Goal: Task Accomplishment & Management: Manage account settings

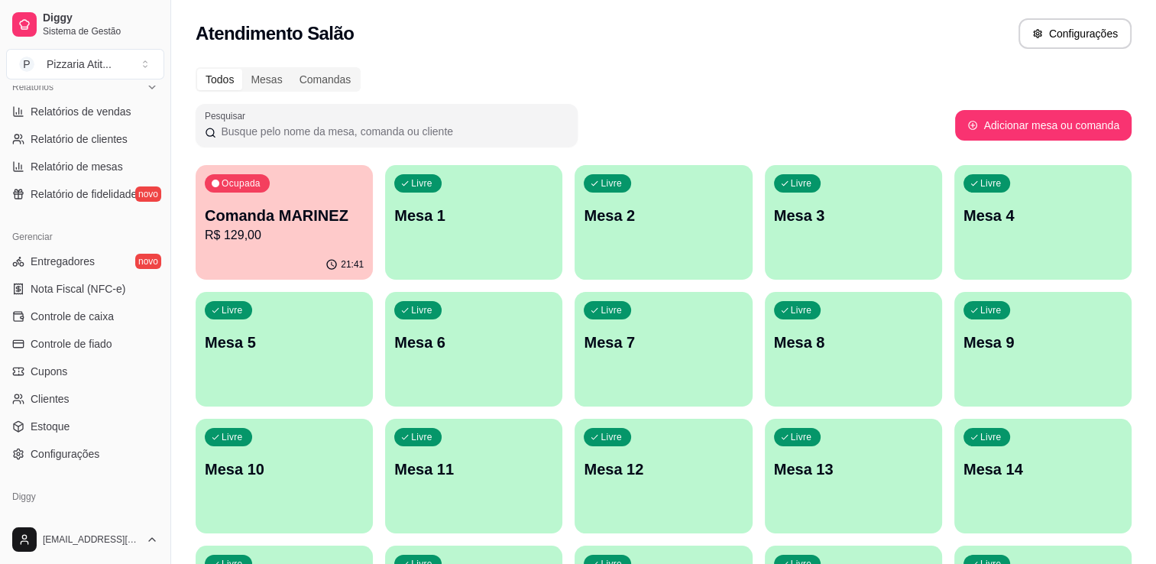
scroll to position [535, 0]
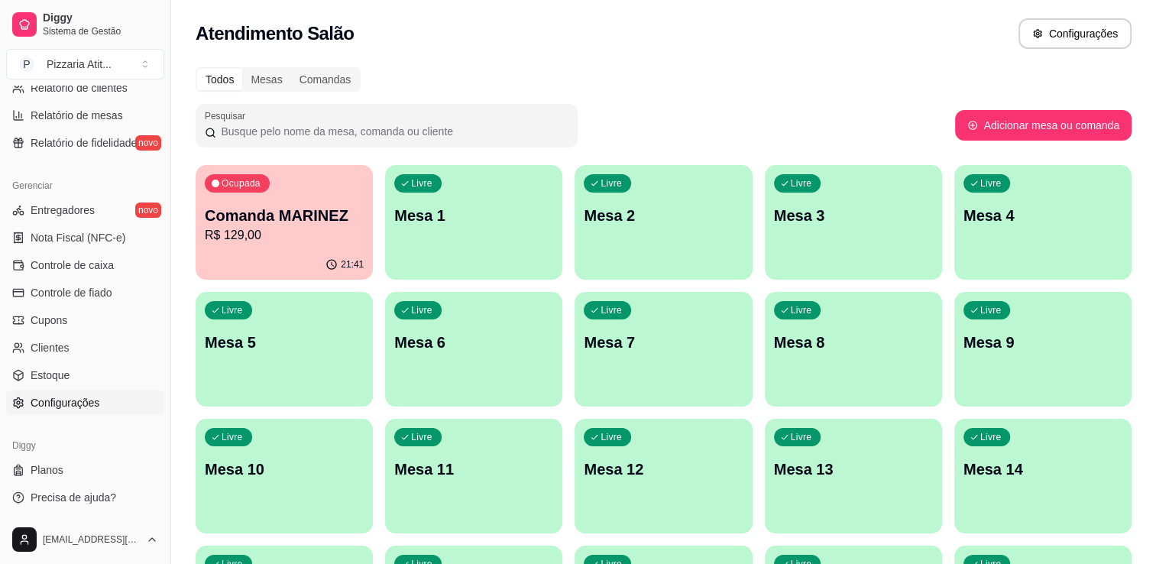
click at [75, 411] on link "Configurações" at bounding box center [85, 402] width 158 height 24
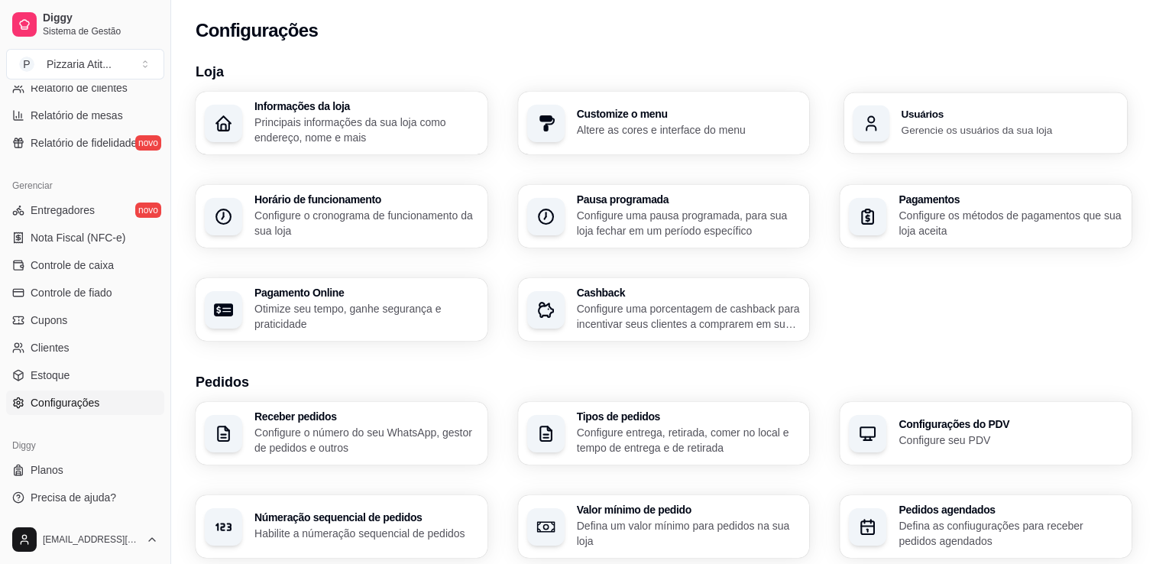
click at [920, 147] on div "Usuários Gerencie os usuários da sua loja" at bounding box center [985, 122] width 283 height 61
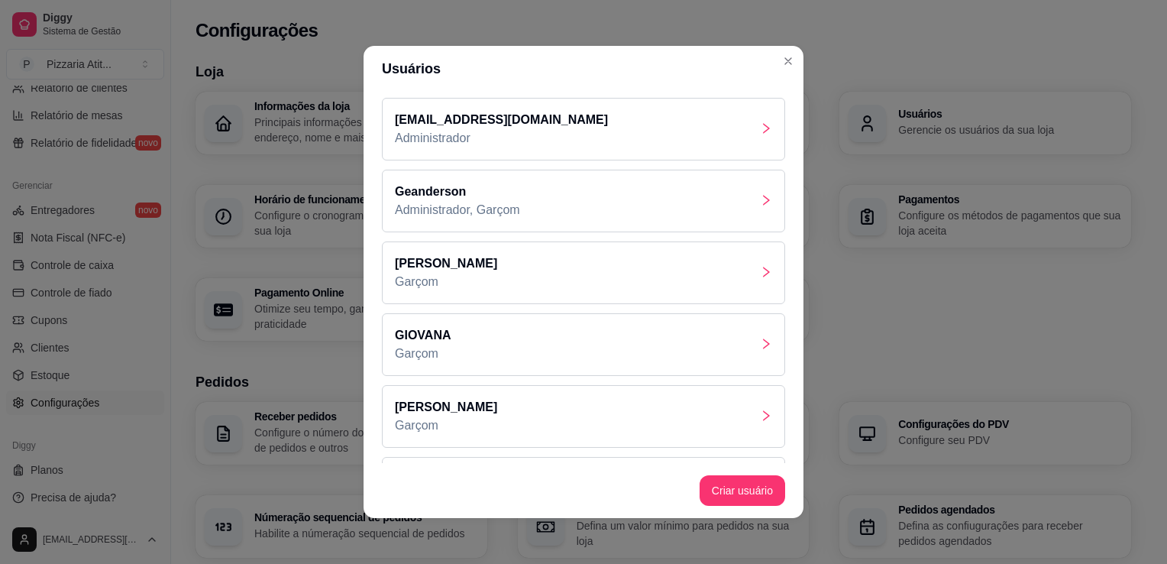
click at [442, 195] on p "Geanderson" at bounding box center [457, 192] width 125 height 18
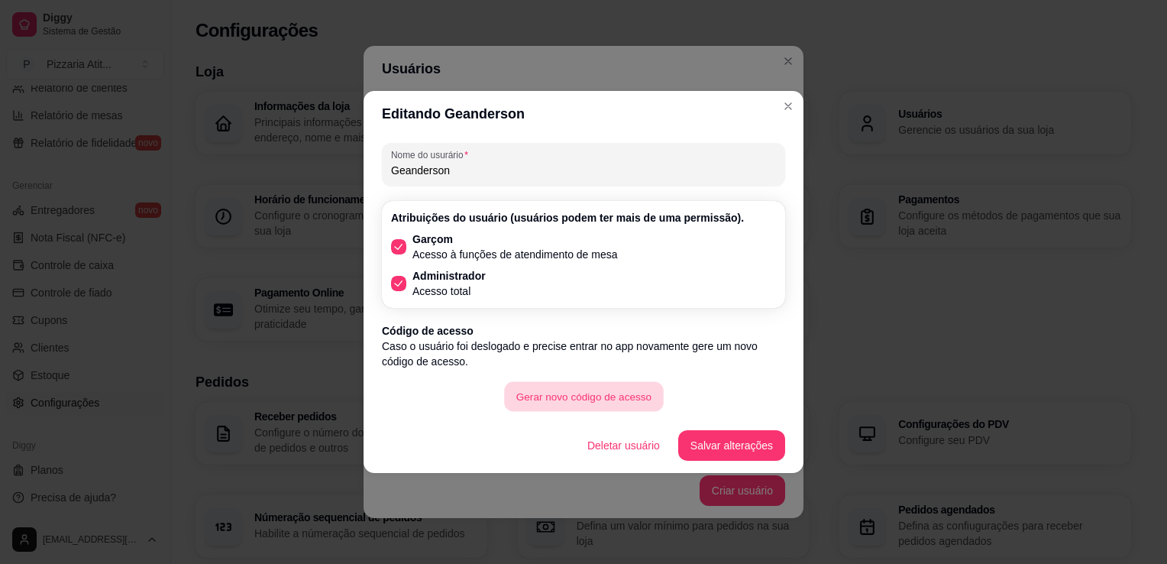
click at [589, 395] on button "Gerar novo código de acesso" at bounding box center [583, 397] width 159 height 30
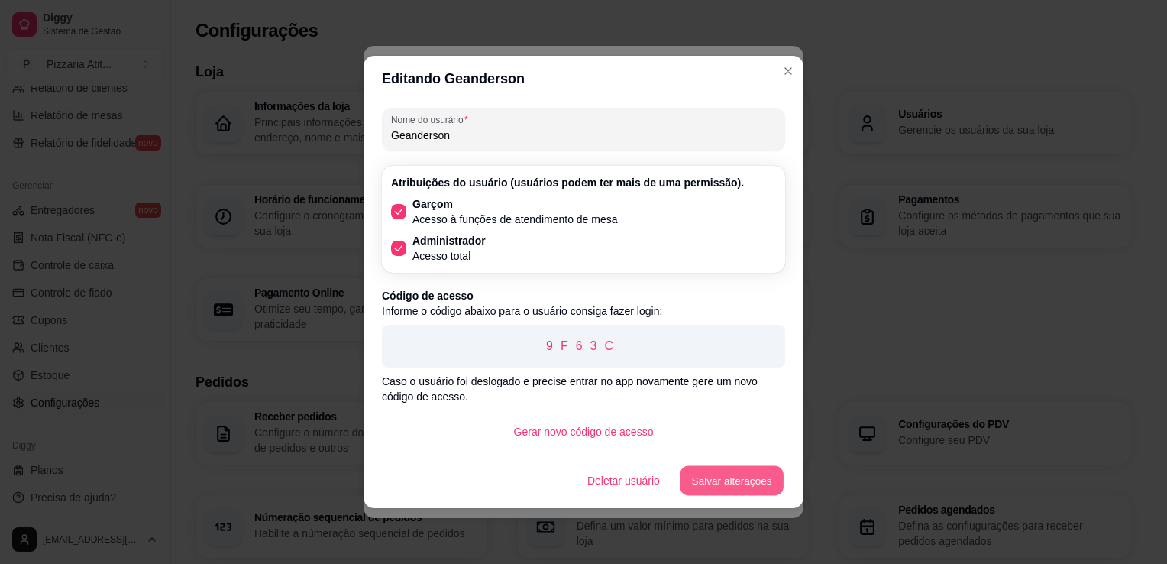
click at [733, 478] on button "Salvar alterações" at bounding box center [732, 481] width 104 height 30
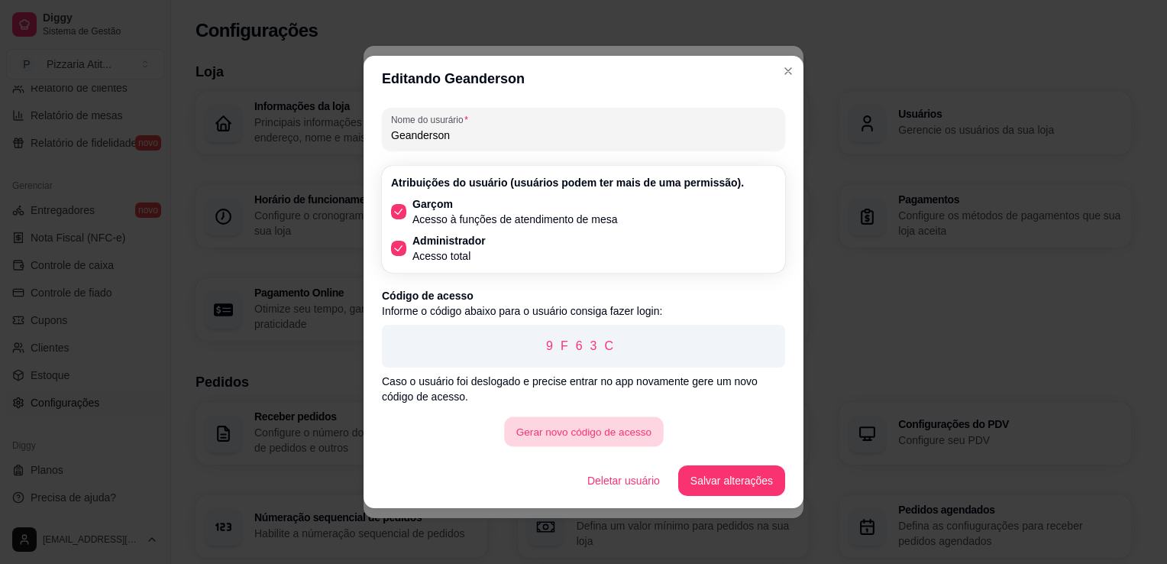
click at [620, 439] on button "Gerar novo código de acesso" at bounding box center [583, 432] width 159 height 30
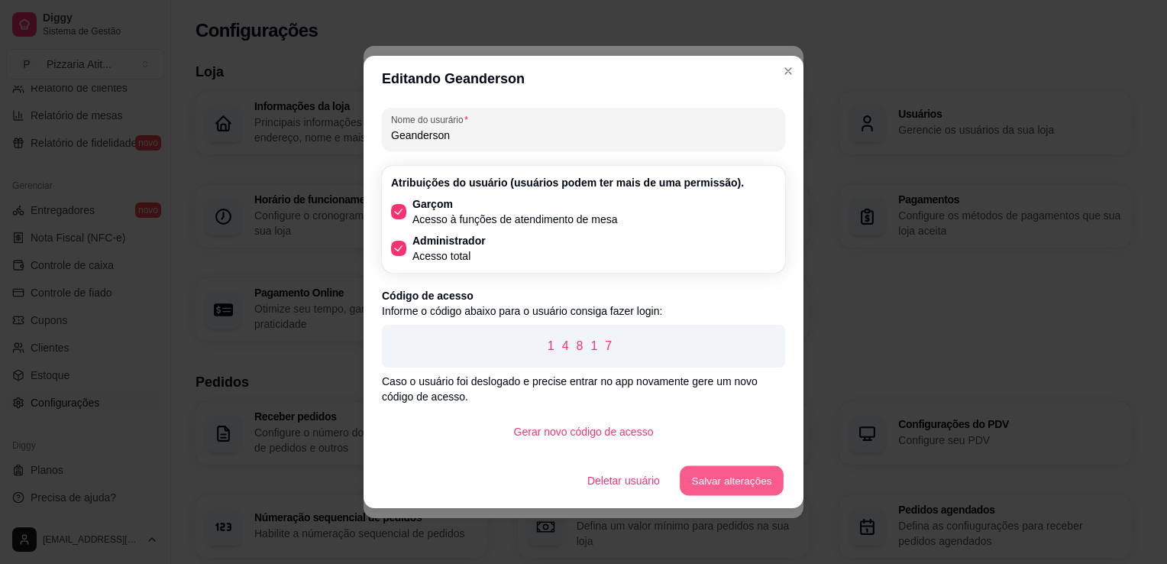
click at [718, 483] on button "Salvar alterações" at bounding box center [732, 481] width 104 height 30
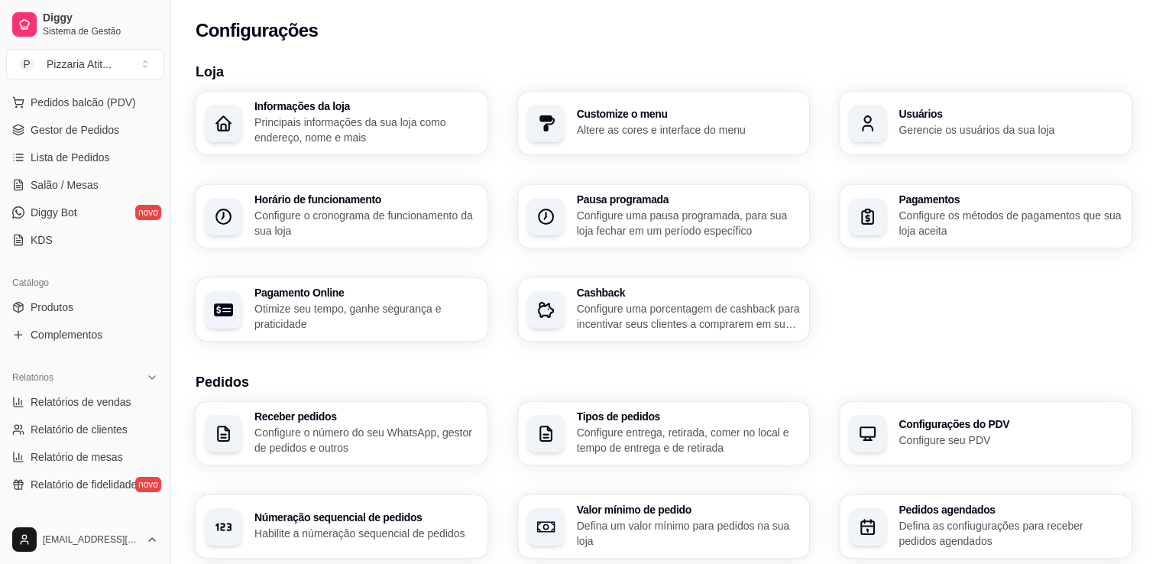
scroll to position [138, 0]
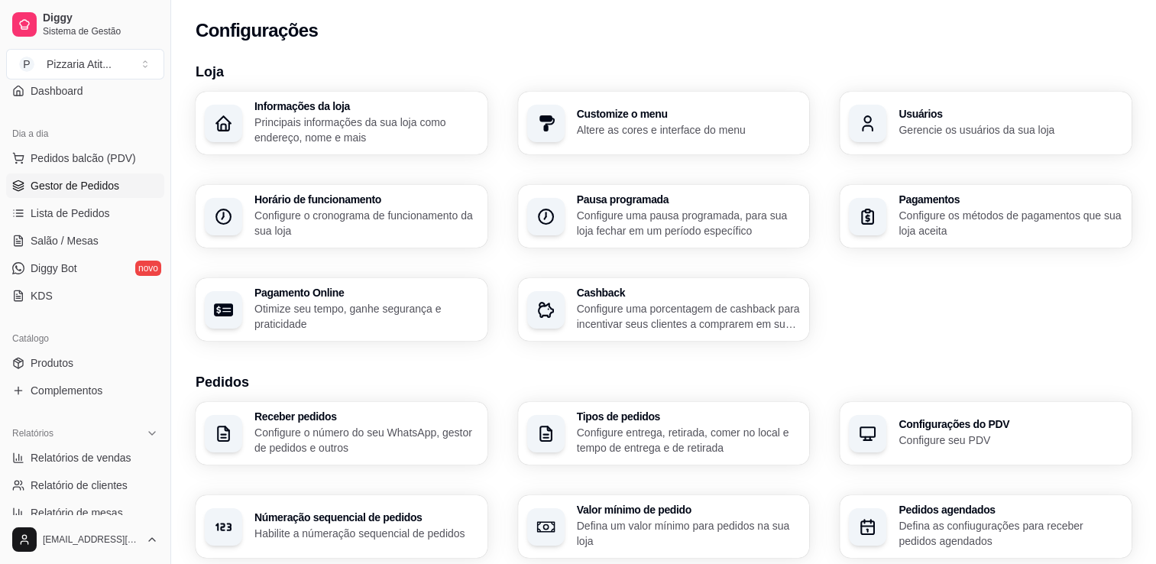
click at [66, 192] on span "Gestor de Pedidos" at bounding box center [75, 185] width 89 height 15
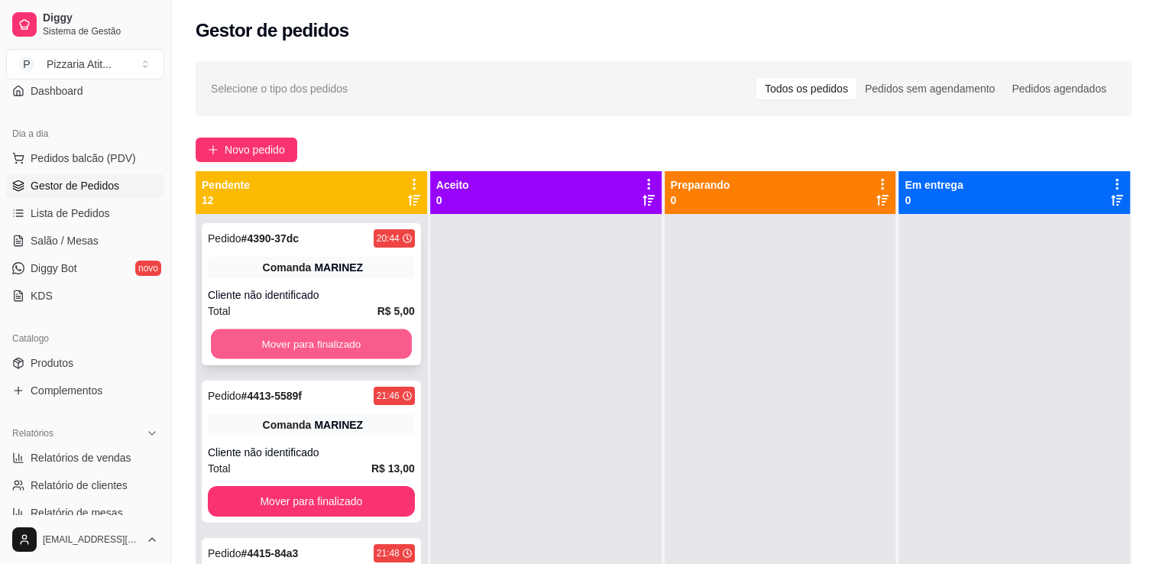
click at [277, 332] on button "Mover para finalizado" at bounding box center [311, 344] width 201 height 30
click at [277, 332] on button "Mover para finalizado" at bounding box center [311, 344] width 207 height 31
click at [277, 332] on button "Mover para finalizado" at bounding box center [311, 344] width 201 height 30
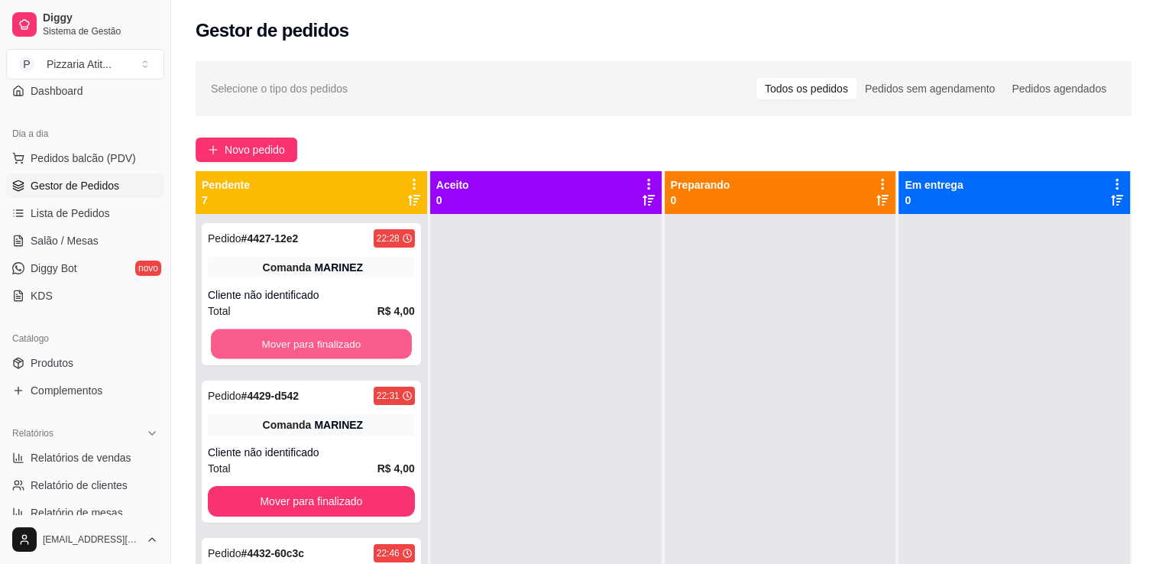
click at [277, 332] on button "Mover para finalizado" at bounding box center [311, 344] width 201 height 30
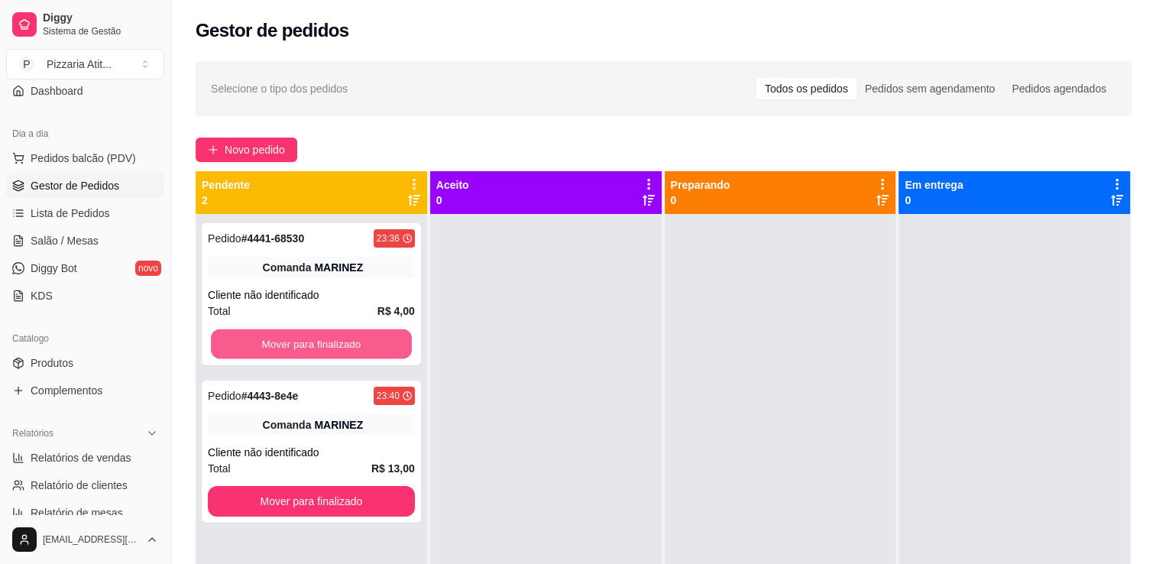
click at [277, 332] on button "Mover para finalizado" at bounding box center [311, 344] width 201 height 30
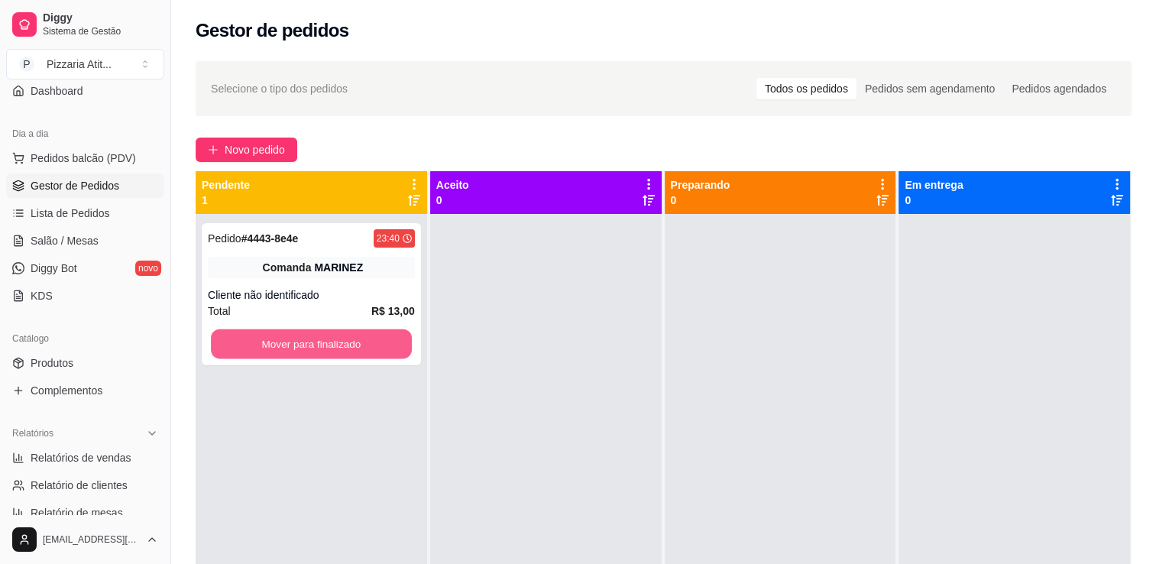
click at [277, 332] on button "Mover para finalizado" at bounding box center [311, 344] width 201 height 30
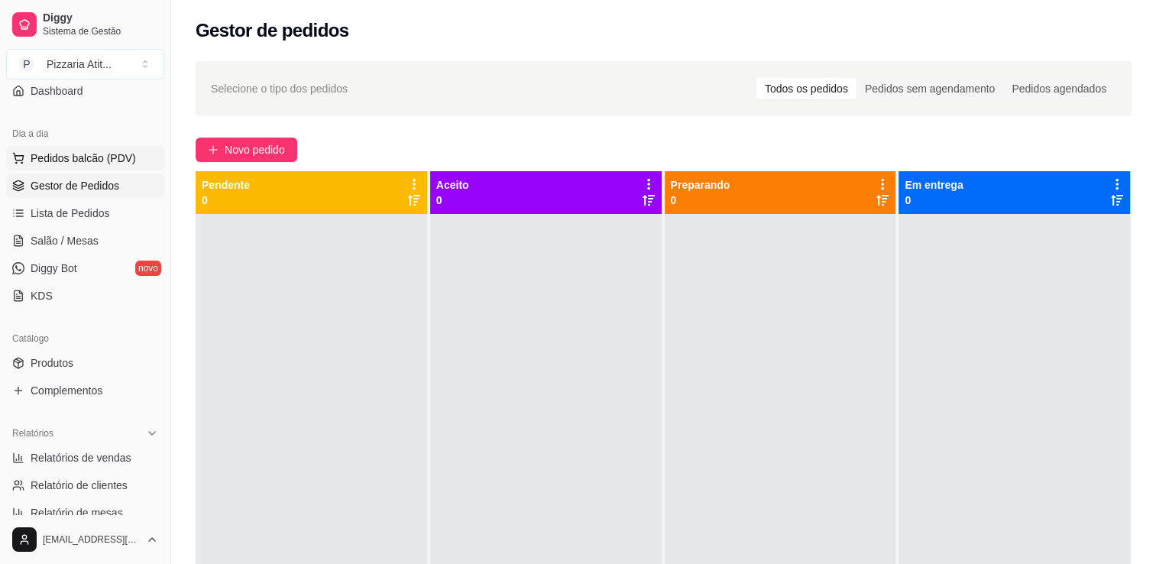
click at [131, 157] on span "Pedidos balcão (PDV)" at bounding box center [83, 158] width 105 height 15
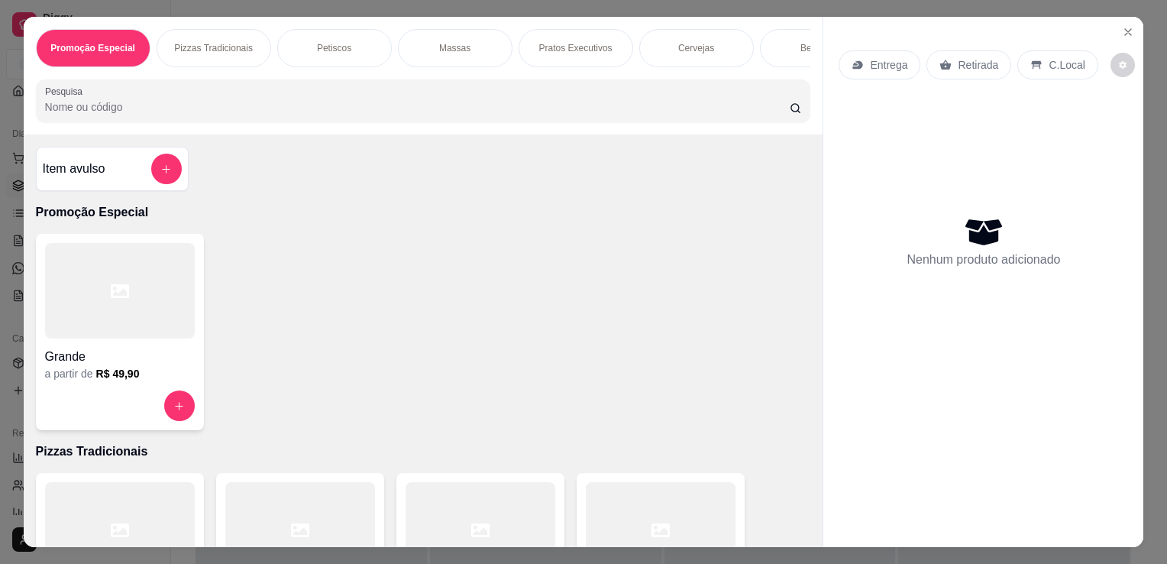
click at [645, 506] on div at bounding box center [661, 529] width 150 height 95
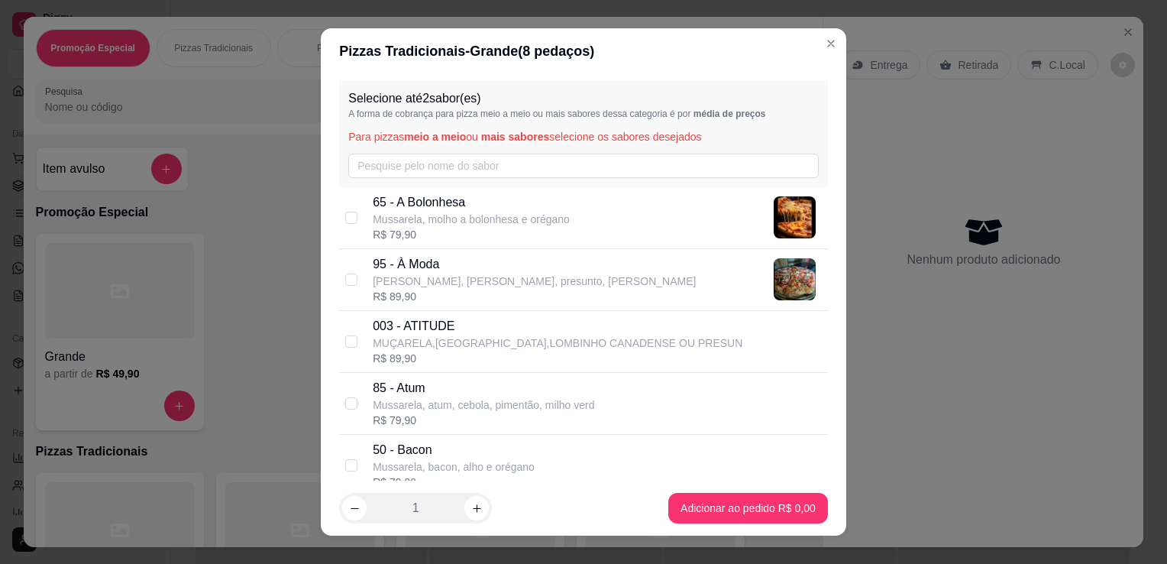
click at [483, 280] on p "[PERSON_NAME], [PERSON_NAME], presunto, [PERSON_NAME]" at bounding box center [534, 280] width 323 height 15
checkbox input "true"
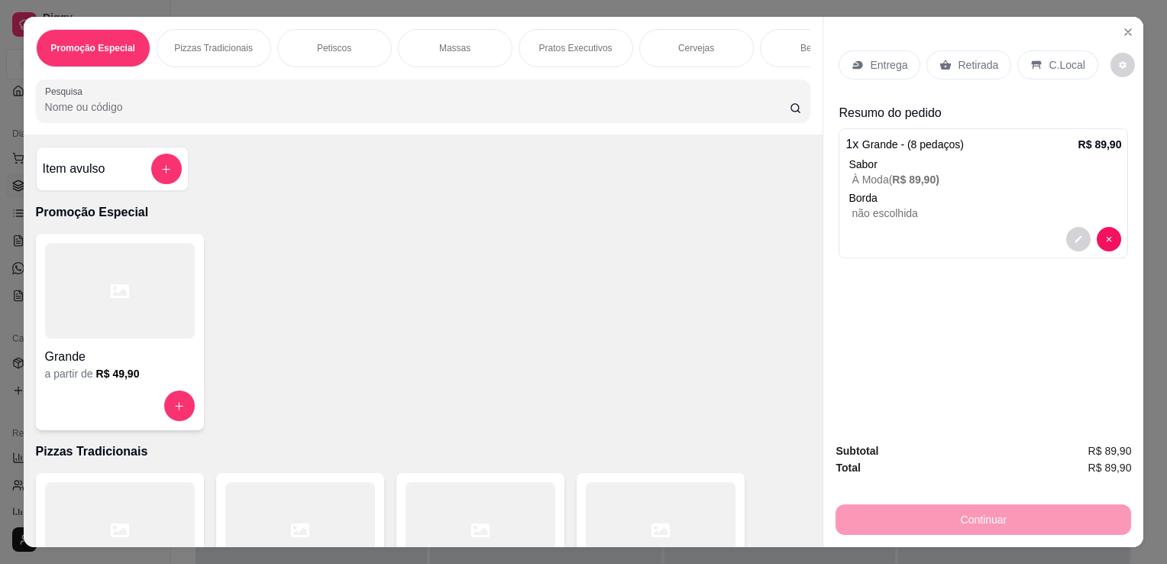
click at [967, 57] on p "Retirada" at bounding box center [978, 64] width 40 height 15
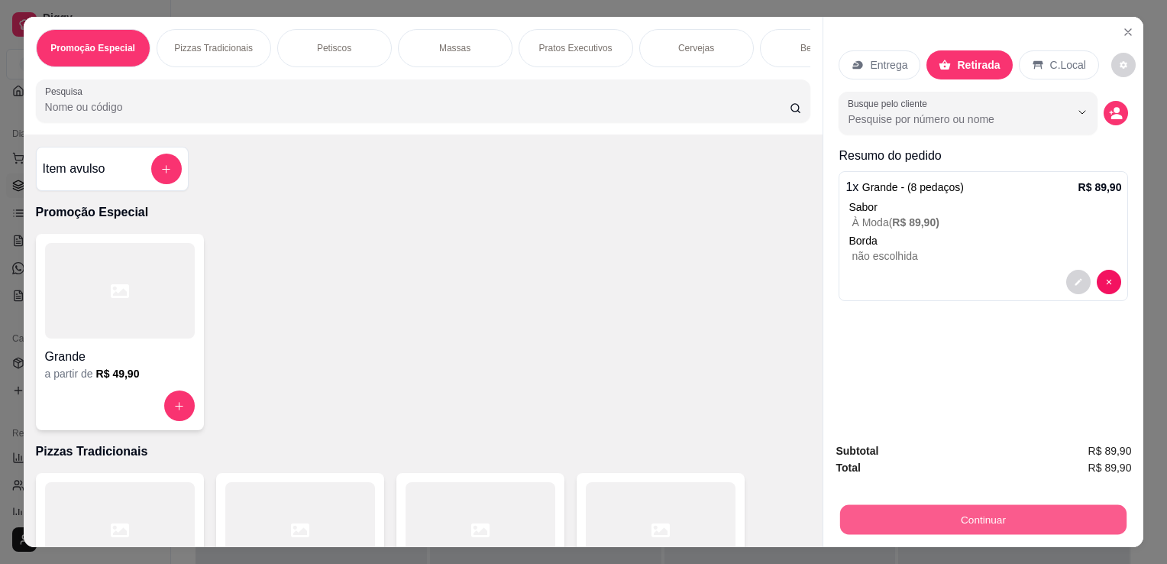
click at [979, 518] on button "Continuar" at bounding box center [983, 519] width 286 height 30
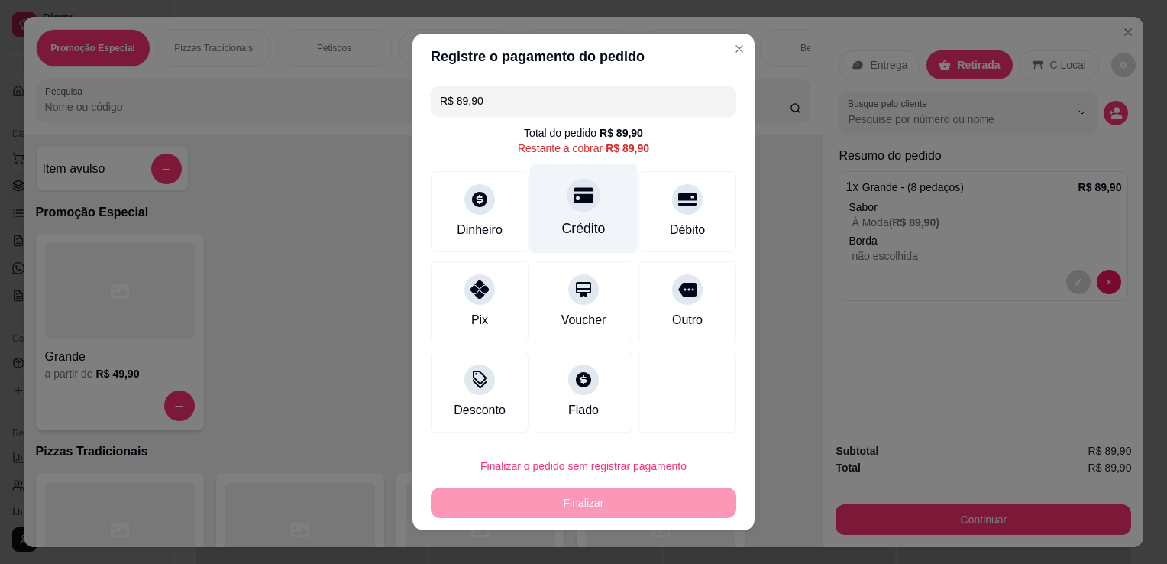
click at [559, 216] on div "Crédito" at bounding box center [584, 208] width 108 height 89
type input "R$ 0,00"
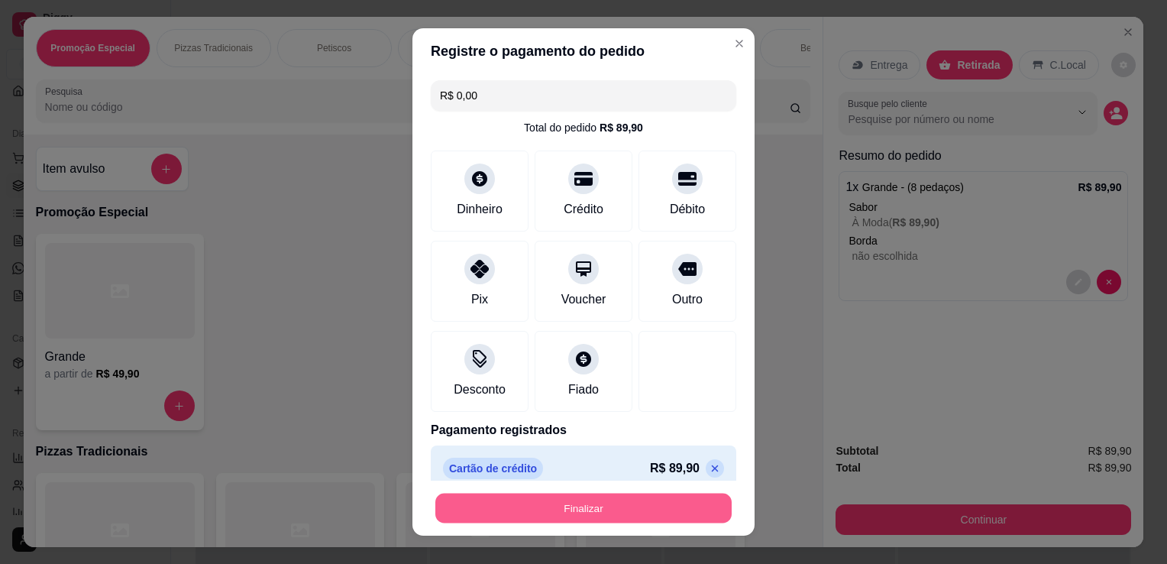
click at [574, 513] on button "Finalizar" at bounding box center [583, 509] width 296 height 30
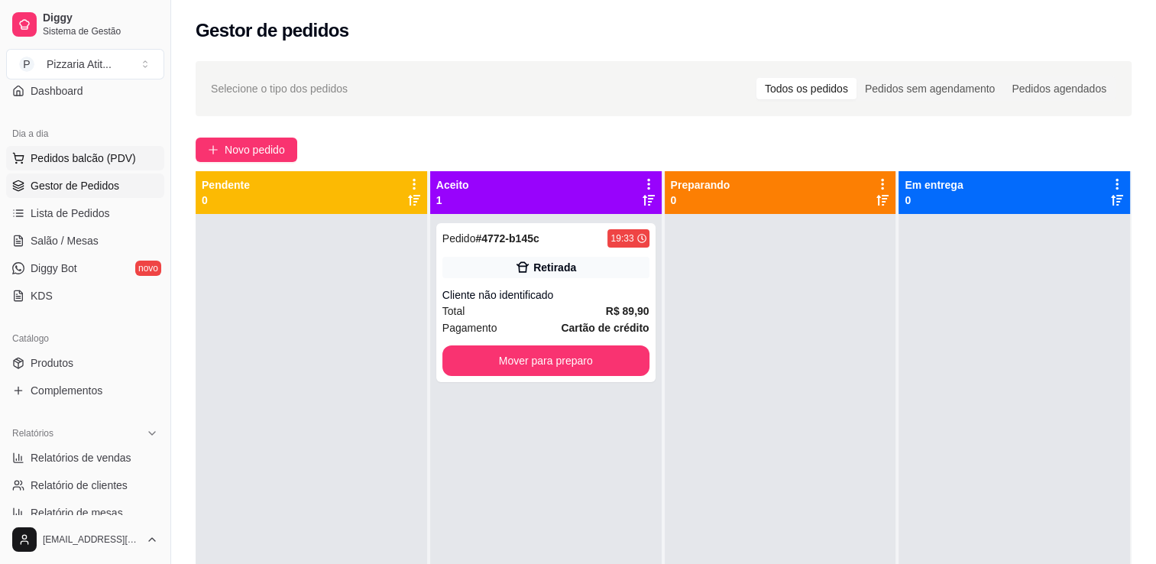
click at [117, 161] on span "Pedidos balcão (PDV)" at bounding box center [83, 158] width 105 height 15
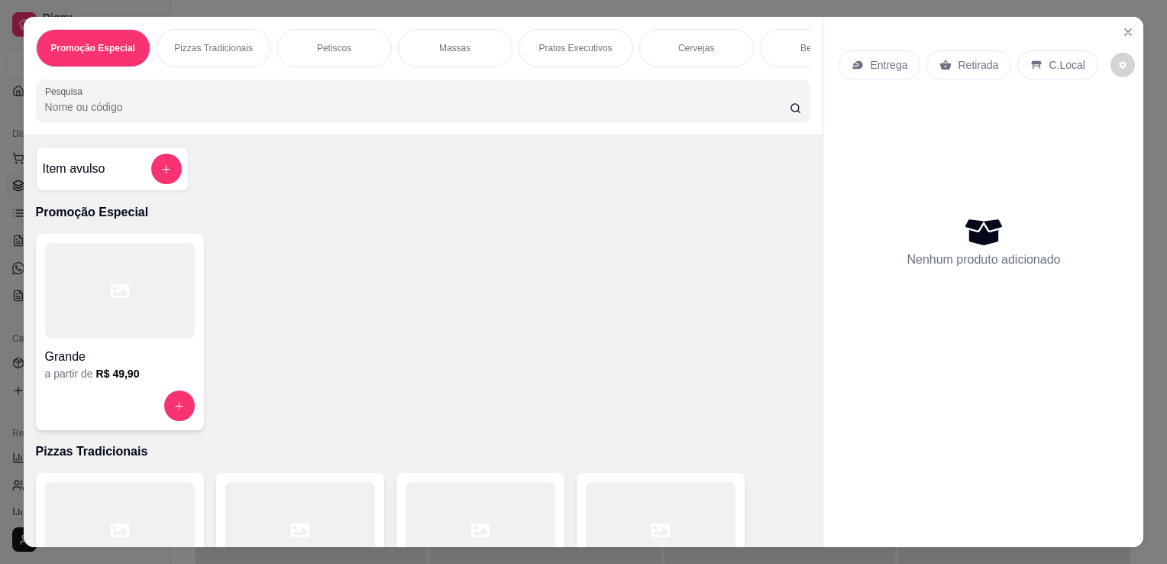
click at [329, 107] on input "Pesquisa" at bounding box center [417, 106] width 745 height 15
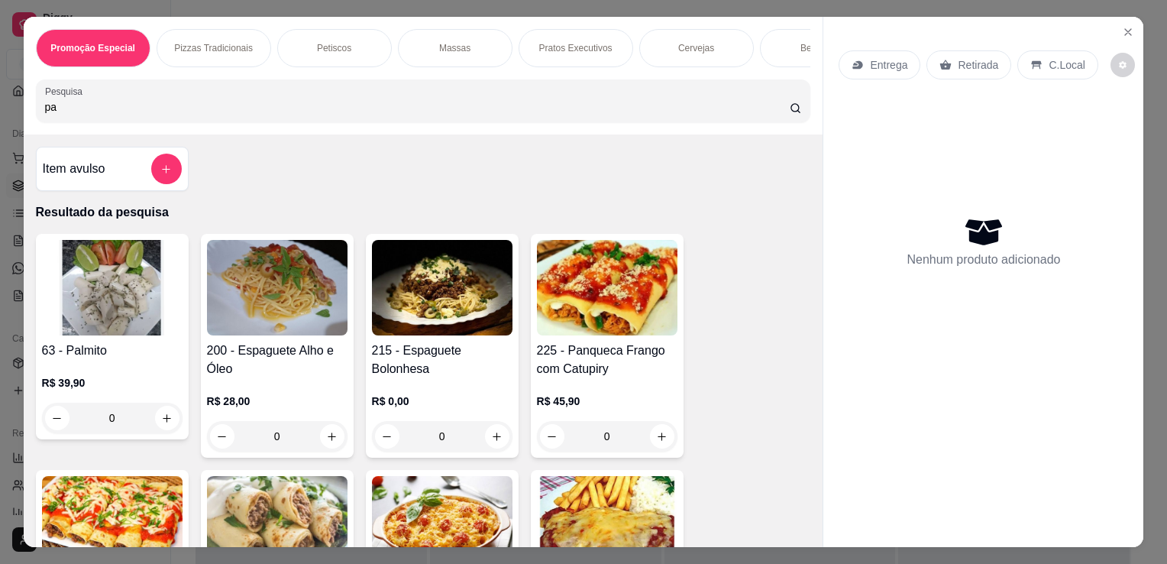
type input "pa"
click at [596, 512] on img at bounding box center [607, 523] width 141 height 95
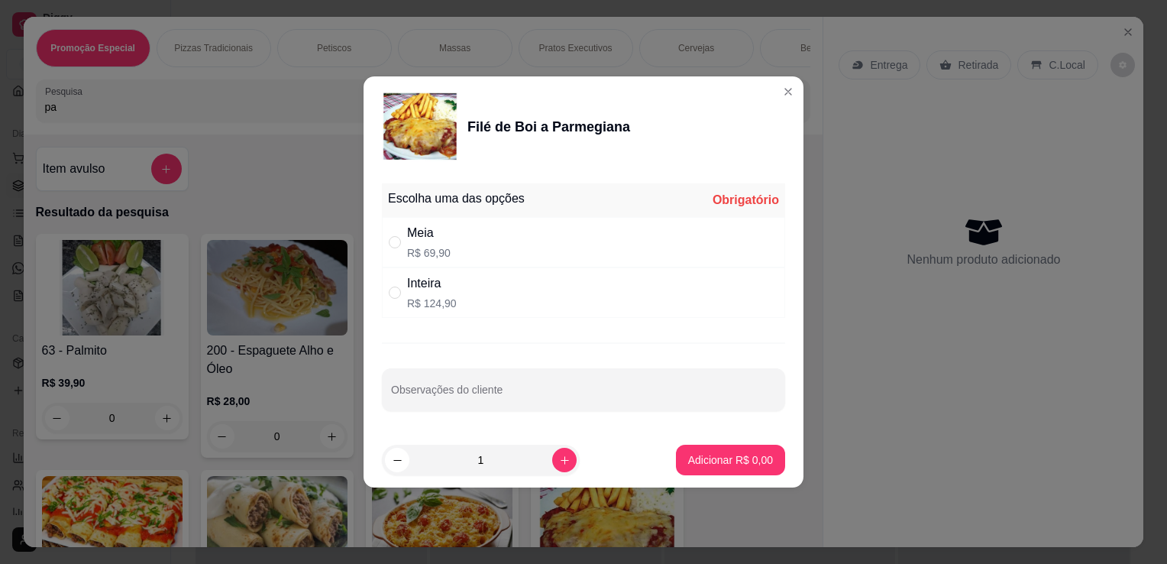
click at [504, 242] on div "Meia R$ 69,90" at bounding box center [583, 242] width 403 height 50
radio input "true"
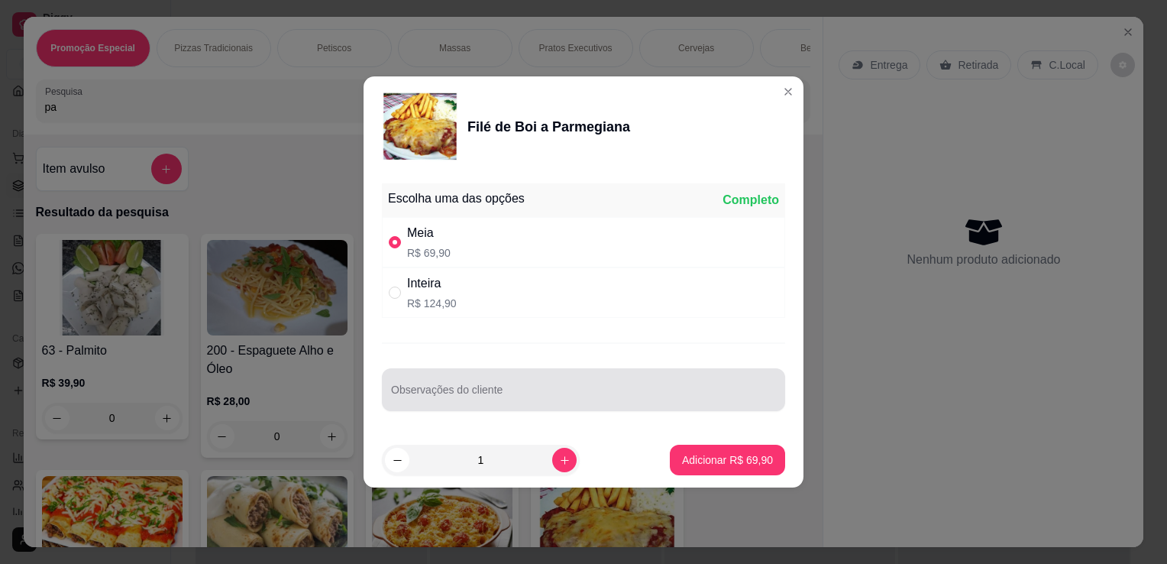
click at [517, 374] on div at bounding box center [583, 389] width 385 height 31
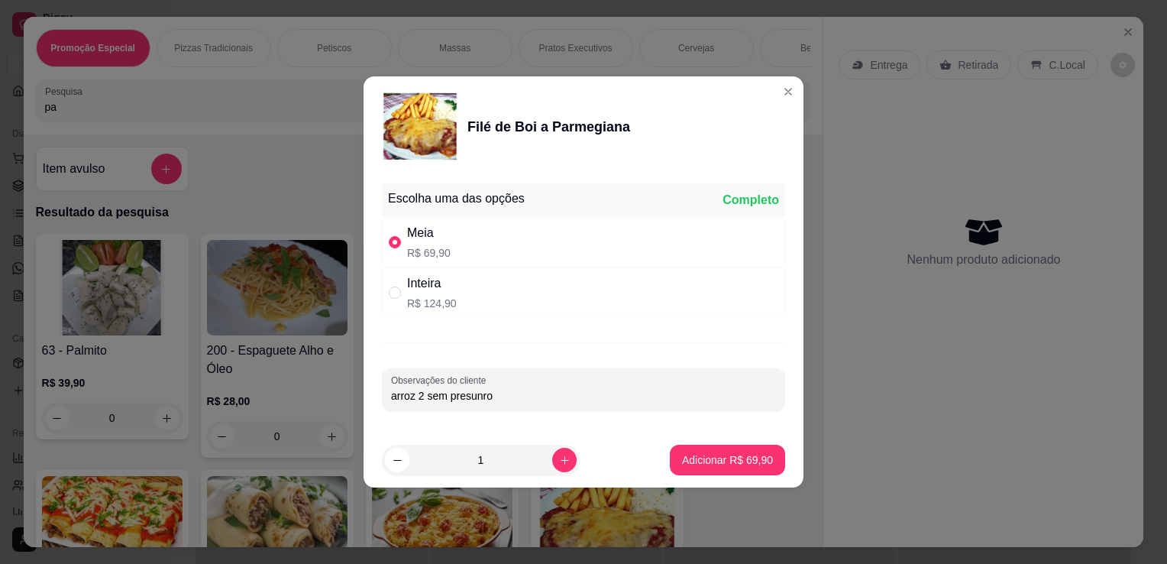
type input "arroz 2 sem presunro"
click at [684, 455] on p "Adicionar R$ 69,90" at bounding box center [728, 459] width 89 height 15
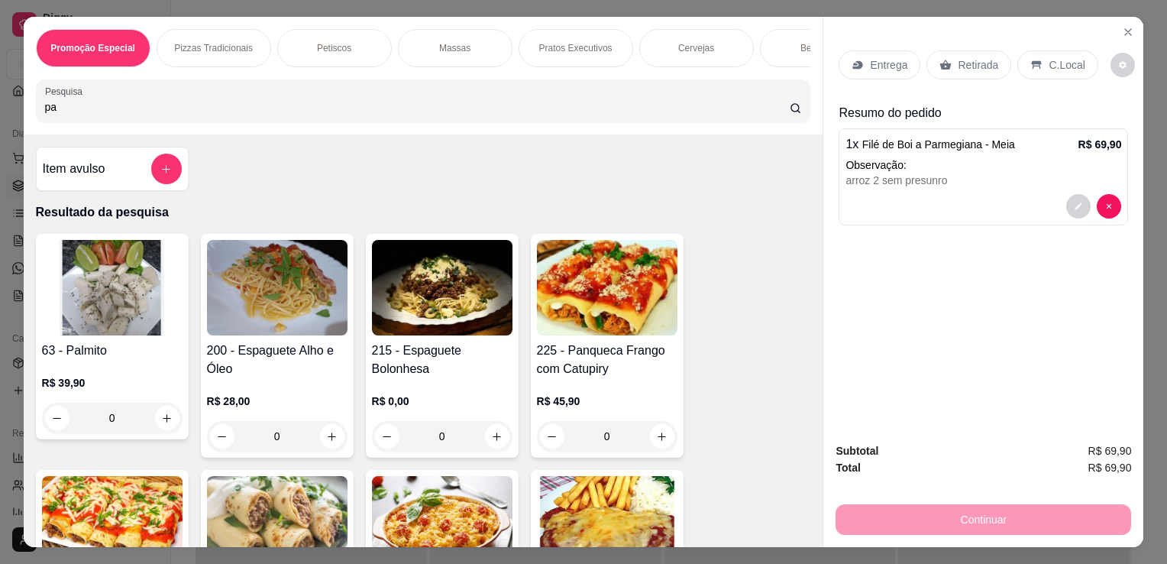
click at [958, 57] on p "Retirada" at bounding box center [978, 64] width 40 height 15
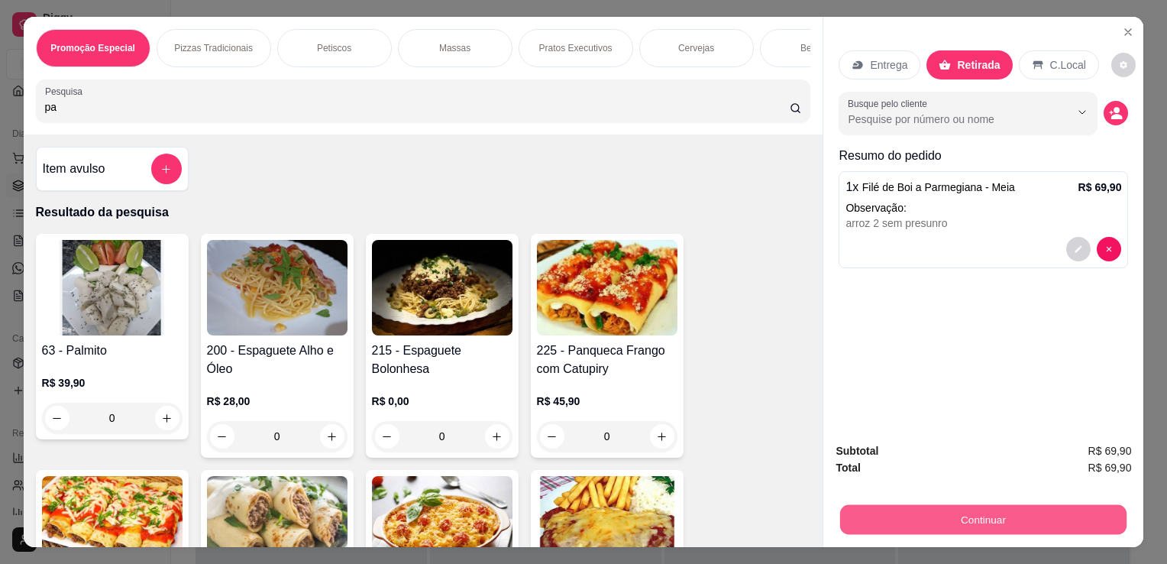
click at [979, 512] on button "Continuar" at bounding box center [983, 519] width 286 height 30
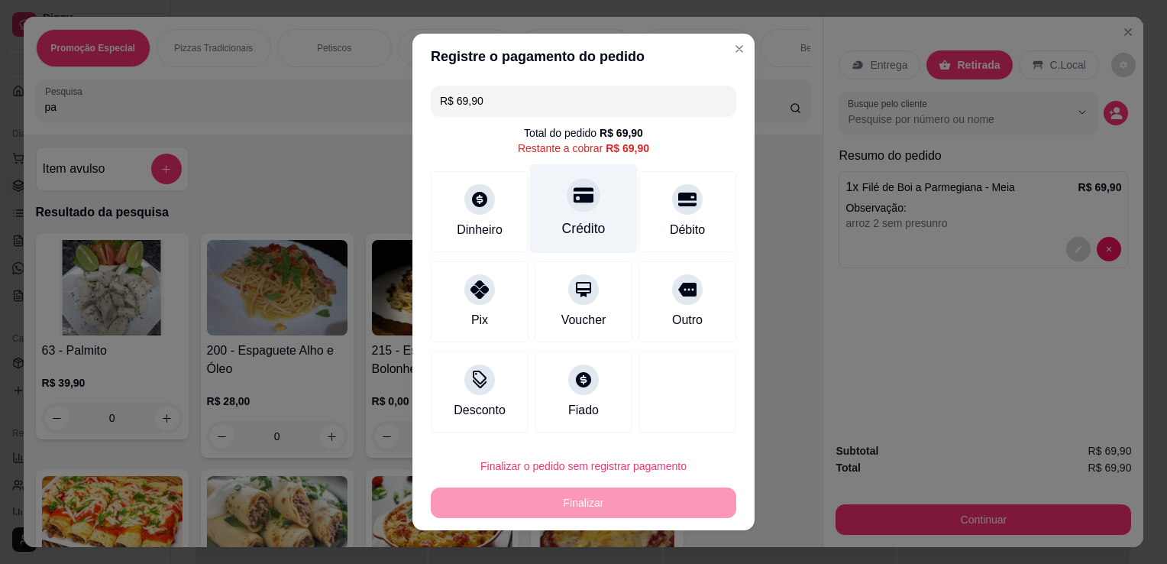
click at [566, 230] on div "Crédito" at bounding box center [584, 228] width 44 height 20
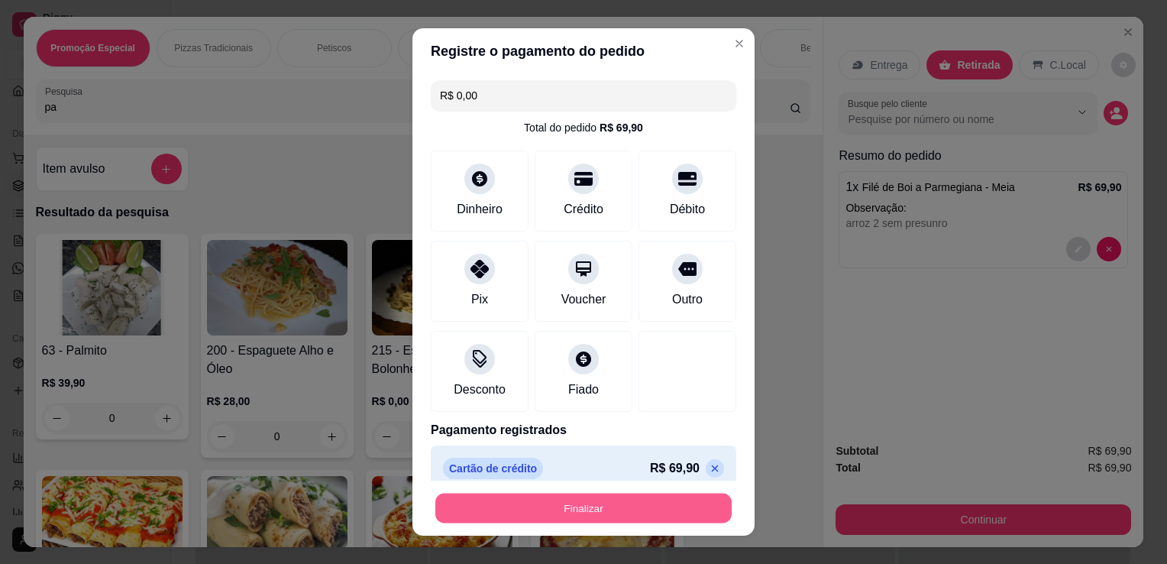
click at [588, 512] on button "Finalizar" at bounding box center [583, 509] width 296 height 30
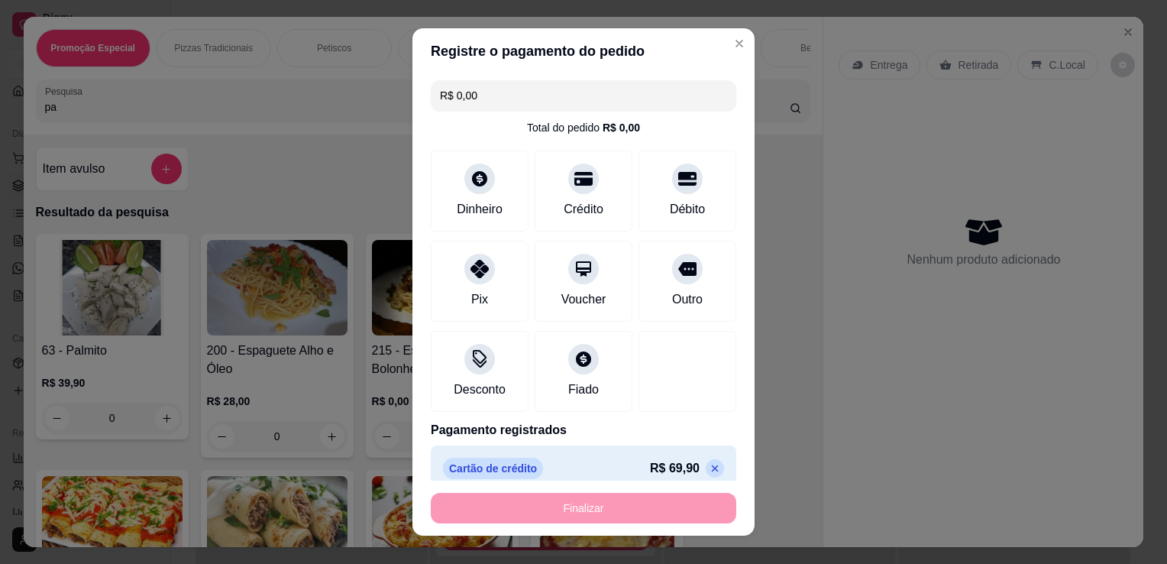
type input "-R$ 69,90"
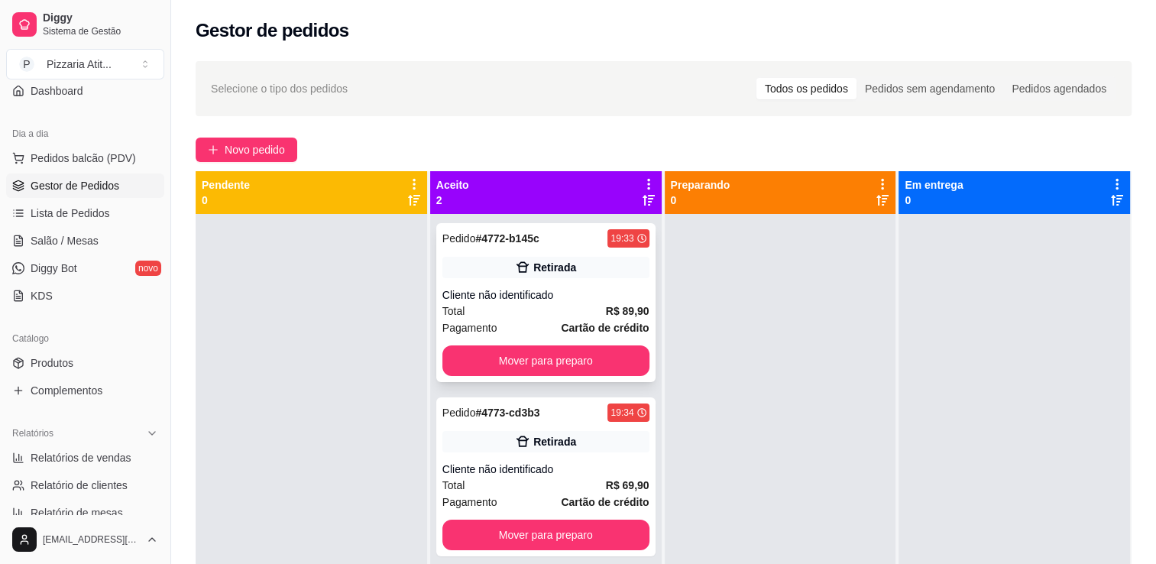
click at [633, 280] on div "Pedido # 4772-b145c 19:33 Retirada Cliente não identificado Total R$ 89,90 Paga…" at bounding box center [545, 302] width 219 height 159
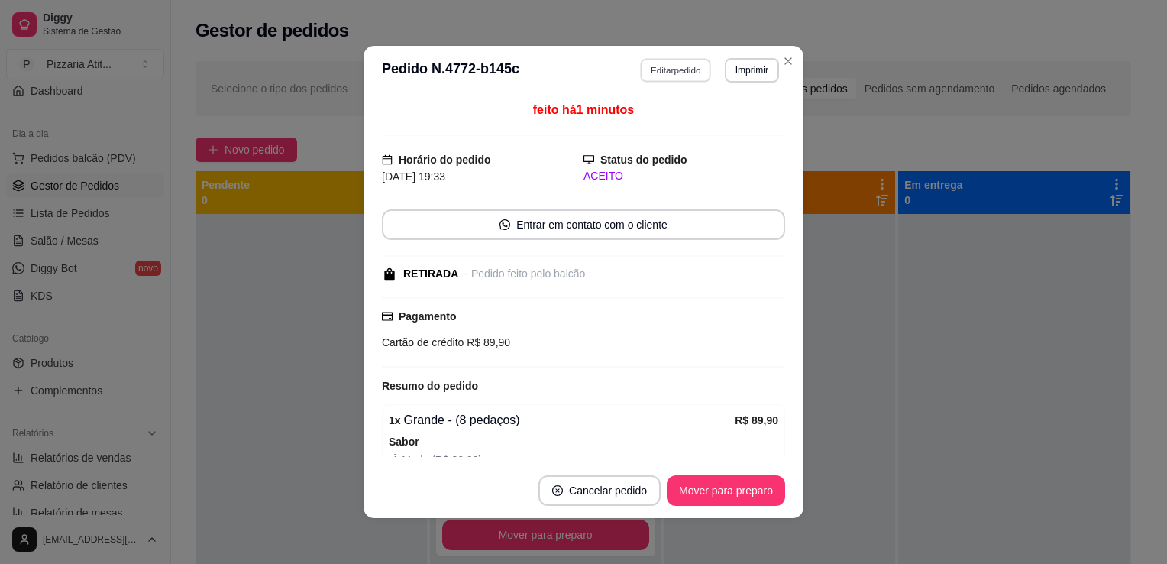
click at [675, 64] on button "Editar pedido" at bounding box center [676, 70] width 71 height 24
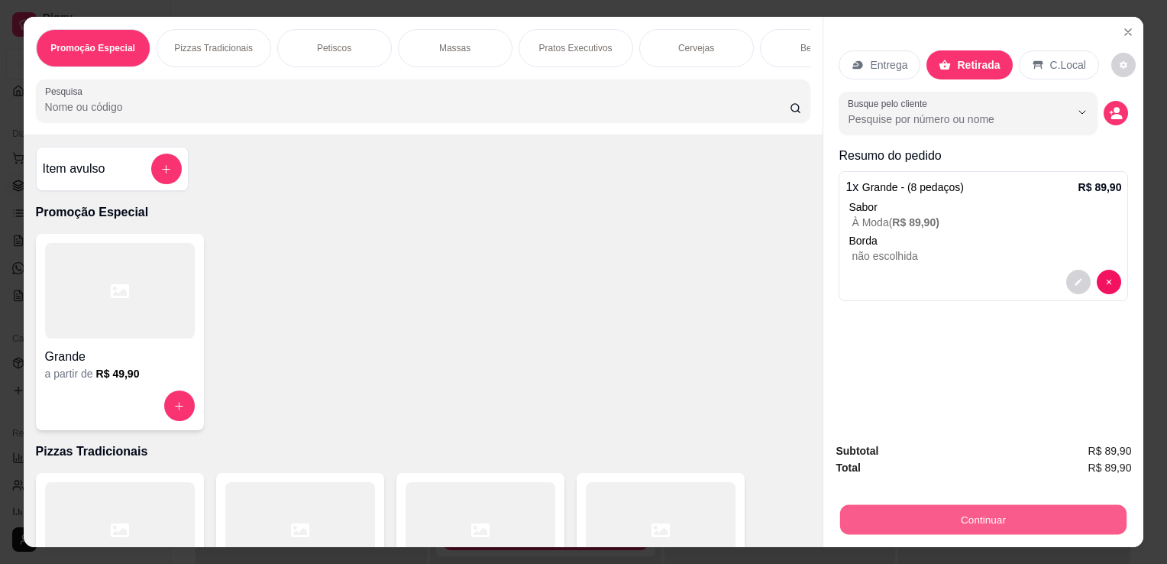
click at [947, 525] on button "Continuar" at bounding box center [983, 519] width 286 height 30
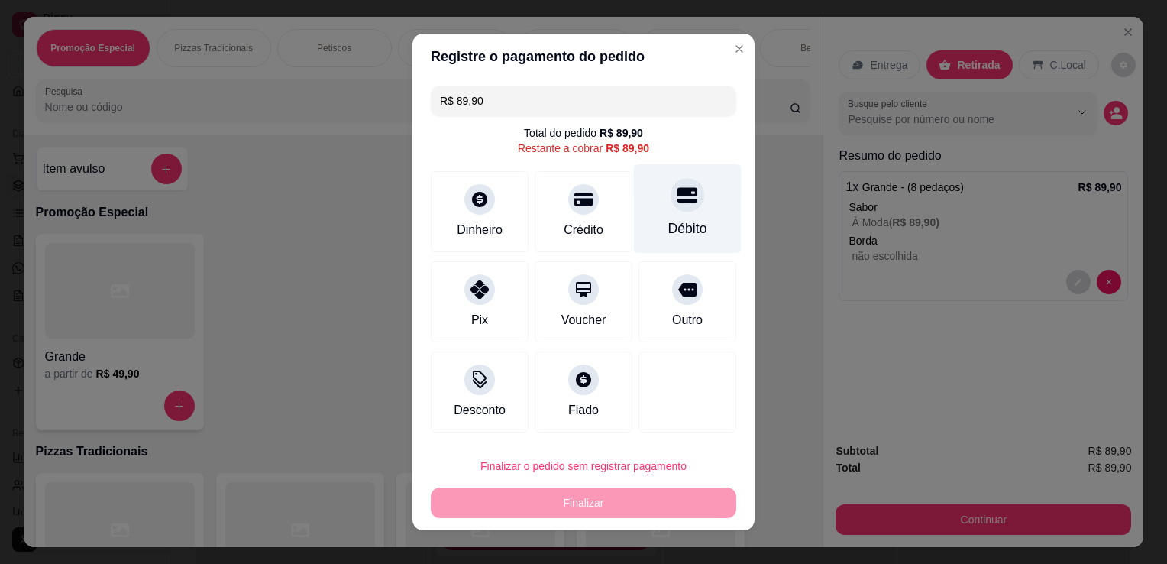
click at [668, 230] on div "Débito" at bounding box center [687, 228] width 39 height 20
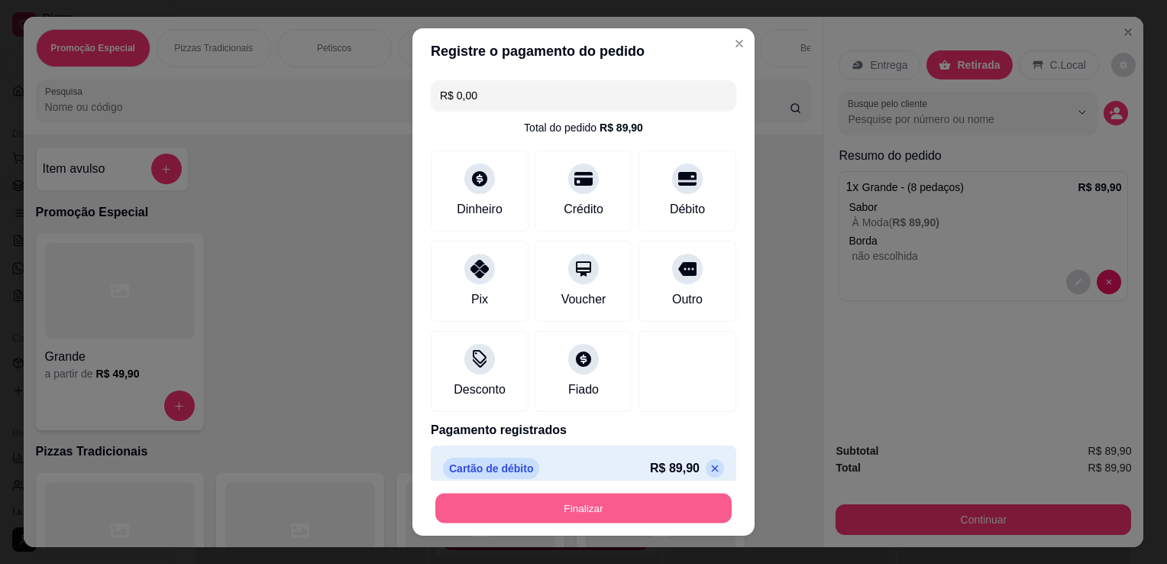
click at [619, 506] on button "Finalizar" at bounding box center [583, 509] width 296 height 30
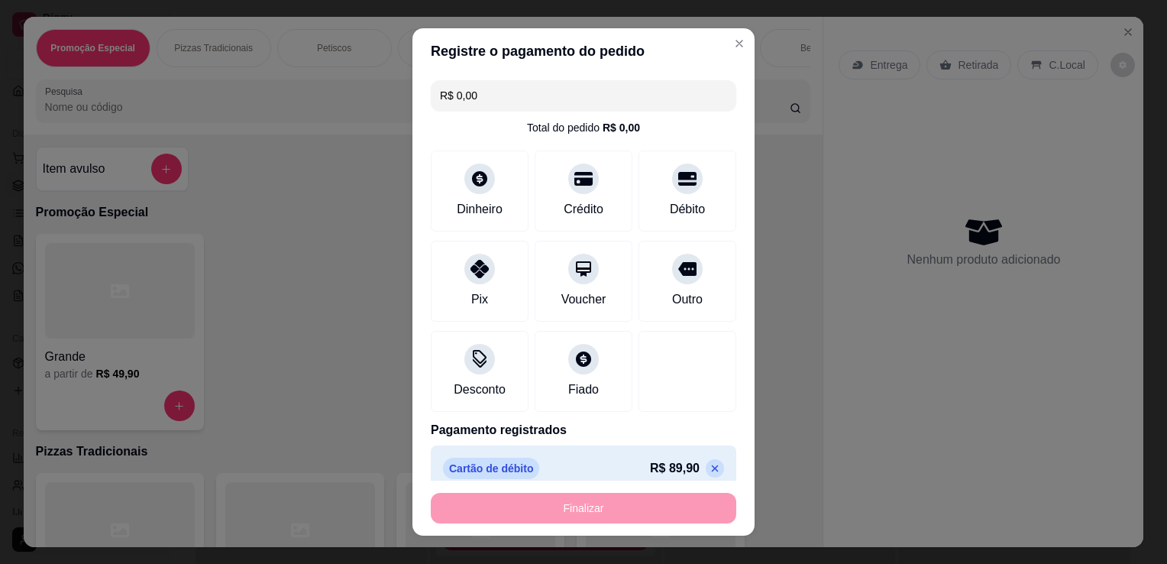
type input "-R$ 89,90"
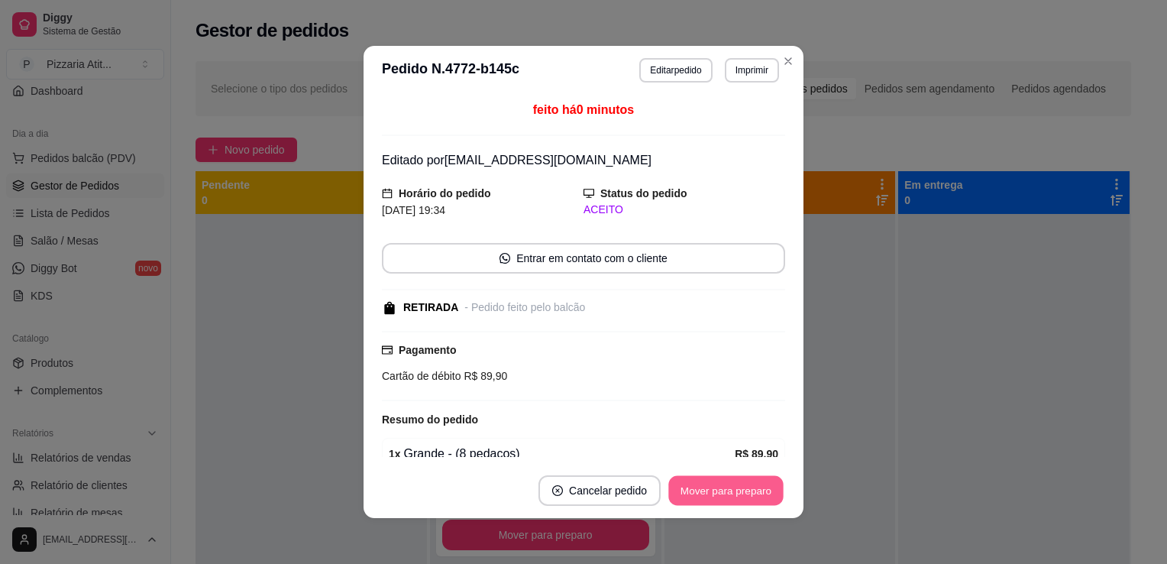
click at [707, 494] on button "Mover para preparo" at bounding box center [725, 491] width 115 height 30
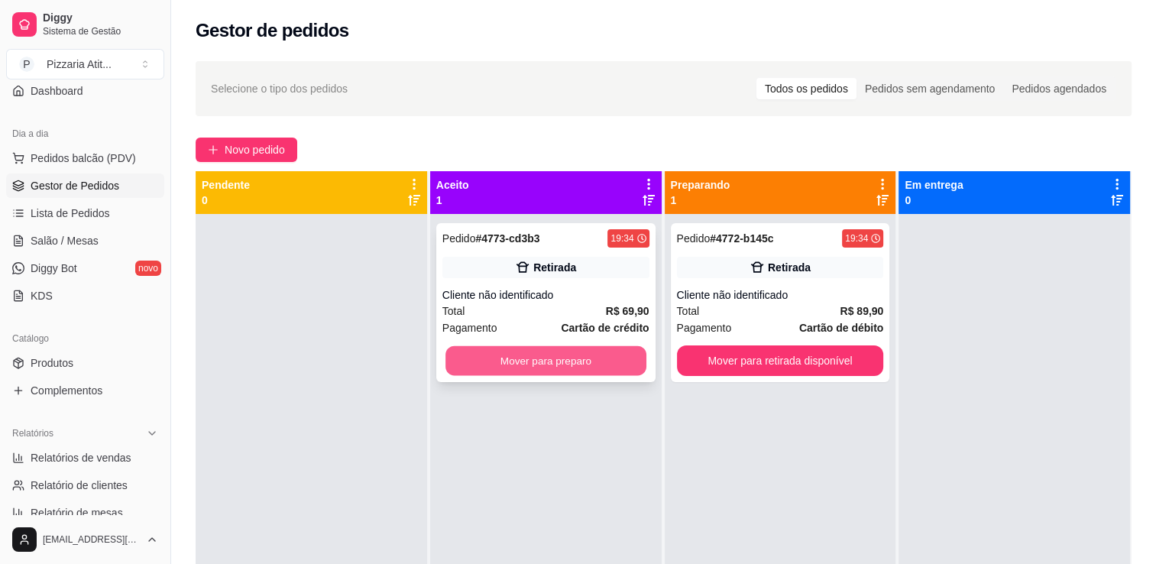
click at [587, 360] on button "Mover para preparo" at bounding box center [545, 361] width 201 height 30
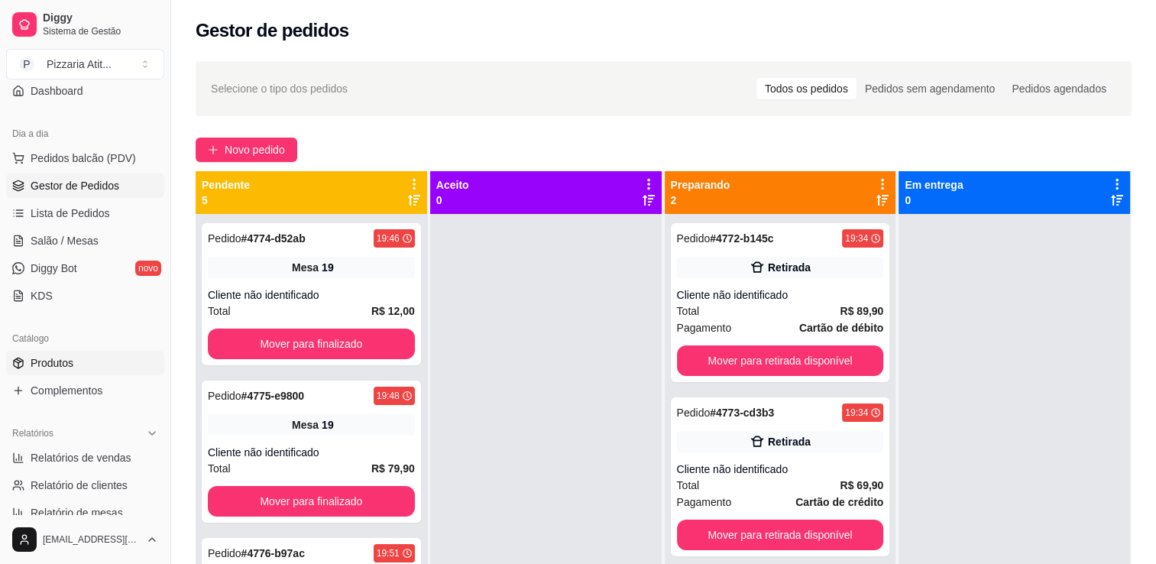
click at [70, 364] on span "Produtos" at bounding box center [52, 362] width 43 height 15
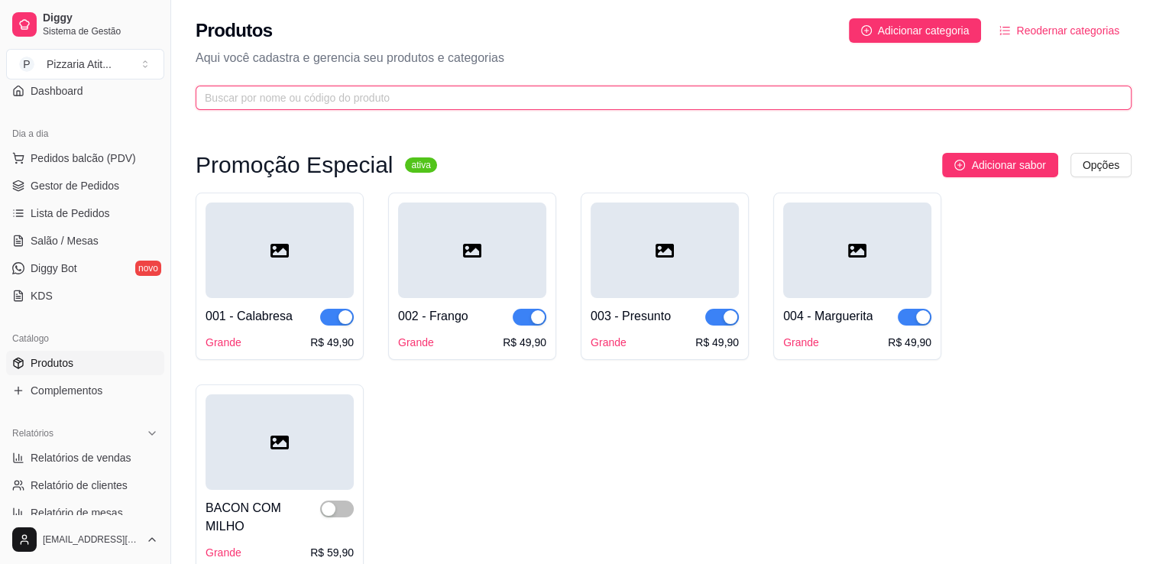
click at [308, 99] on input "text" at bounding box center [657, 97] width 905 height 17
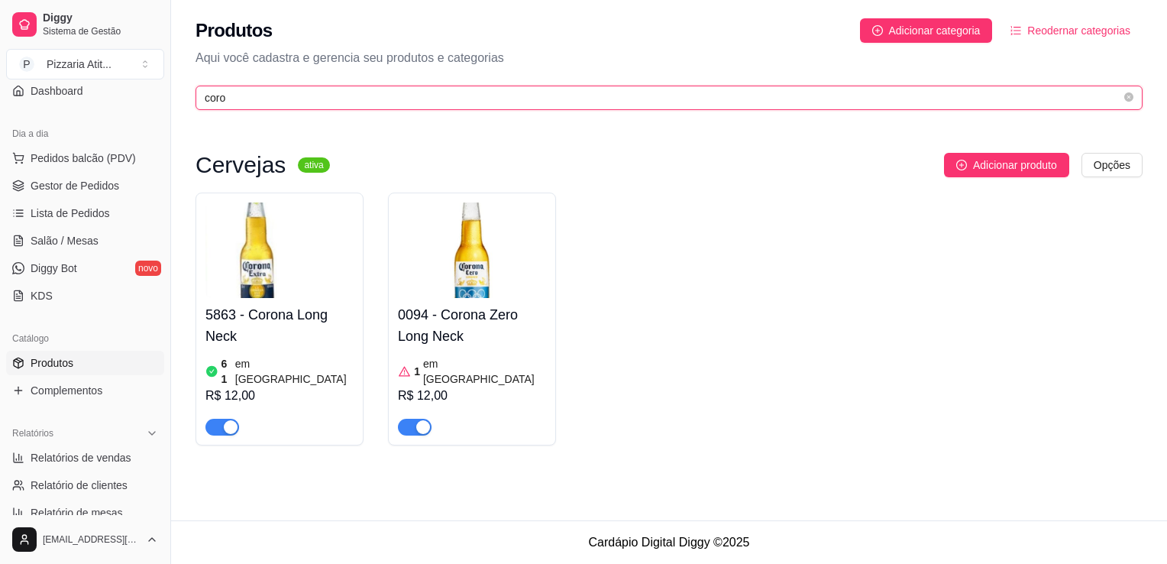
type input "coro"
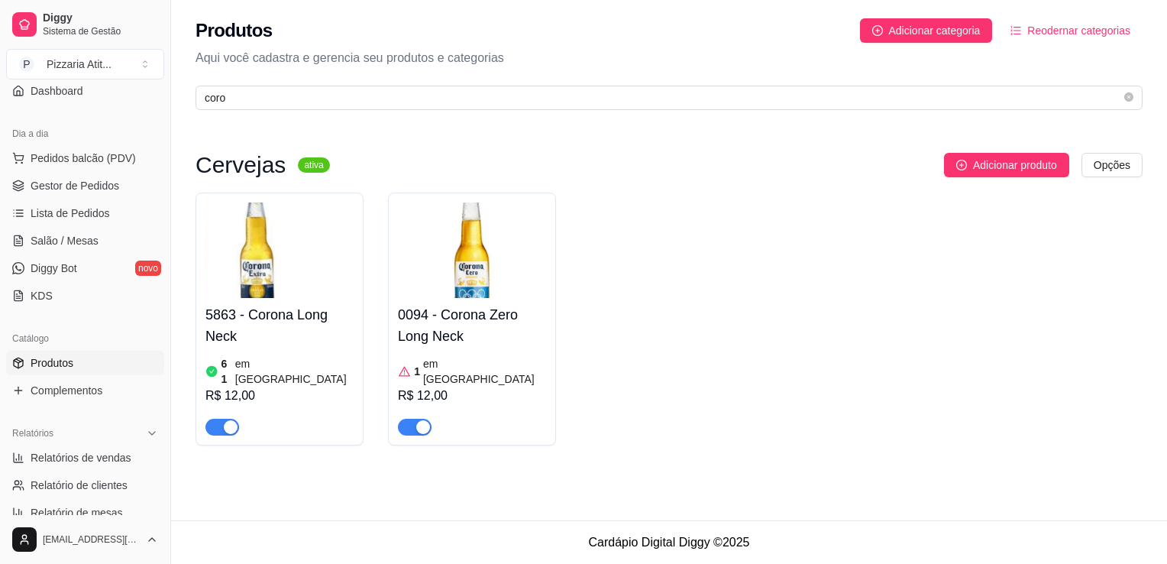
click at [474, 345] on h4 "0094 - Corona Zero Long Neck" at bounding box center [472, 325] width 148 height 43
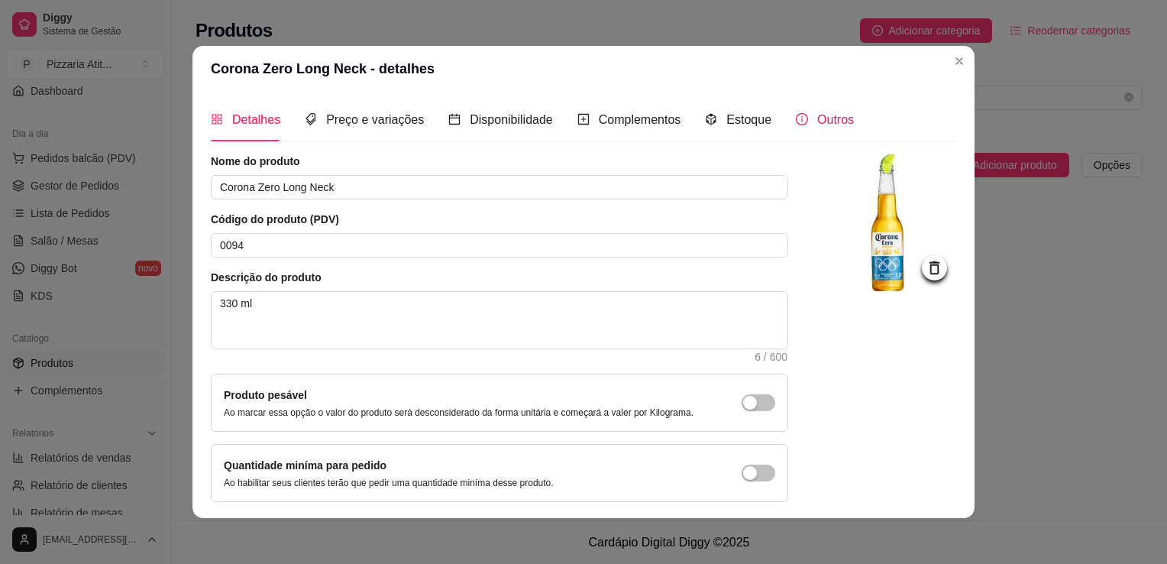
click at [819, 110] on div "Outros" at bounding box center [825, 119] width 58 height 19
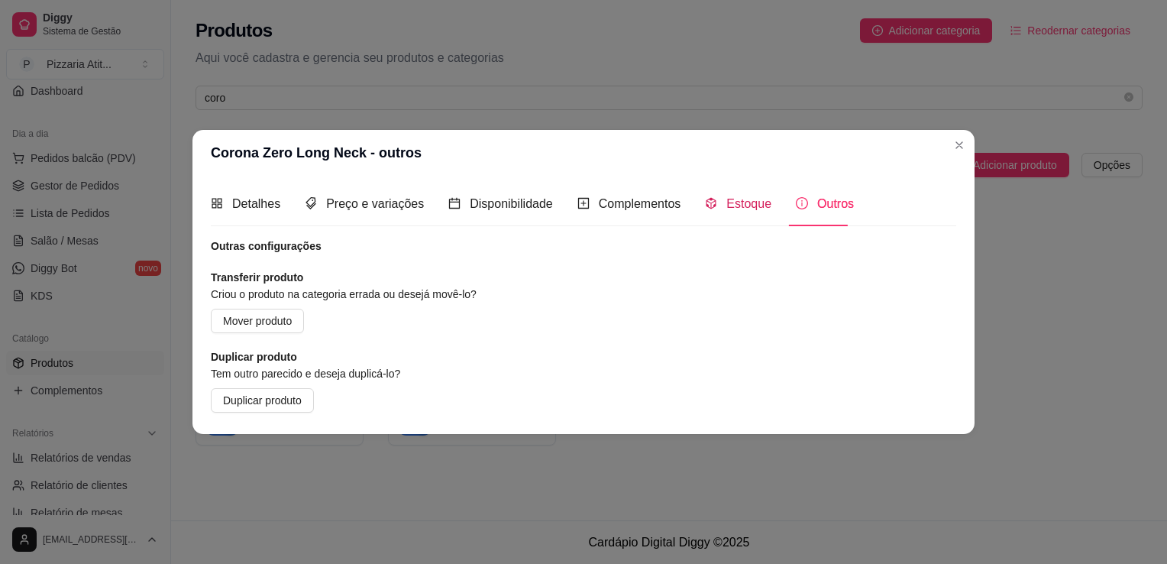
click at [720, 206] on div "Estoque" at bounding box center [738, 203] width 66 height 19
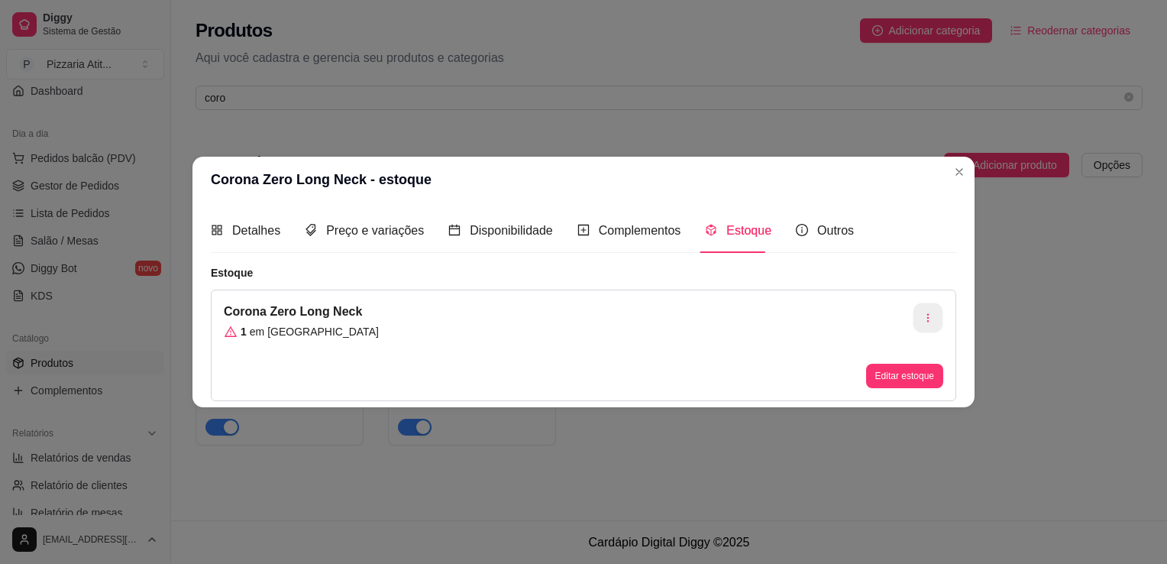
click at [926, 319] on icon "button" at bounding box center [928, 317] width 11 height 11
click at [922, 365] on li "Desvincular estoque" at bounding box center [928, 356] width 141 height 24
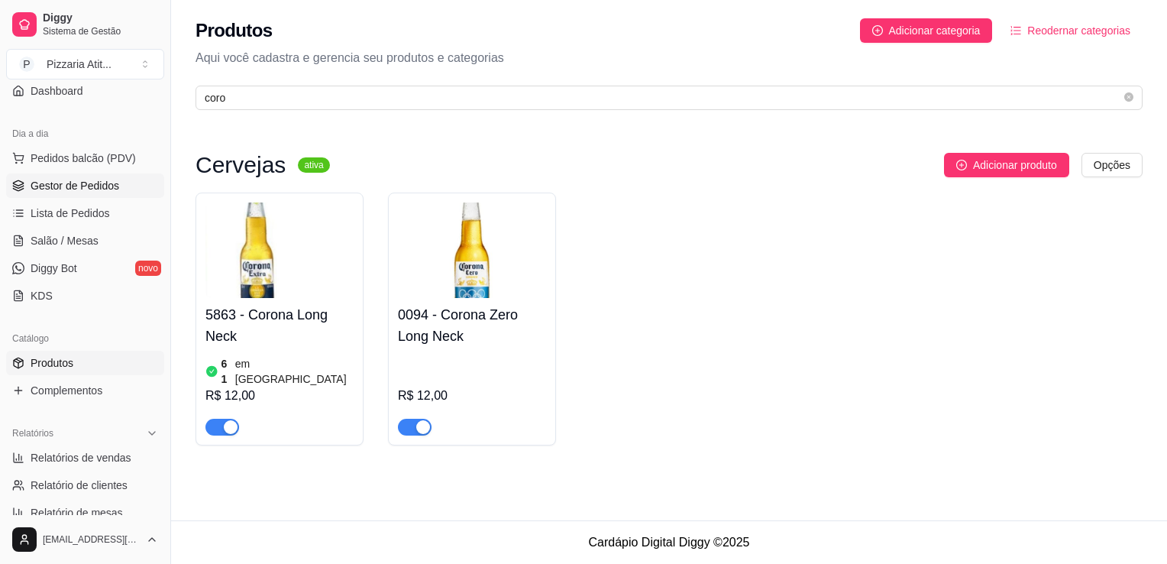
click at [97, 194] on link "Gestor de Pedidos" at bounding box center [85, 185] width 158 height 24
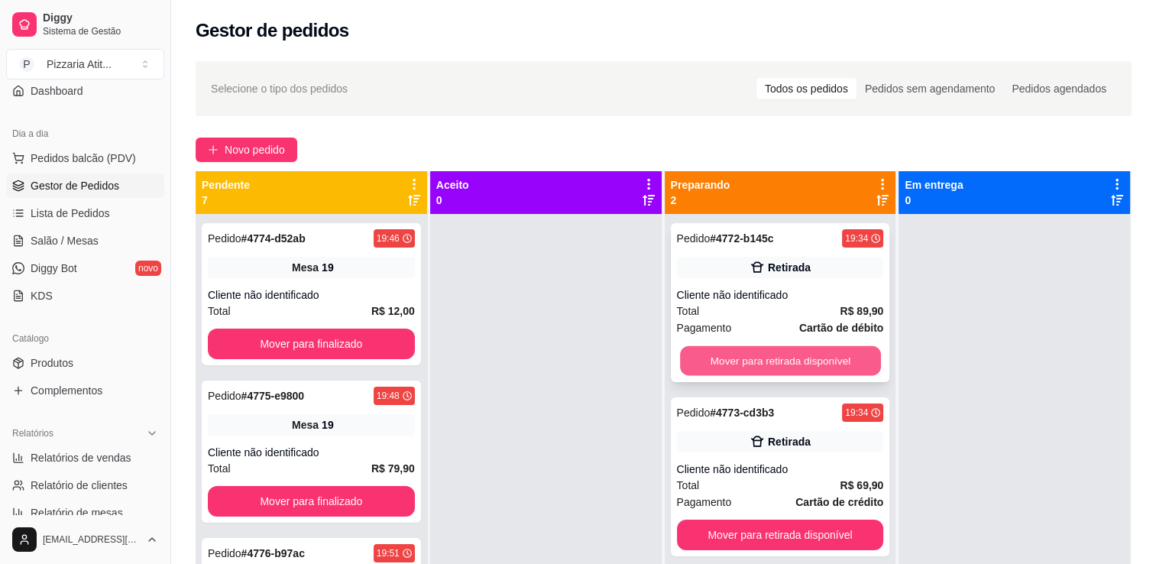
click at [712, 350] on button "Mover para retirada disponível" at bounding box center [780, 361] width 201 height 30
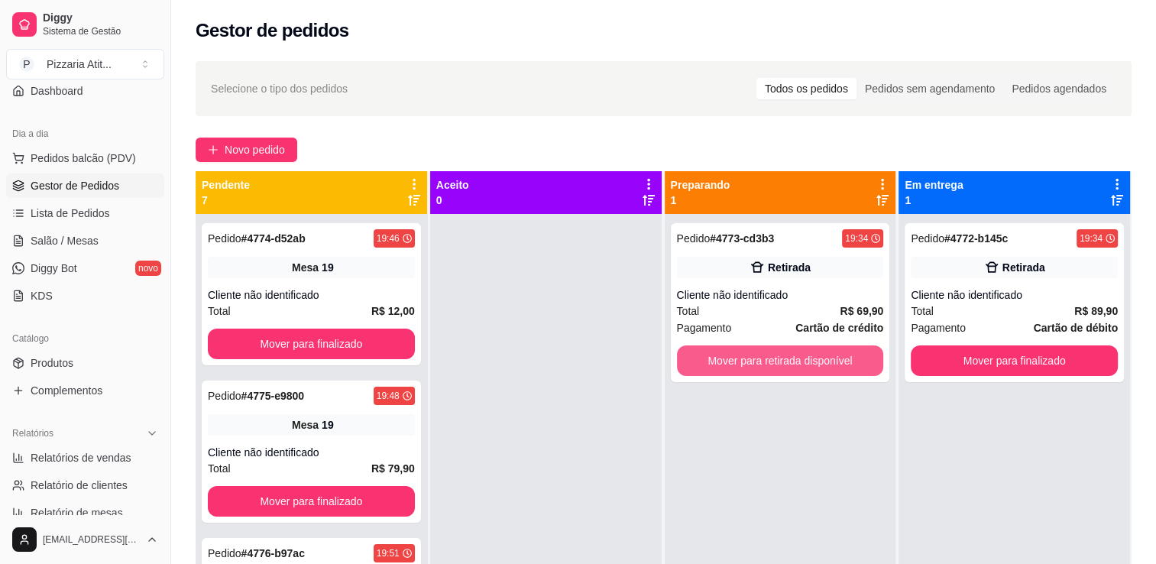
click at [712, 350] on button "Mover para retirada disponível" at bounding box center [780, 360] width 207 height 31
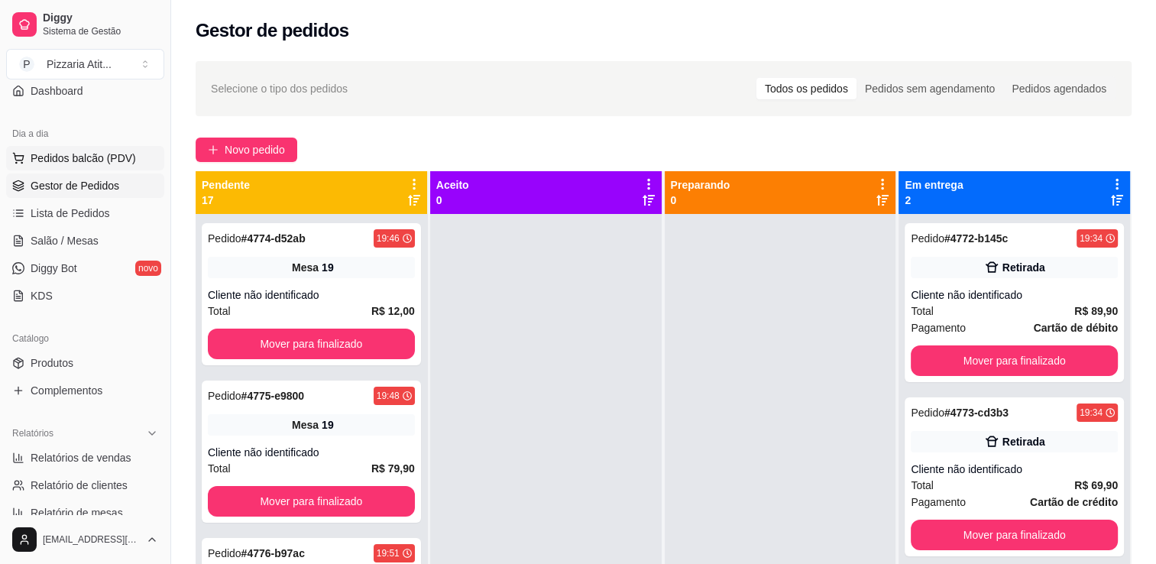
click at [129, 151] on span "Pedidos balcão (PDV)" at bounding box center [83, 158] width 105 height 15
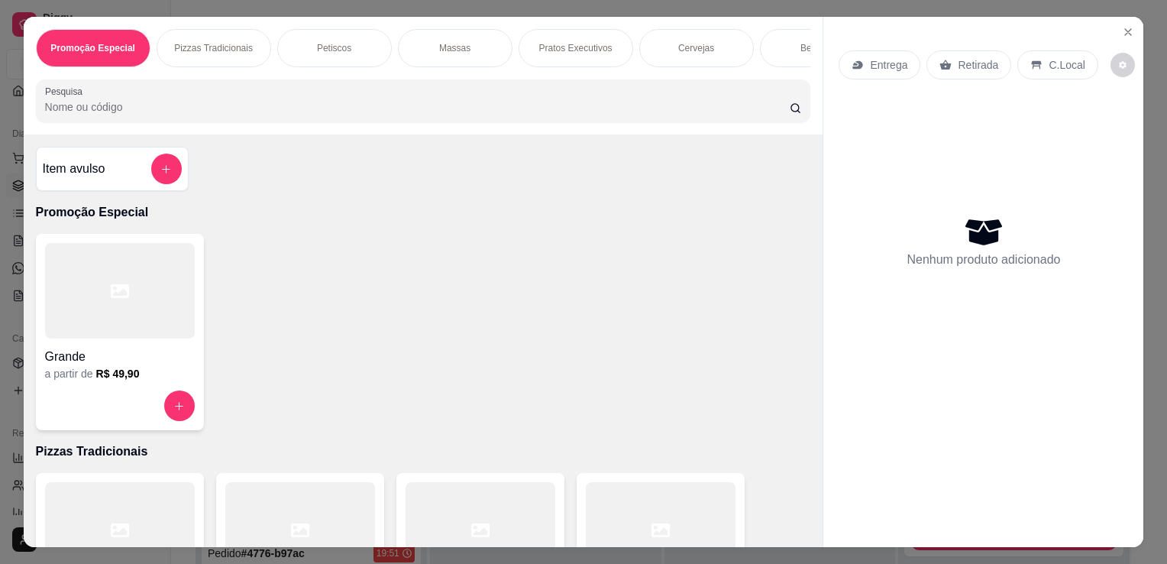
click at [677, 507] on div at bounding box center [661, 529] width 150 height 95
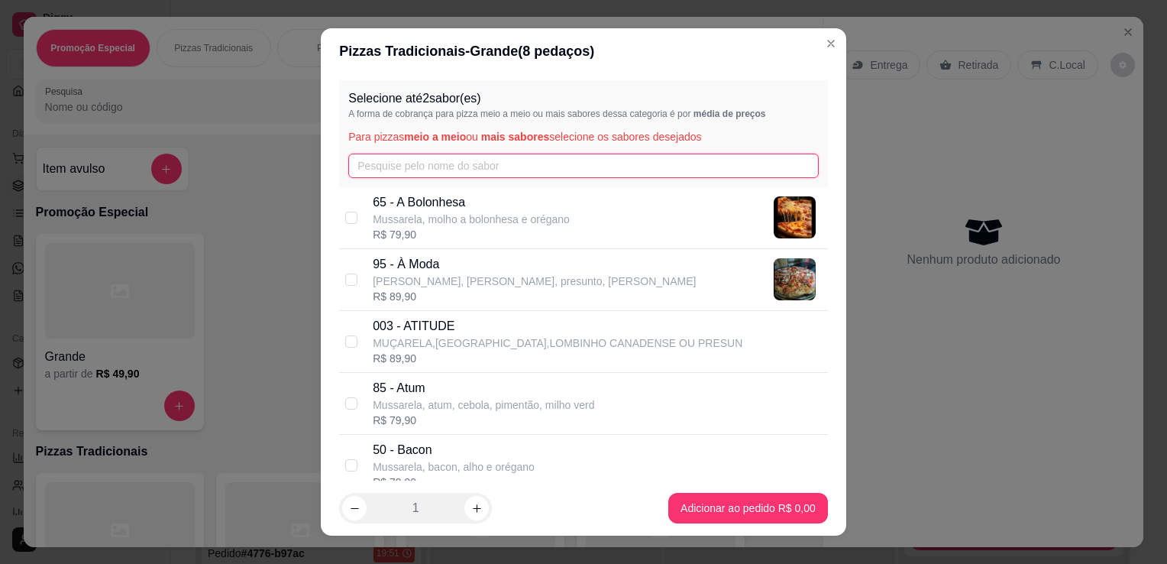
click at [486, 164] on input "text" at bounding box center [583, 166] width 471 height 24
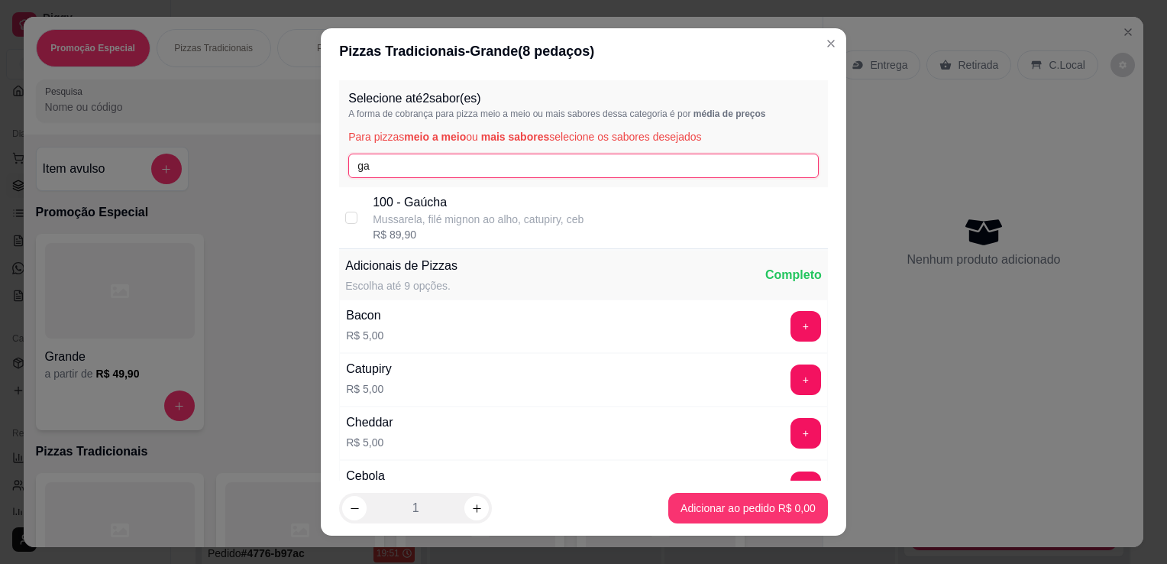
type input "ga"
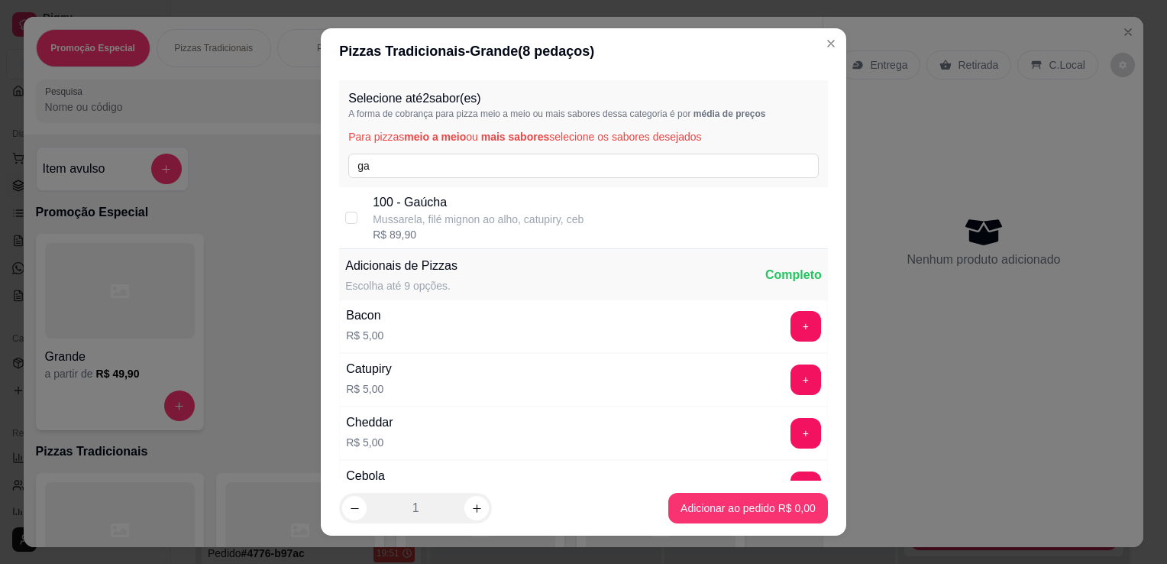
click at [434, 231] on div "R$ 89,90" at bounding box center [478, 234] width 211 height 15
checkbox input "true"
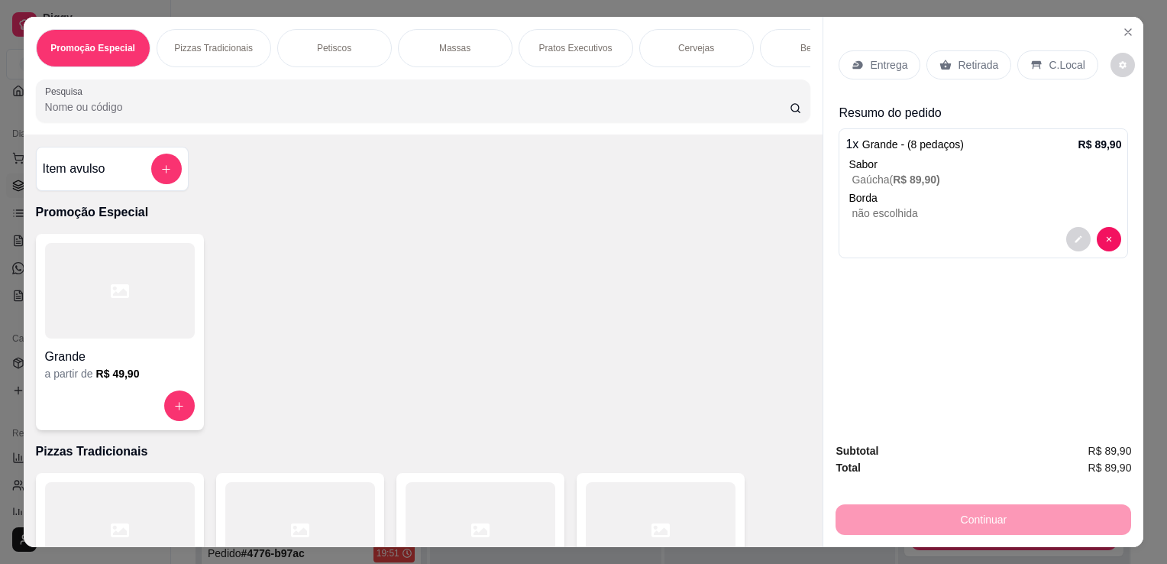
click at [966, 57] on p "Retirada" at bounding box center [978, 64] width 40 height 15
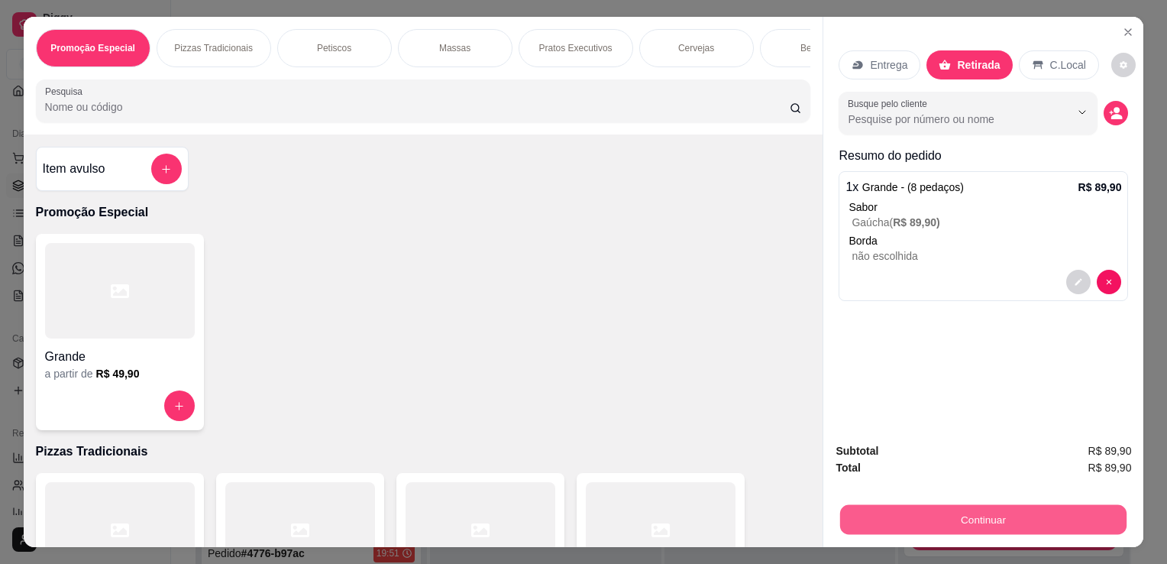
click at [985, 512] on button "Continuar" at bounding box center [983, 519] width 286 height 30
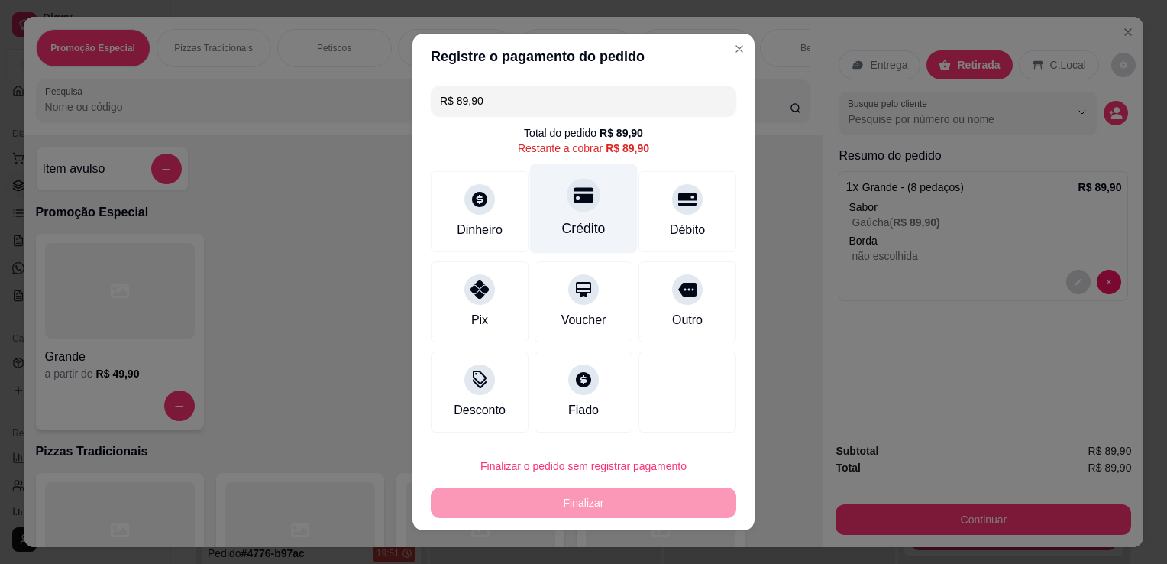
click at [587, 215] on div "Crédito" at bounding box center [584, 208] width 108 height 89
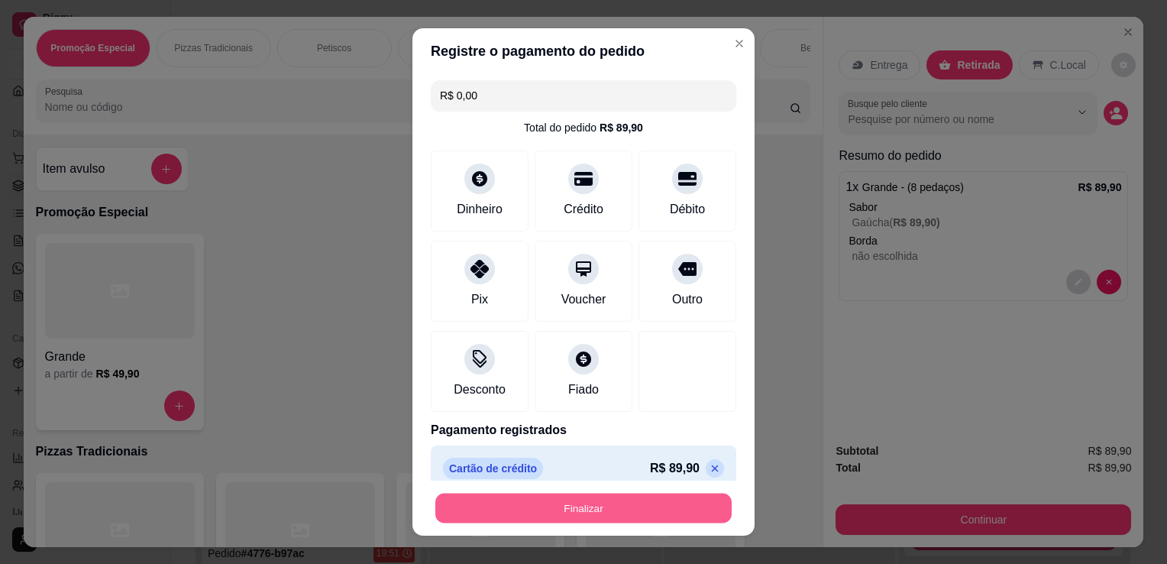
click at [566, 509] on button "Finalizar" at bounding box center [583, 509] width 296 height 30
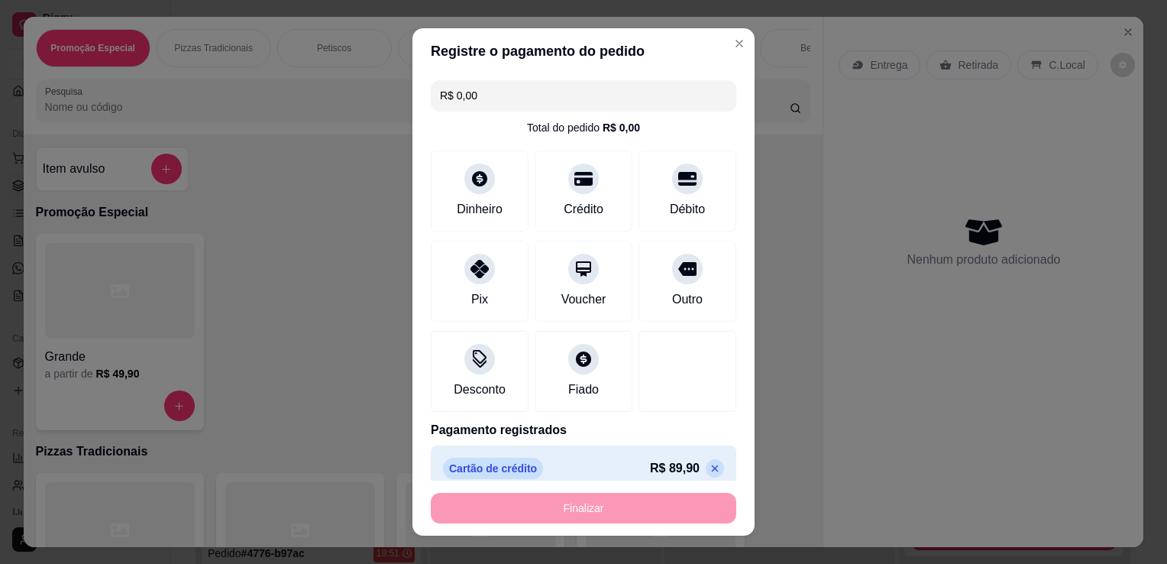
type input "-R$ 89,90"
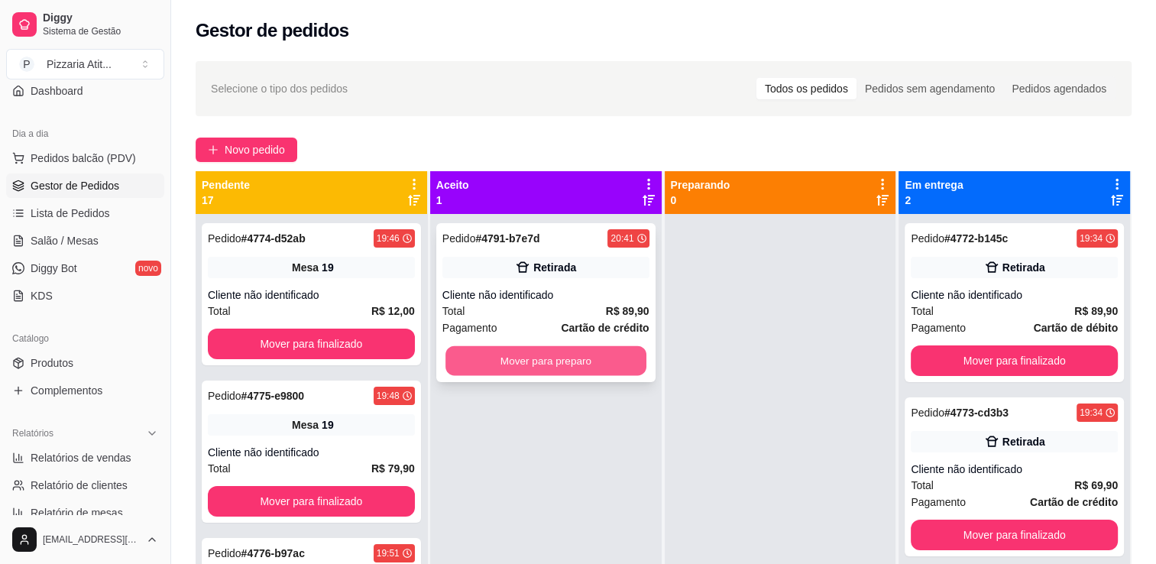
click at [556, 360] on button "Mover para preparo" at bounding box center [545, 361] width 201 height 30
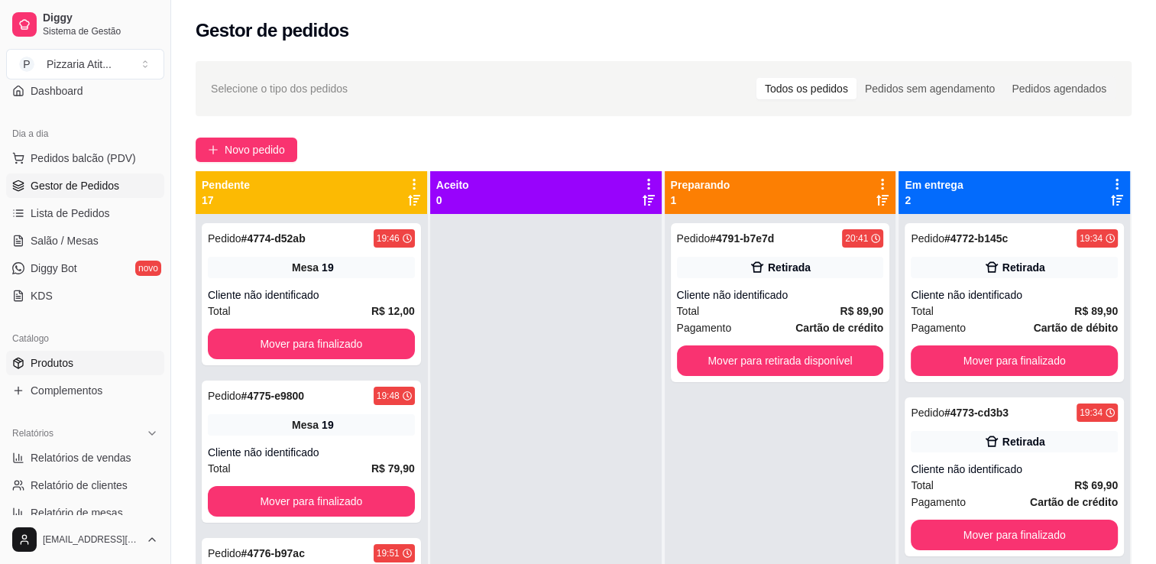
click at [73, 360] on link "Produtos" at bounding box center [85, 363] width 158 height 24
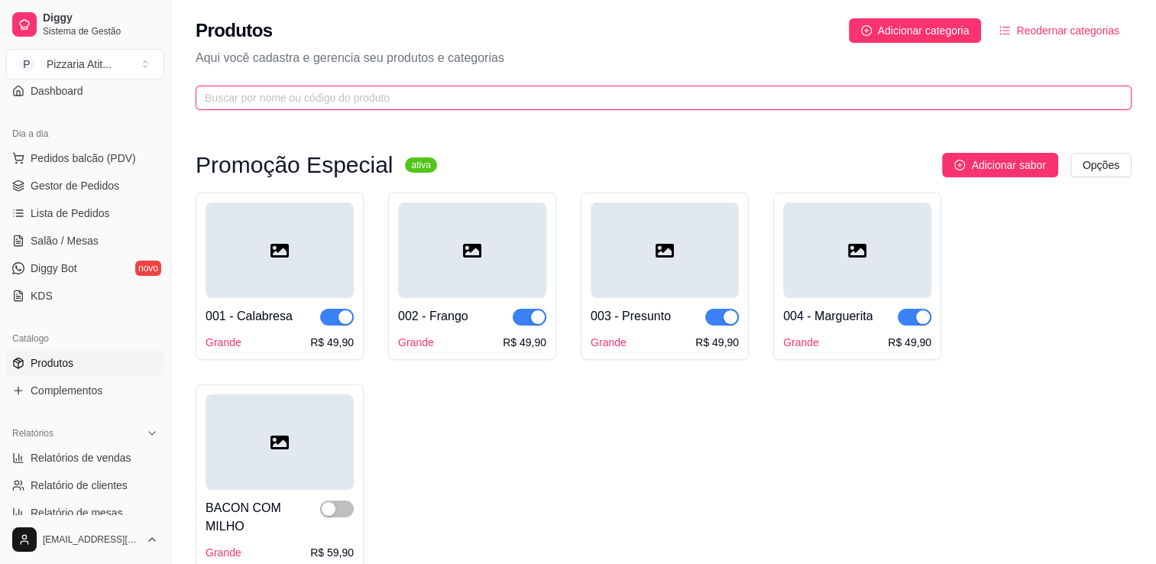
click at [422, 92] on input "text" at bounding box center [657, 97] width 905 height 17
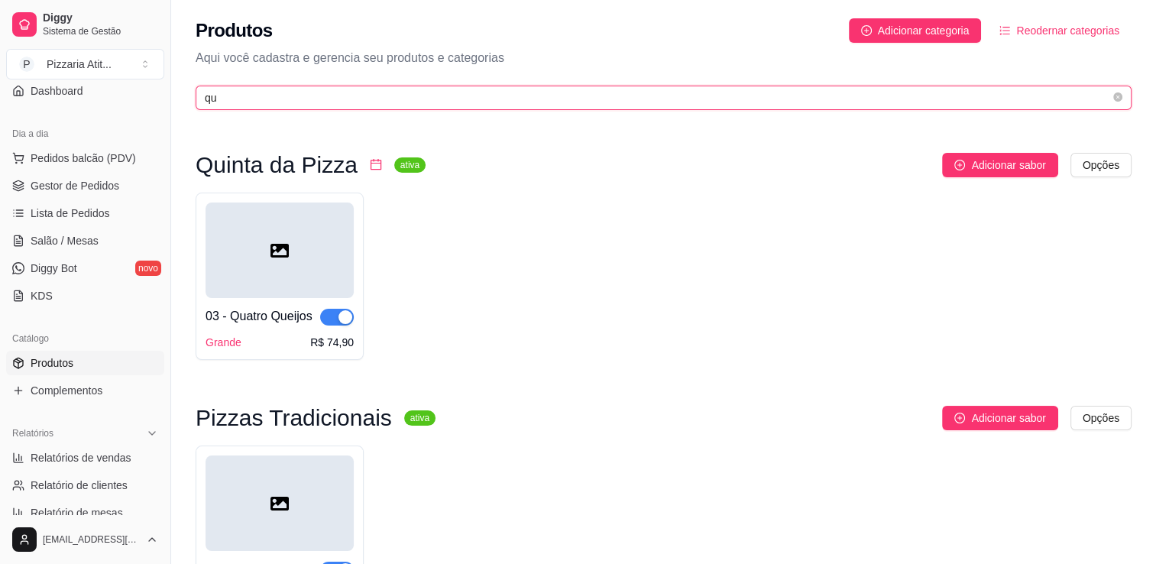
type input "qu"
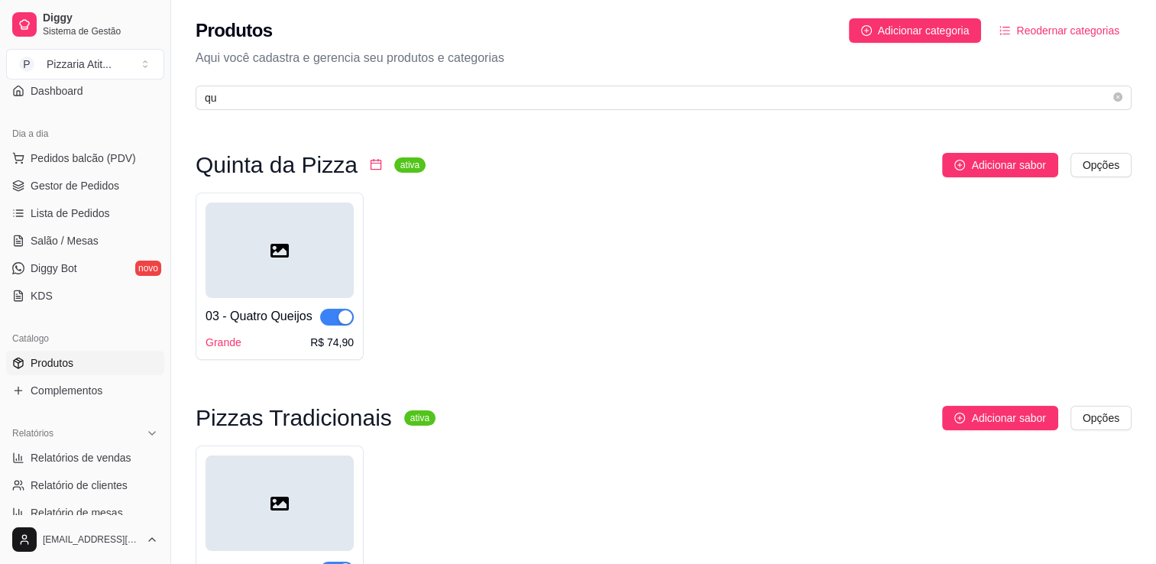
click at [329, 312] on span "button" at bounding box center [337, 317] width 34 height 17
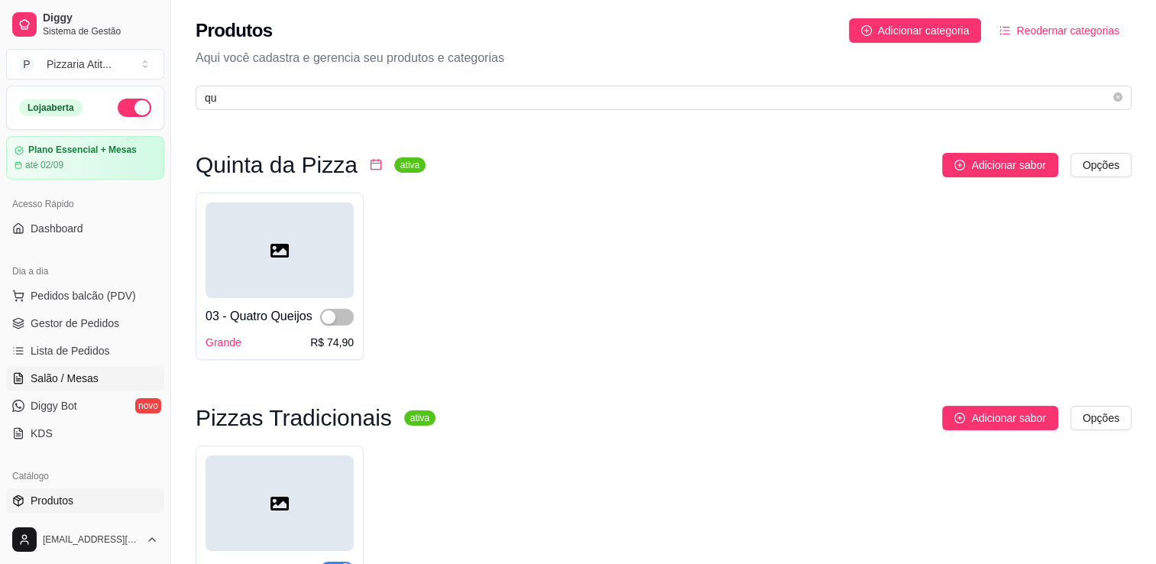
click at [75, 384] on span "Salão / Mesas" at bounding box center [65, 378] width 68 height 15
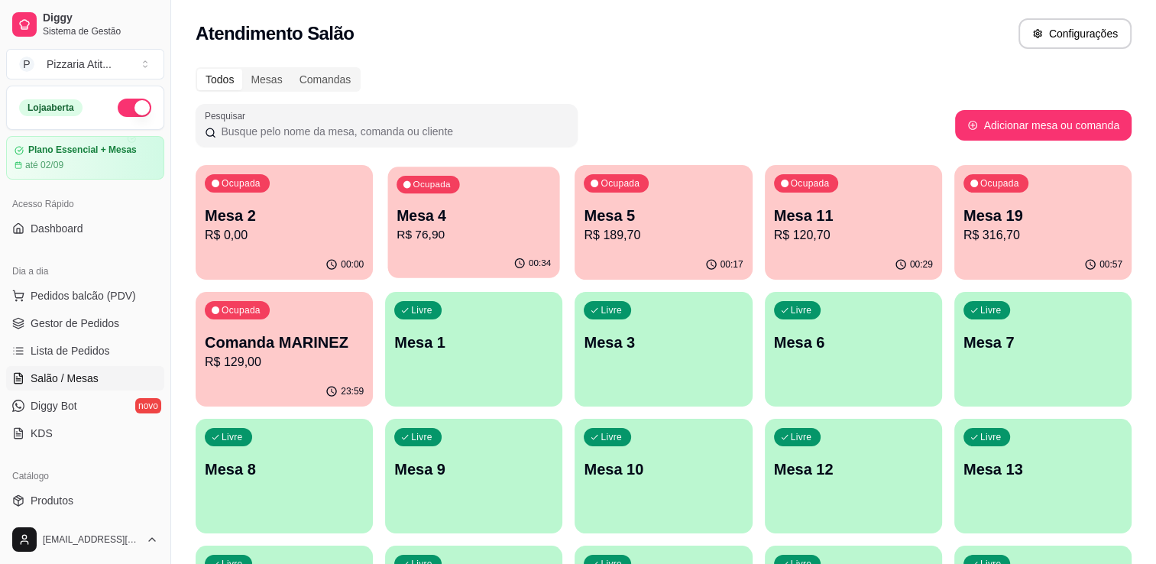
click at [469, 221] on p "Mesa 4" at bounding box center [473, 216] width 154 height 21
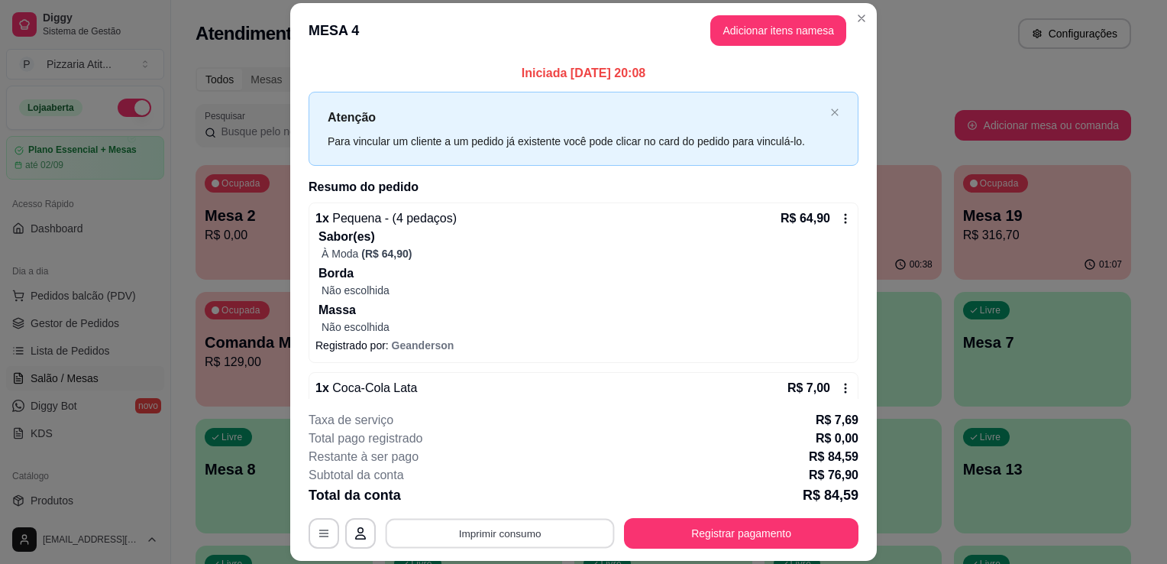
click at [464, 521] on button "Imprimir consumo" at bounding box center [500, 534] width 229 height 30
click at [474, 491] on button "IMPRESSORA" at bounding box center [498, 499] width 107 height 24
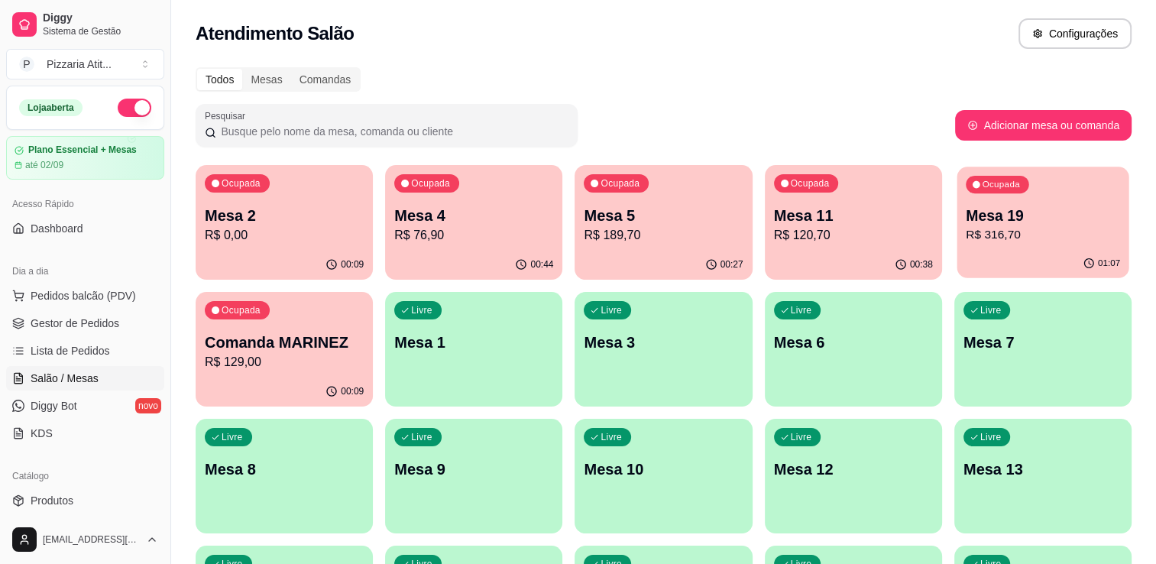
click at [1059, 226] on p "R$ 316,70" at bounding box center [1043, 235] width 154 height 18
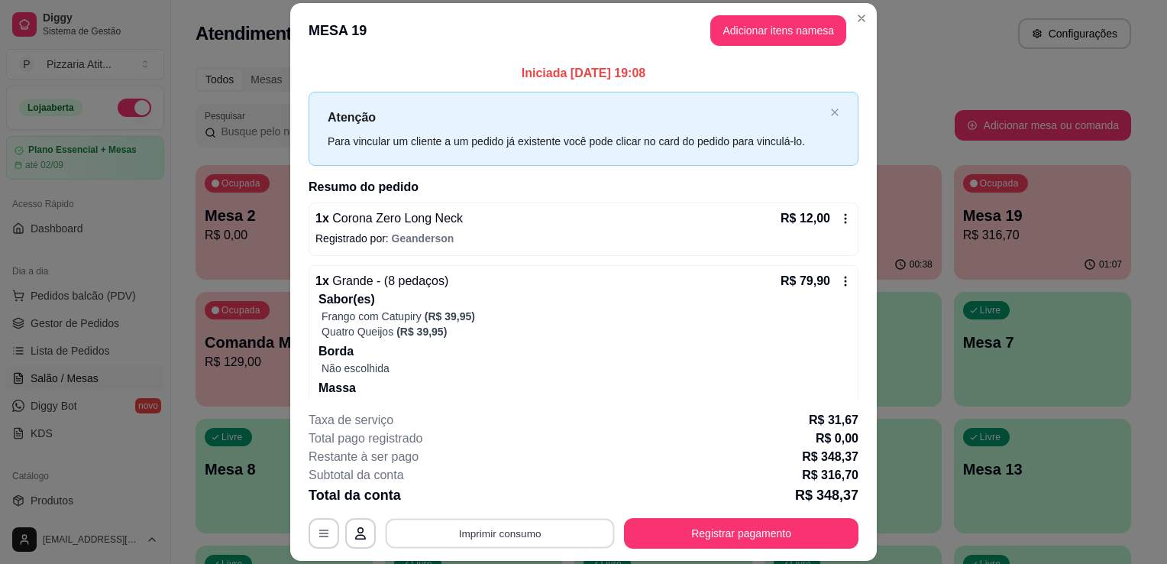
click at [464, 545] on button "Imprimir consumo" at bounding box center [500, 534] width 229 height 30
click at [494, 502] on button "IMPRESSORA" at bounding box center [498, 499] width 107 height 24
click at [862, 12] on section "MESA 19 Adicionar itens na mesa Iniciada [DATE] 19:08 Atenção Para vincular um …" at bounding box center [583, 282] width 587 height 558
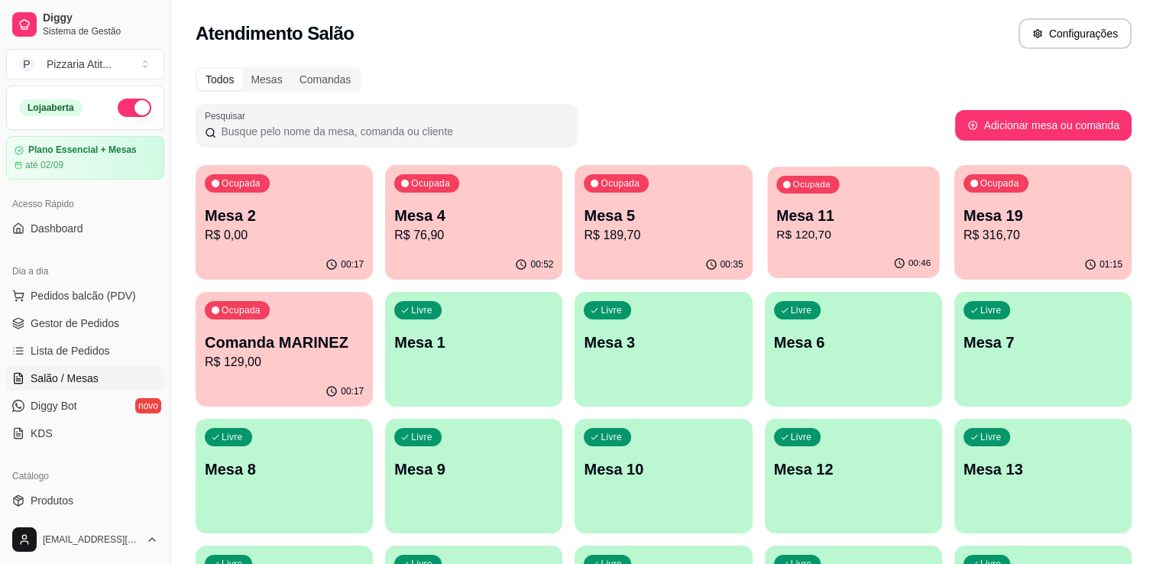
click at [778, 214] on p "Mesa 11" at bounding box center [853, 216] width 154 height 21
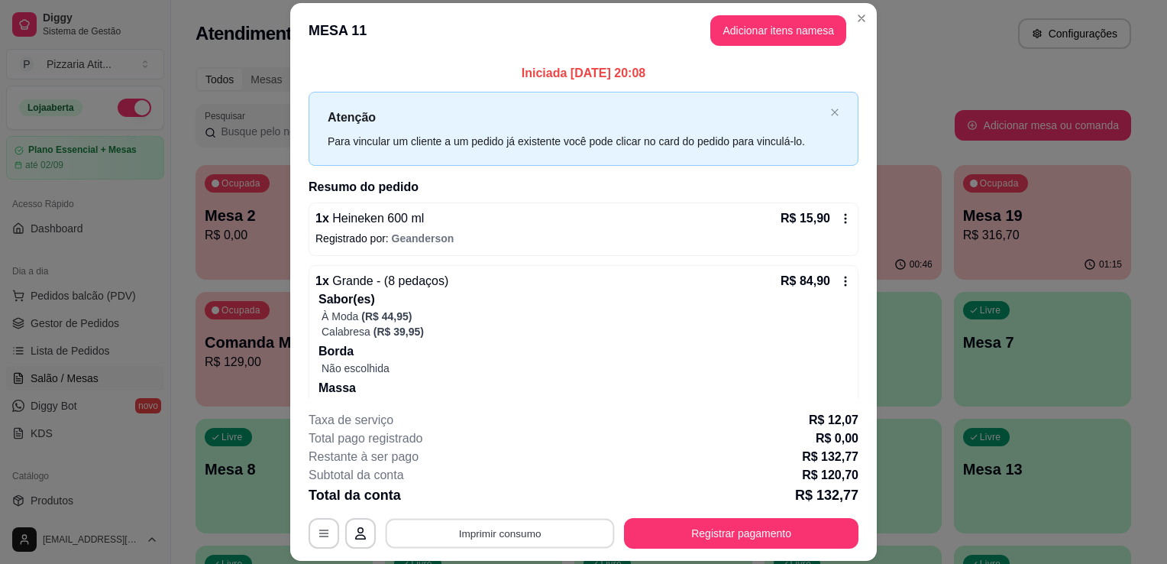
click at [573, 522] on button "Imprimir consumo" at bounding box center [500, 534] width 229 height 30
click at [503, 494] on button "IMPRESSORA" at bounding box center [498, 499] width 107 height 24
click at [780, 27] on button "Adicionar itens na mesa" at bounding box center [778, 30] width 131 height 30
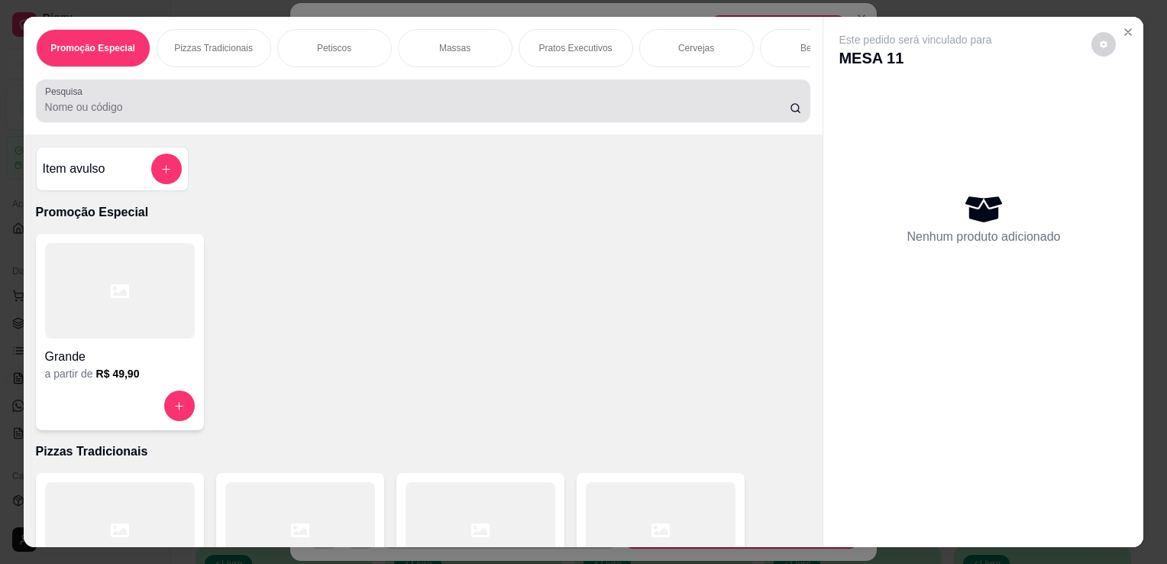
click at [597, 113] on input "Pesquisa" at bounding box center [417, 106] width 745 height 15
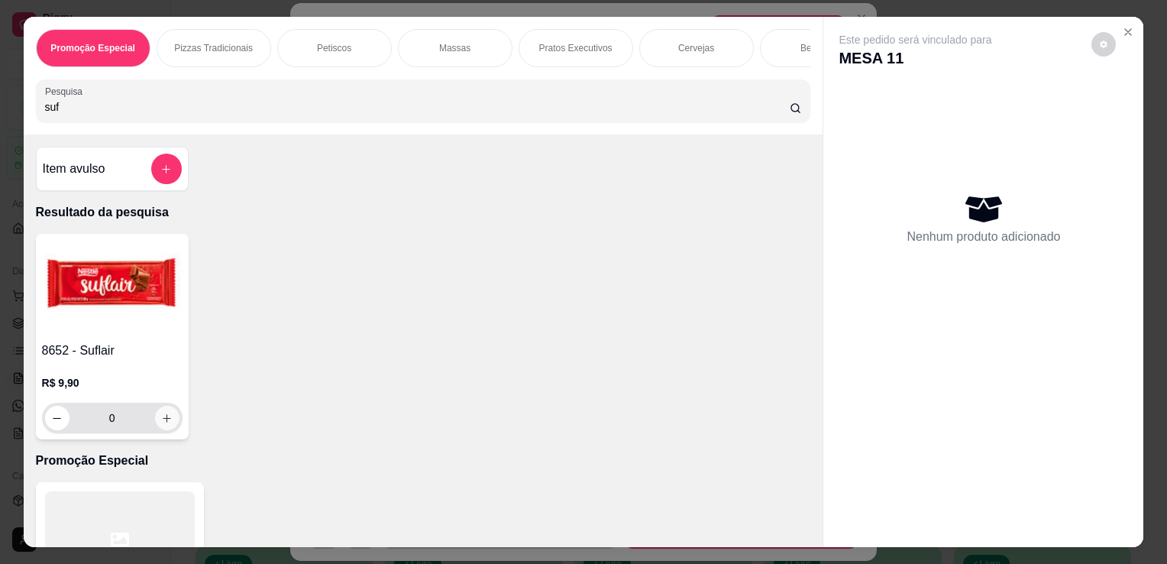
type input "suf"
click at [163, 424] on icon "increase-product-quantity" at bounding box center [166, 418] width 11 height 11
type input "1"
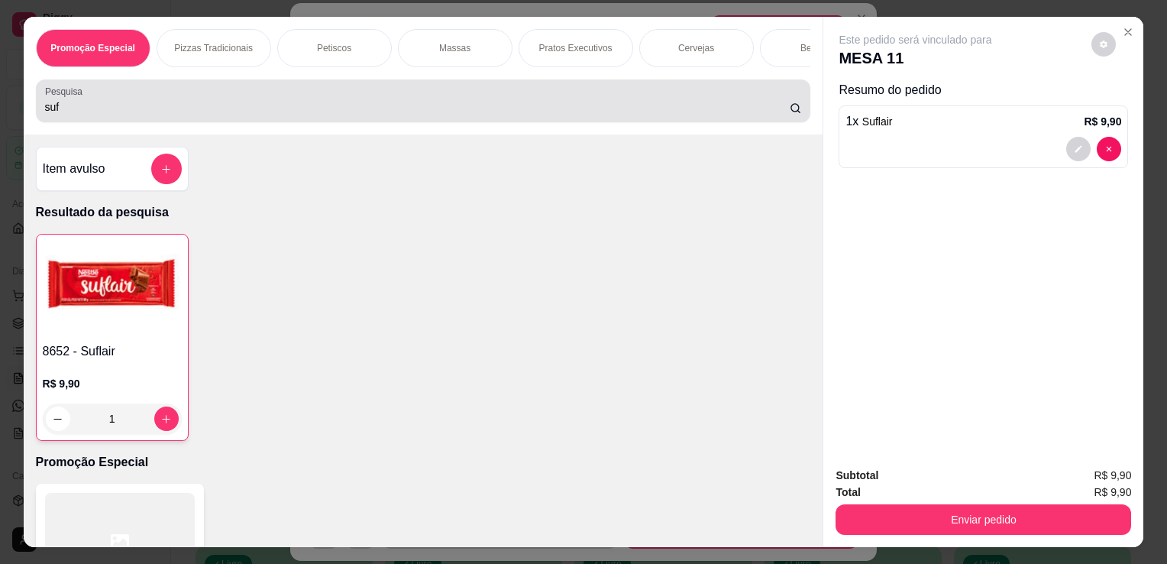
click at [193, 115] on input "suf" at bounding box center [417, 106] width 745 height 15
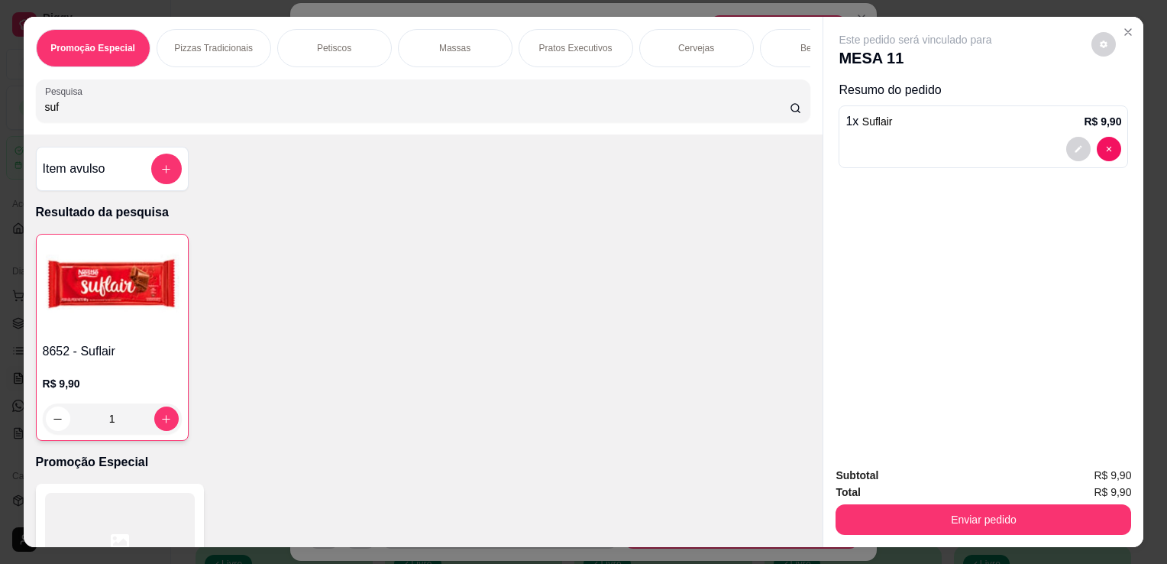
click at [193, 115] on input "suf" at bounding box center [417, 106] width 745 height 15
click at [193, 115] on input "ki" at bounding box center [417, 106] width 745 height 15
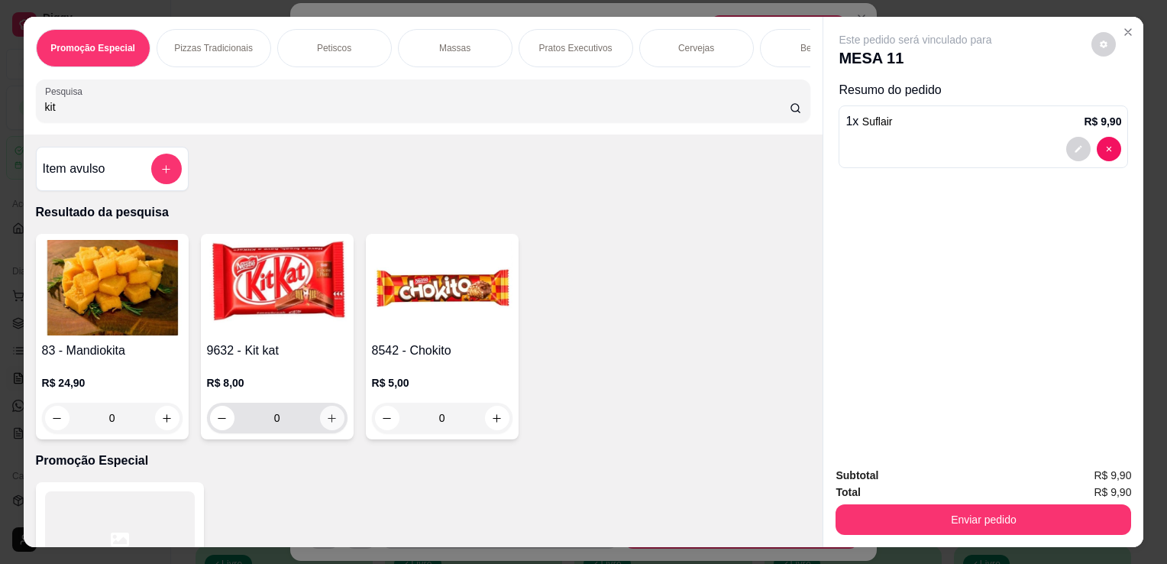
type input "kit"
click at [331, 420] on icon "increase-product-quantity" at bounding box center [331, 418] width 11 height 11
type input "1"
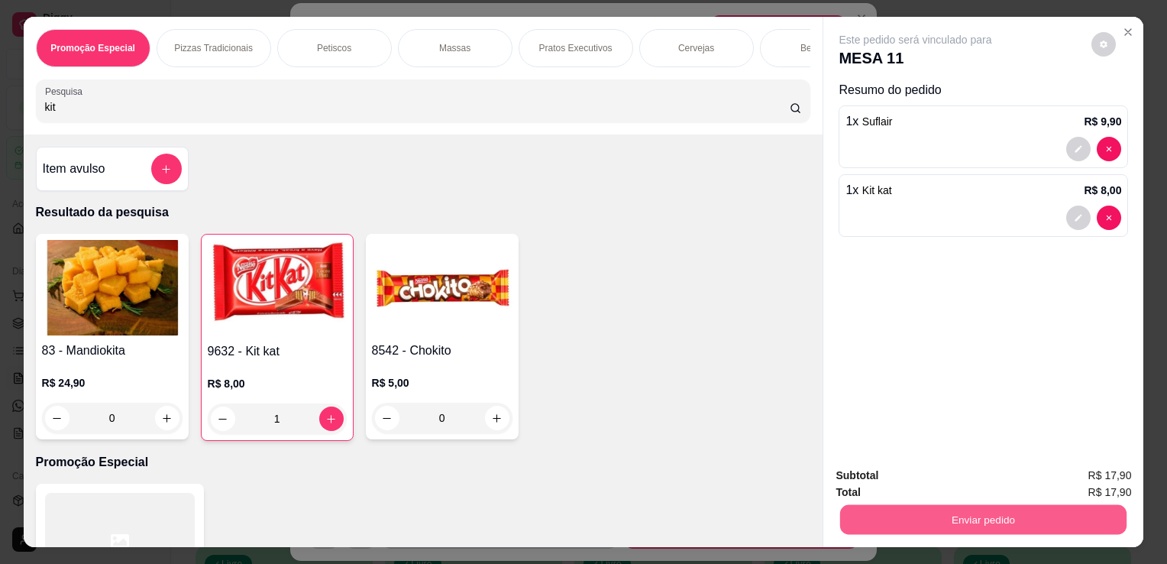
click at [864, 506] on button "Enviar pedido" at bounding box center [983, 519] width 286 height 30
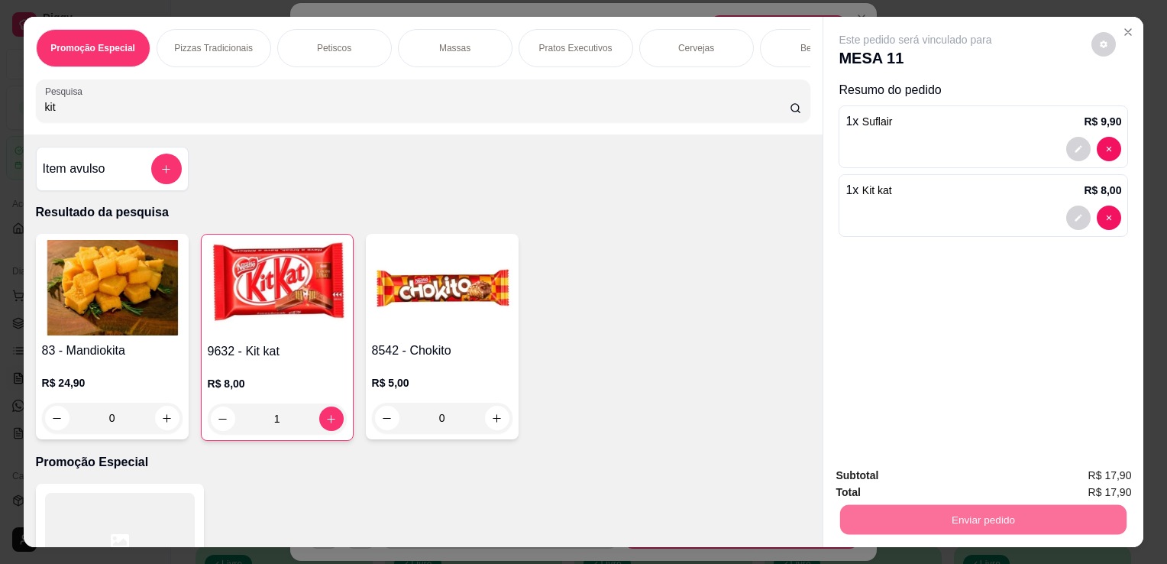
click at [863, 472] on button "Não registrar e enviar pedido" at bounding box center [933, 476] width 154 height 28
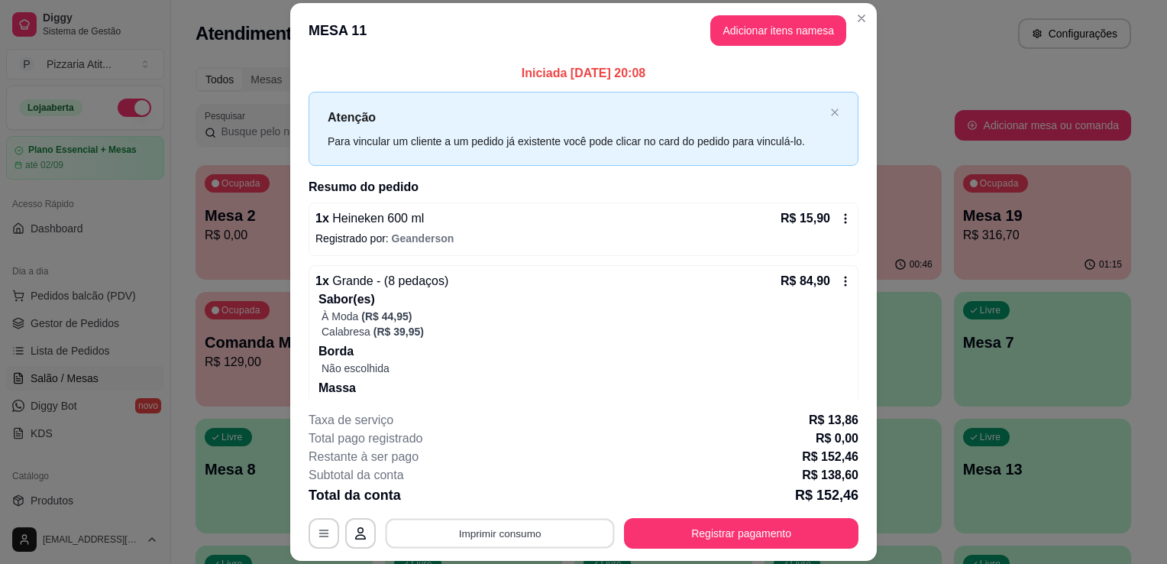
click at [551, 523] on button "Imprimir consumo" at bounding box center [500, 534] width 229 height 30
click at [490, 503] on button "IMPRESSORA" at bounding box center [498, 499] width 107 height 24
click at [668, 538] on button "Registrar pagamento" at bounding box center [742, 534] width 228 height 30
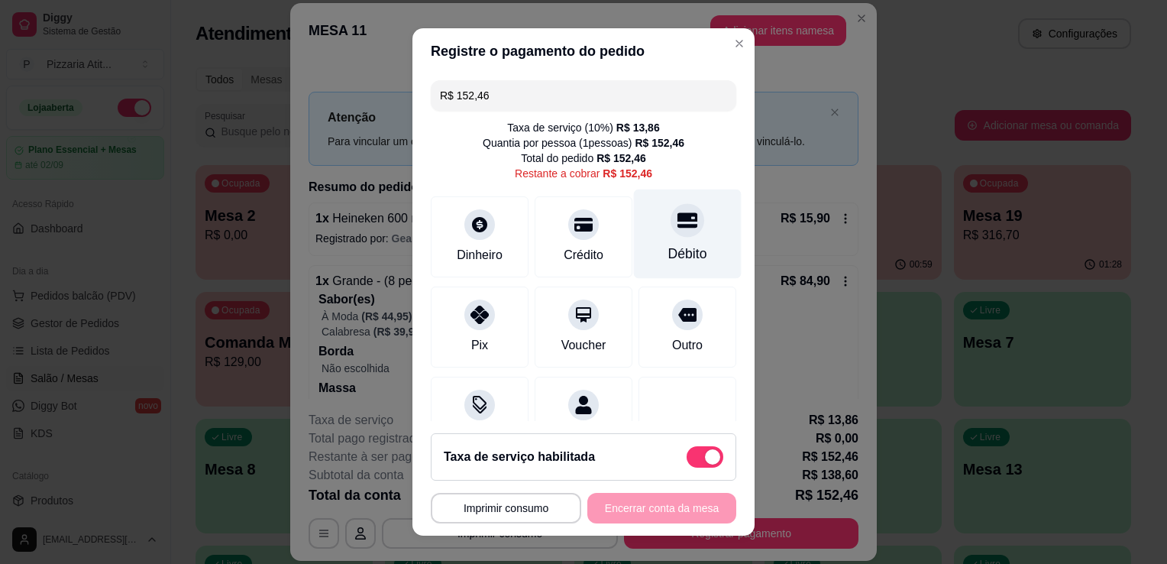
click at [671, 233] on div at bounding box center [688, 220] width 34 height 34
type input "R$ 0,00"
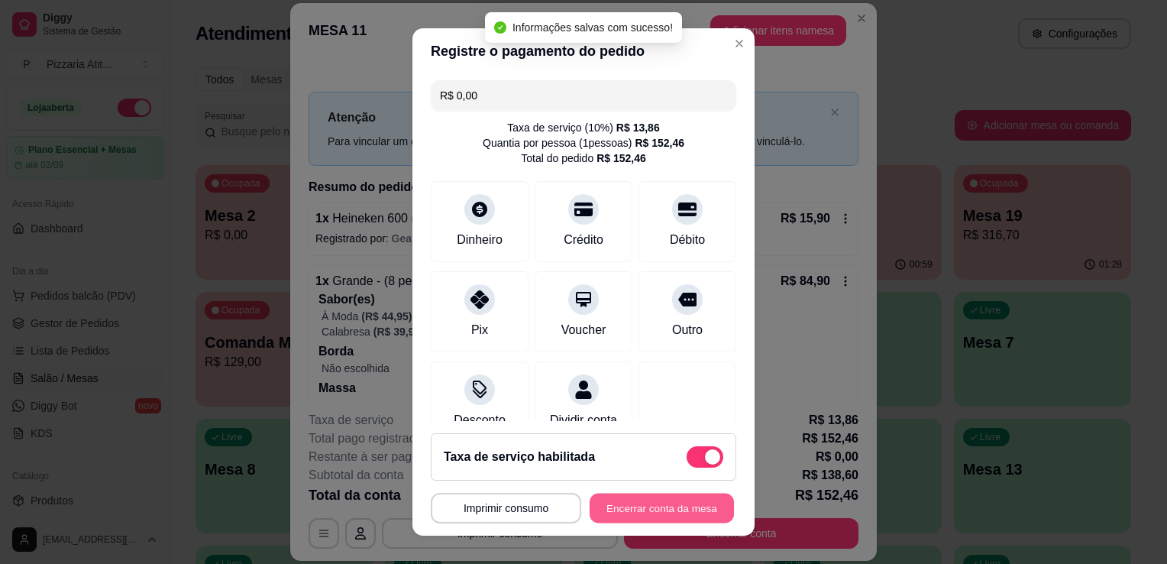
click at [646, 504] on button "Encerrar conta da mesa" at bounding box center [662, 509] width 144 height 30
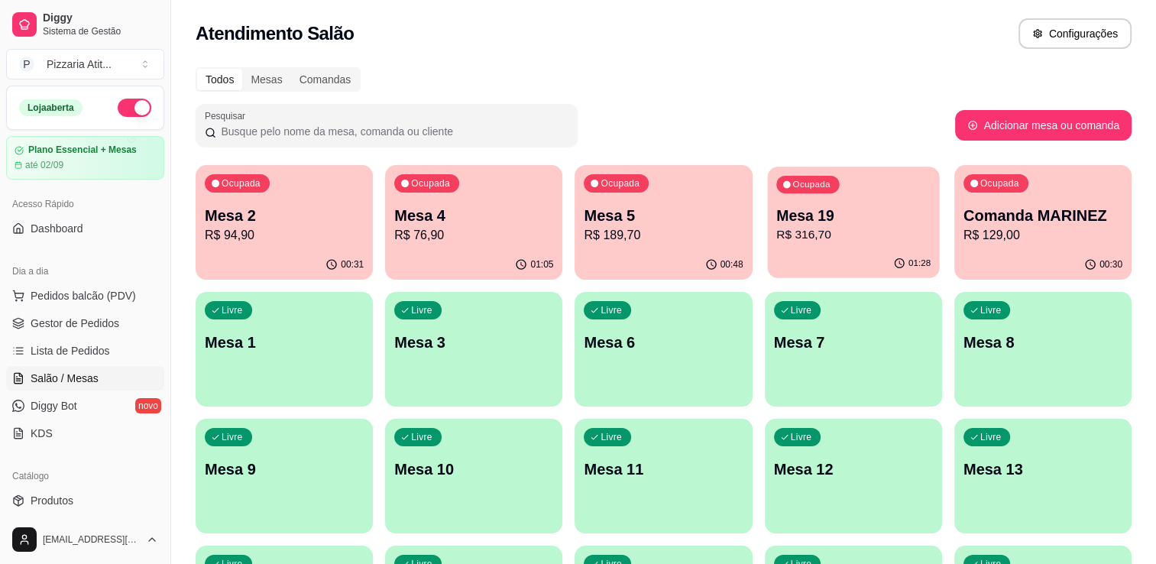
click at [837, 241] on p "R$ 316,70" at bounding box center [853, 235] width 154 height 18
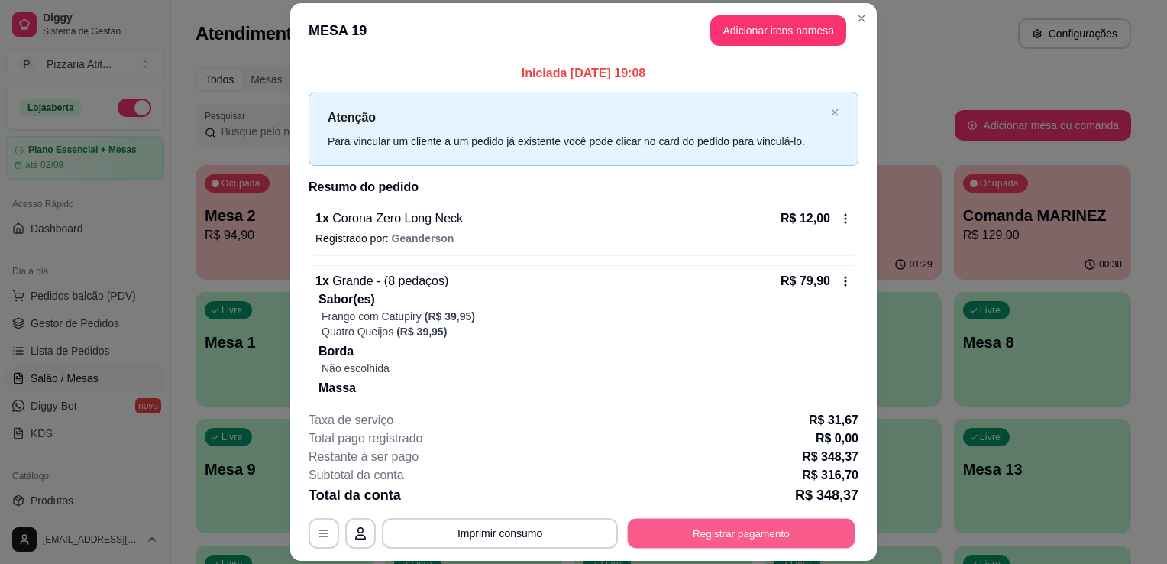
click at [666, 536] on button "Registrar pagamento" at bounding box center [742, 534] width 228 height 30
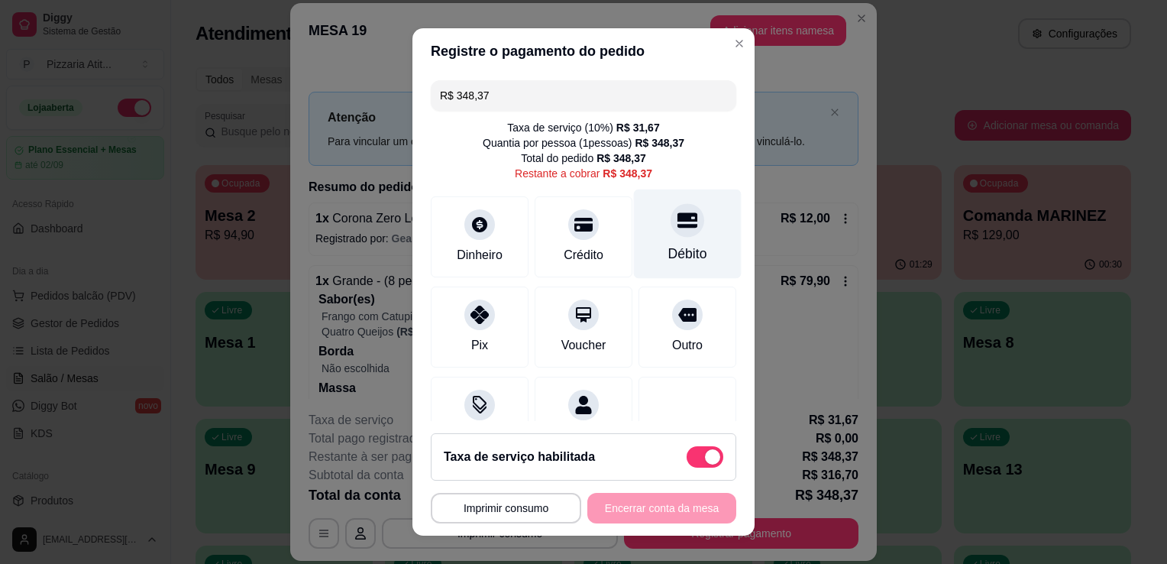
click at [669, 244] on div "Débito" at bounding box center [687, 254] width 39 height 20
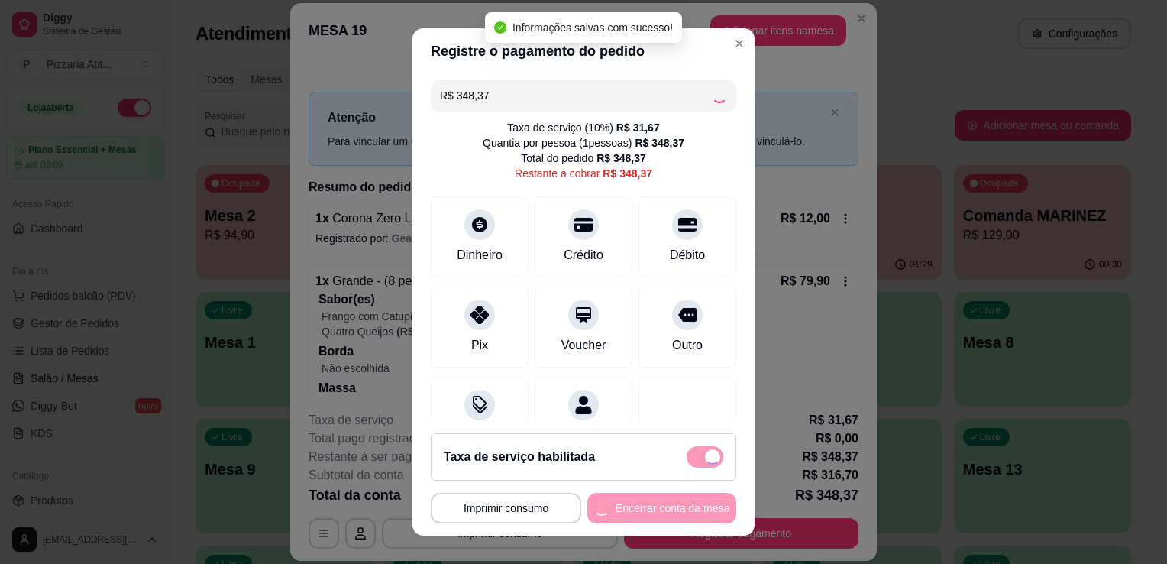
type input "R$ 0,00"
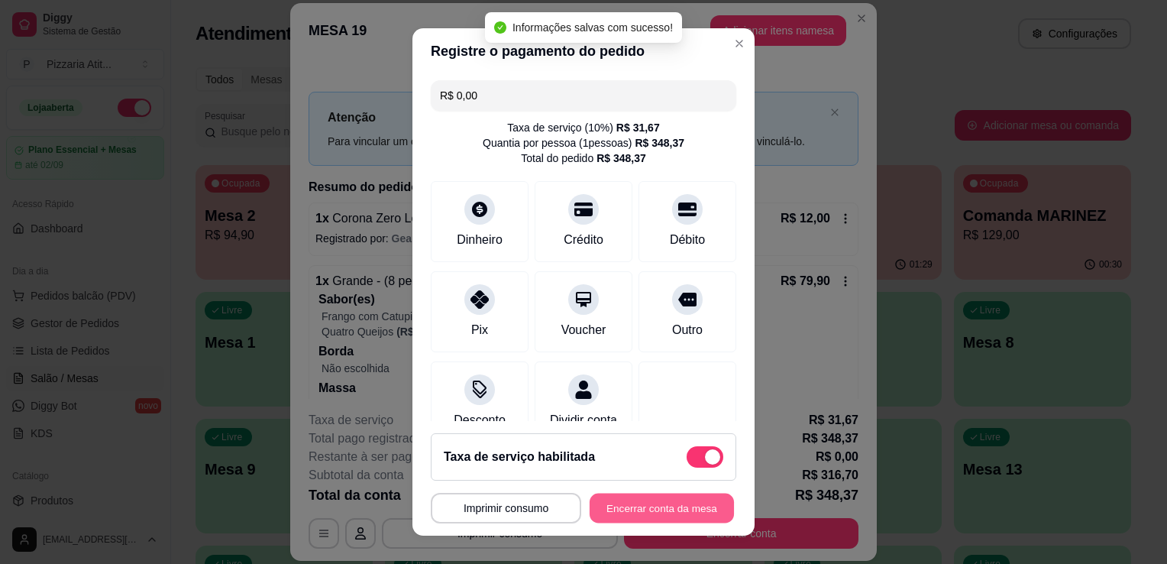
click at [636, 494] on button "Encerrar conta da mesa" at bounding box center [662, 509] width 144 height 30
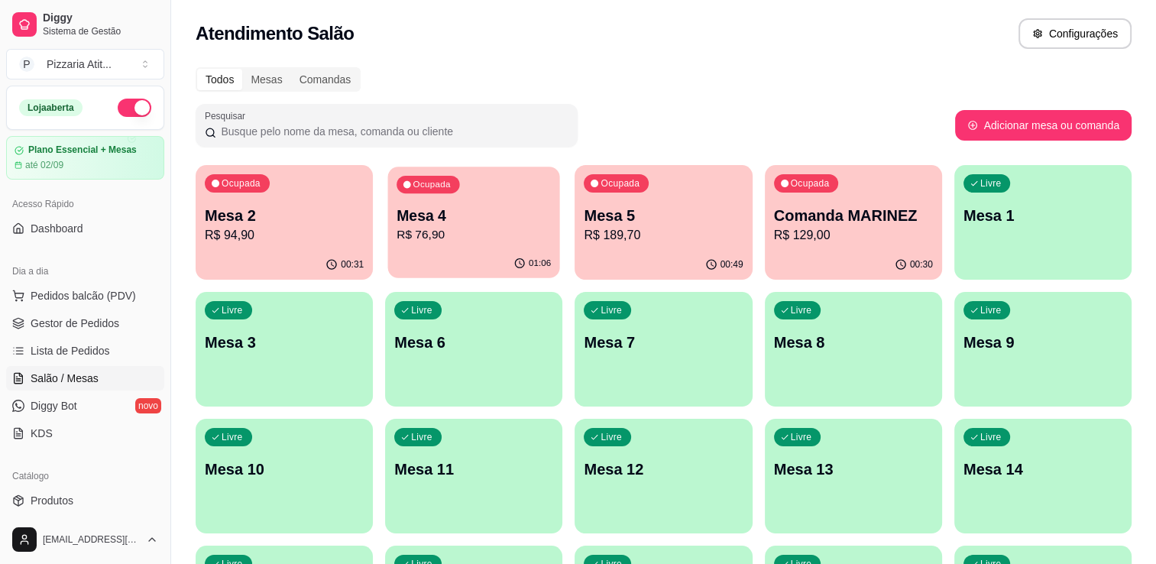
click at [475, 193] on div "Ocupada Mesa 4 R$ 76,90" at bounding box center [474, 208] width 172 height 83
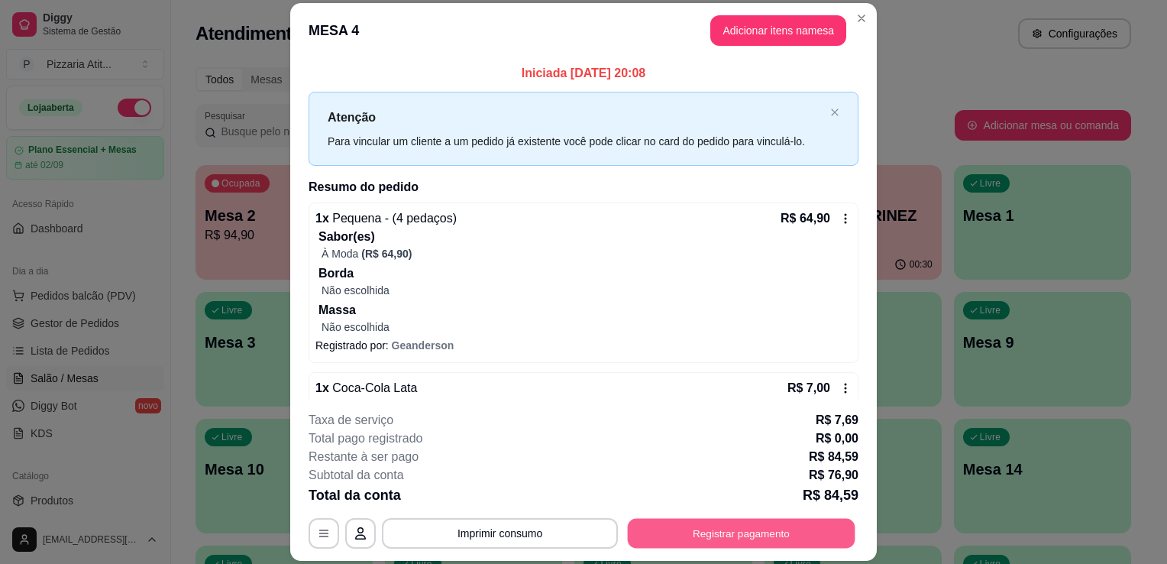
click at [681, 546] on button "Registrar pagamento" at bounding box center [742, 534] width 228 height 30
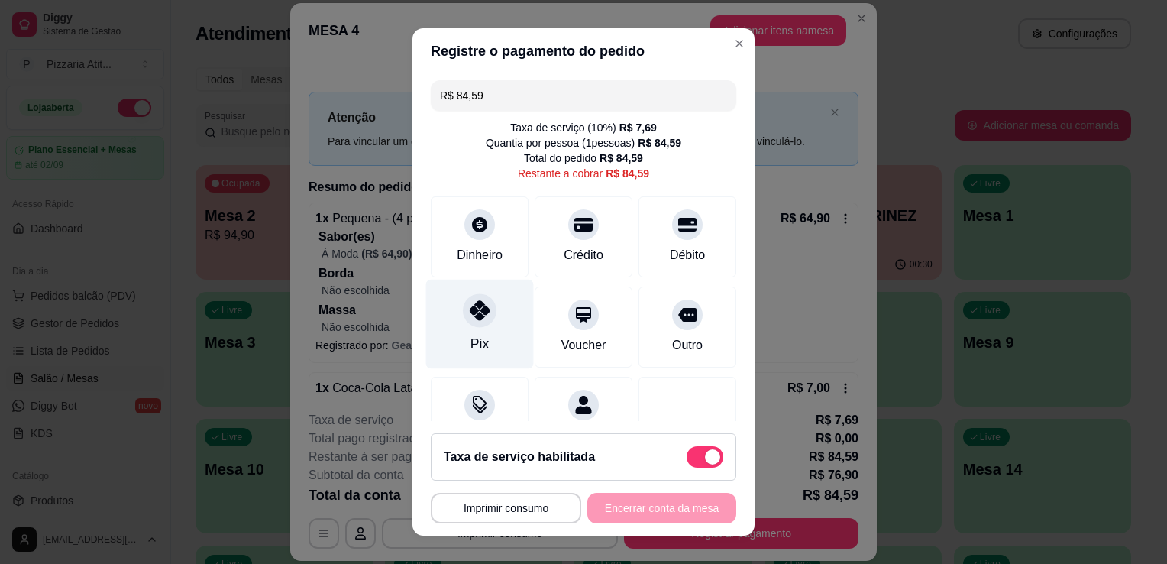
click at [487, 306] on div "Pix" at bounding box center [480, 324] width 108 height 89
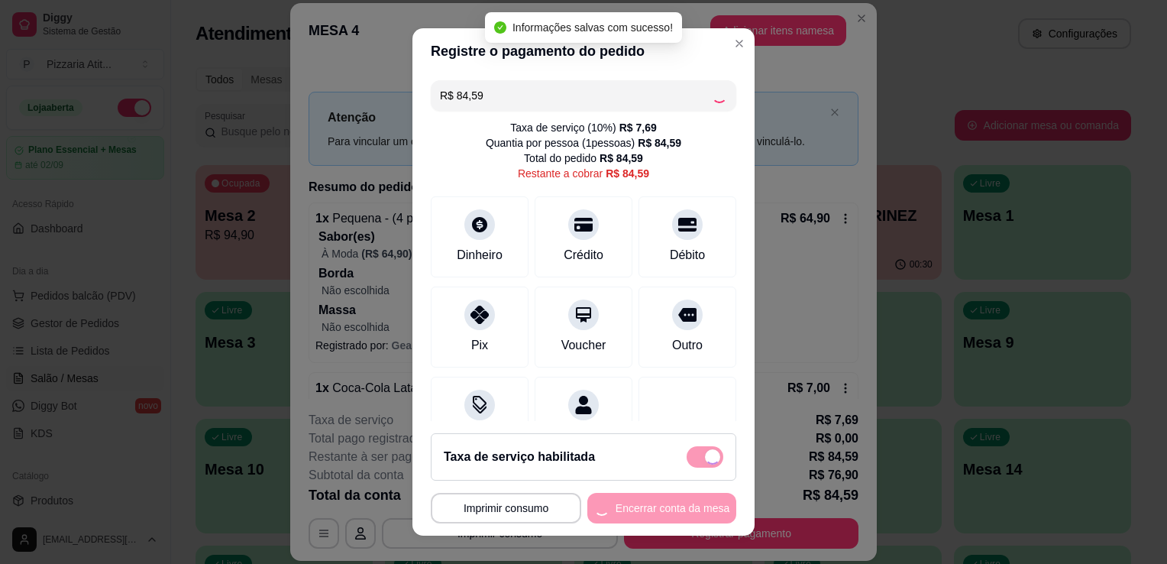
type input "R$ 0,00"
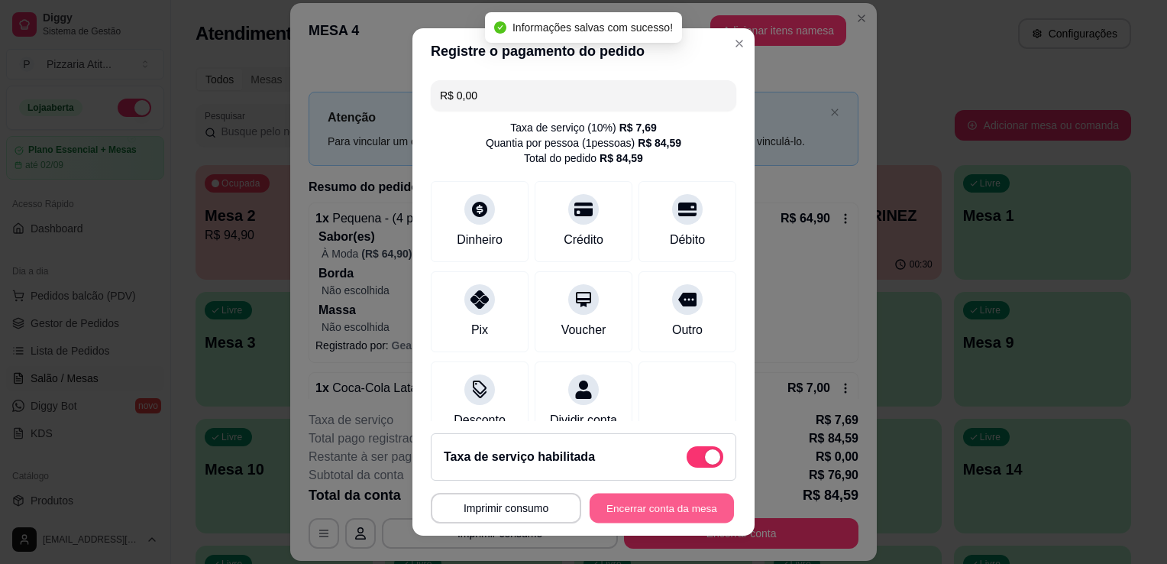
click at [669, 500] on button "Encerrar conta da mesa" at bounding box center [662, 509] width 144 height 30
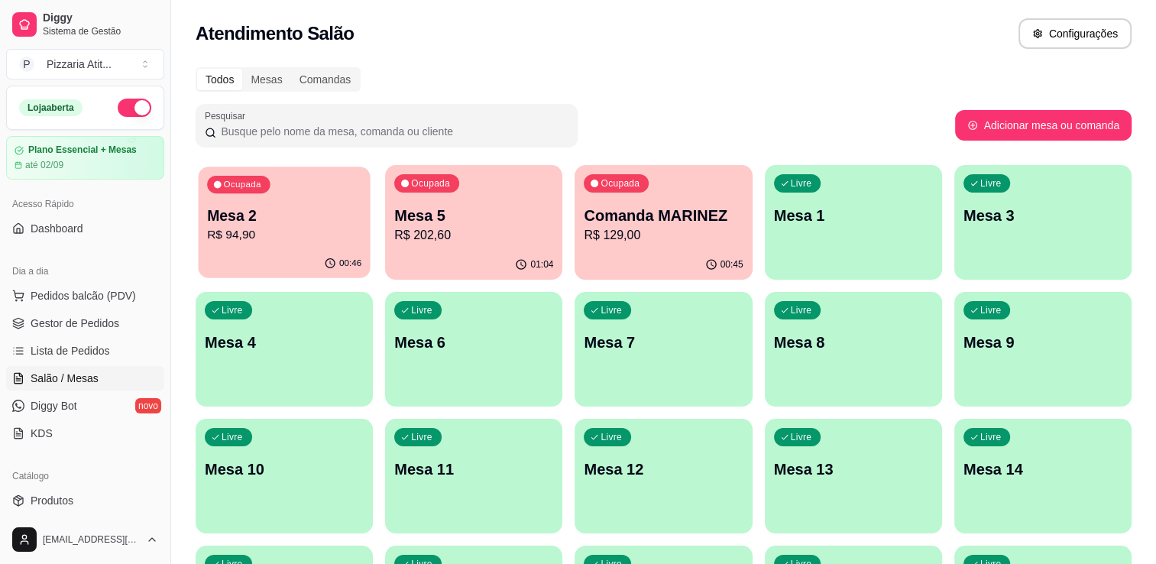
click at [278, 212] on p "Mesa 2" at bounding box center [284, 216] width 154 height 21
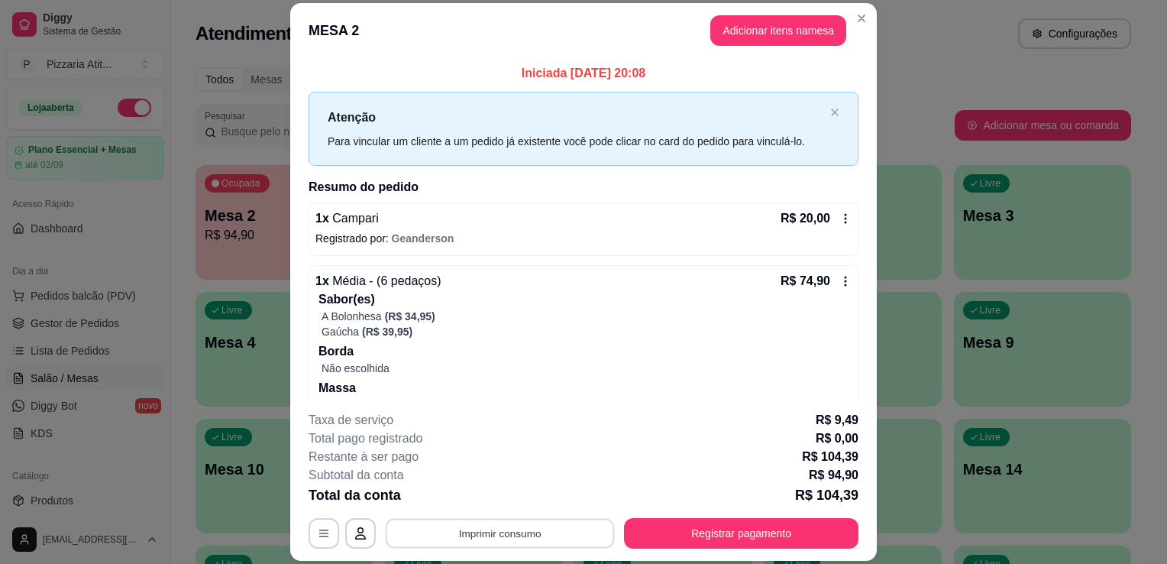
click at [532, 532] on button "Imprimir consumo" at bounding box center [500, 534] width 229 height 30
click at [505, 493] on button "IMPRESSORA" at bounding box center [498, 499] width 107 height 24
click at [669, 540] on button "Registrar pagamento" at bounding box center [742, 534] width 228 height 30
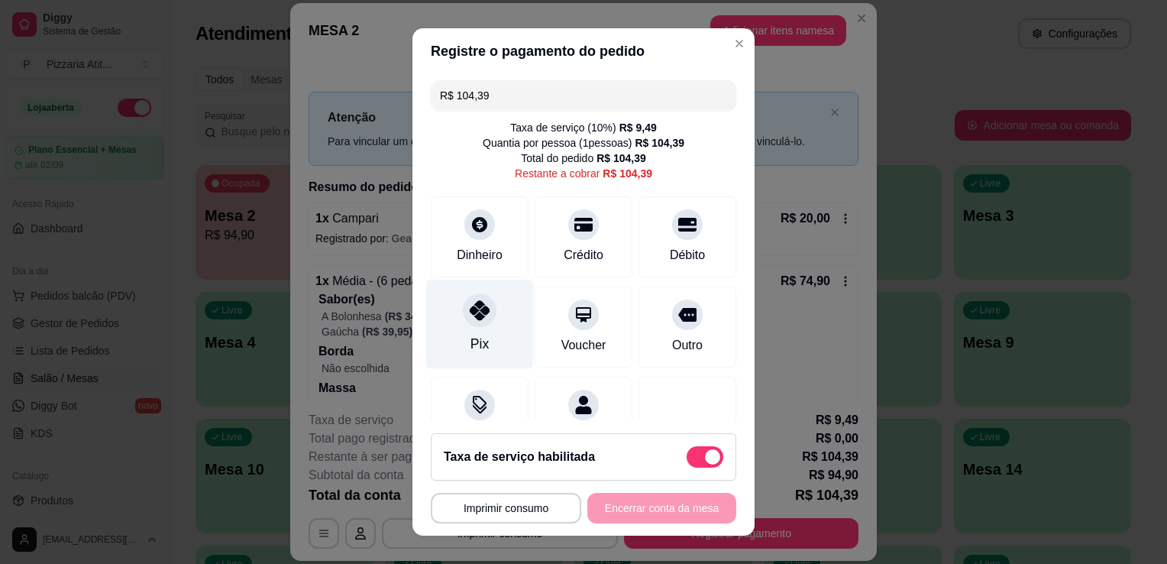
click at [480, 311] on icon at bounding box center [480, 310] width 20 height 20
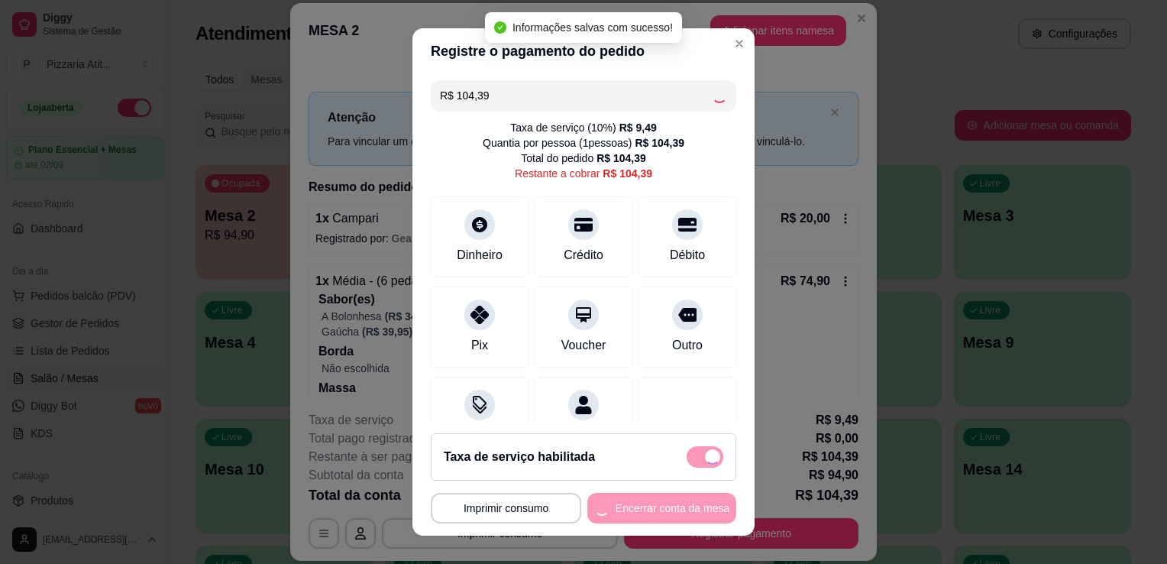
type input "R$ 0,00"
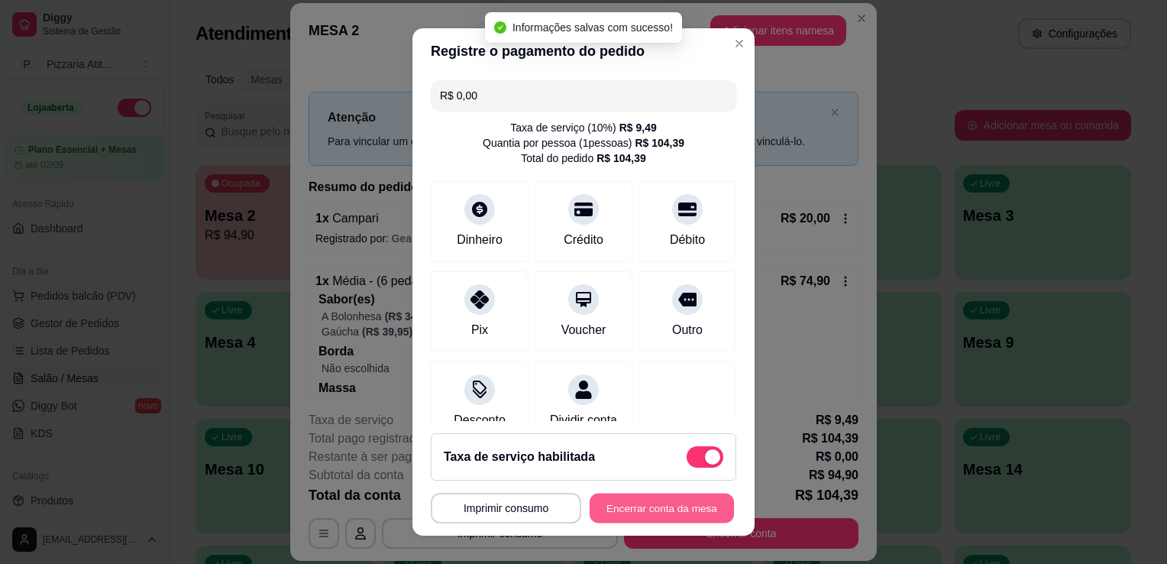
click at [626, 512] on button "Encerrar conta da mesa" at bounding box center [662, 509] width 144 height 30
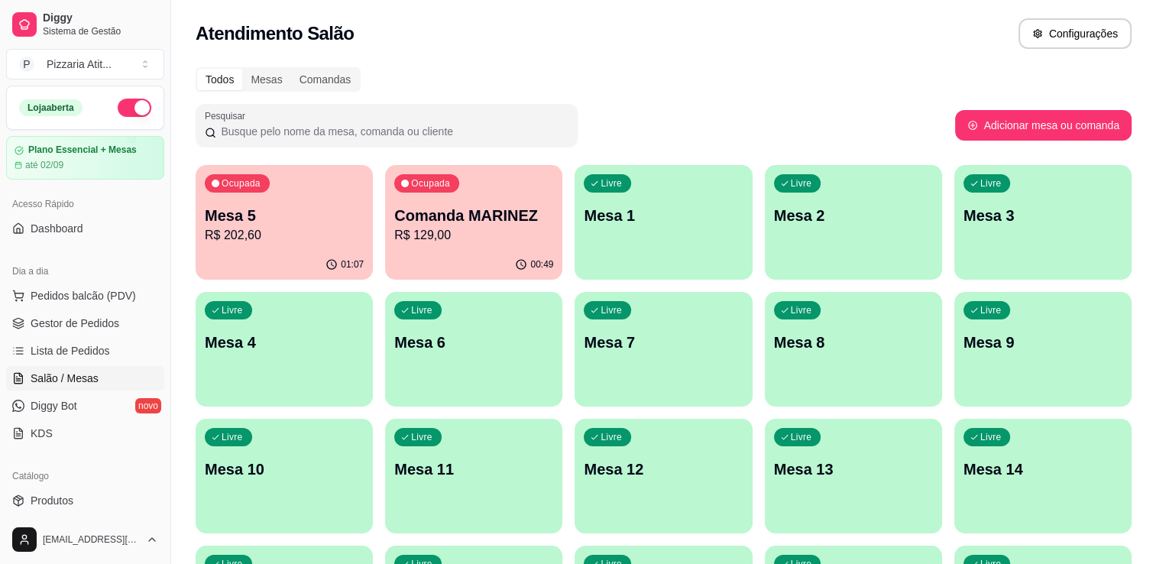
click at [311, 231] on p "R$ 202,60" at bounding box center [284, 235] width 159 height 18
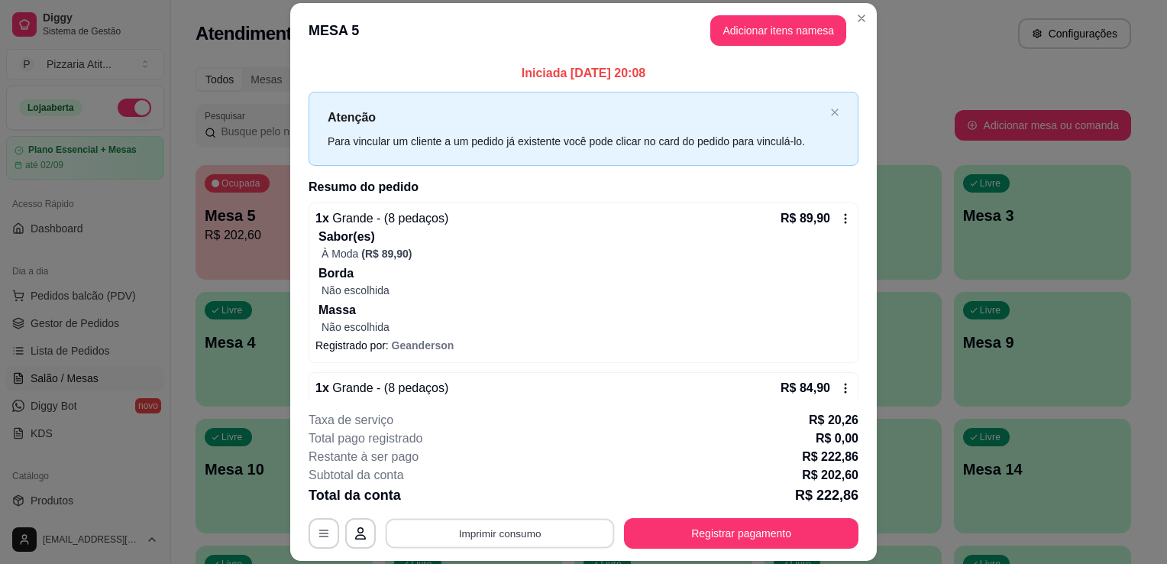
click at [491, 536] on button "Imprimir consumo" at bounding box center [500, 534] width 229 height 30
click at [517, 488] on button "IMPRESSORA" at bounding box center [498, 499] width 107 height 24
click at [667, 524] on button "Registrar pagamento" at bounding box center [742, 534] width 228 height 30
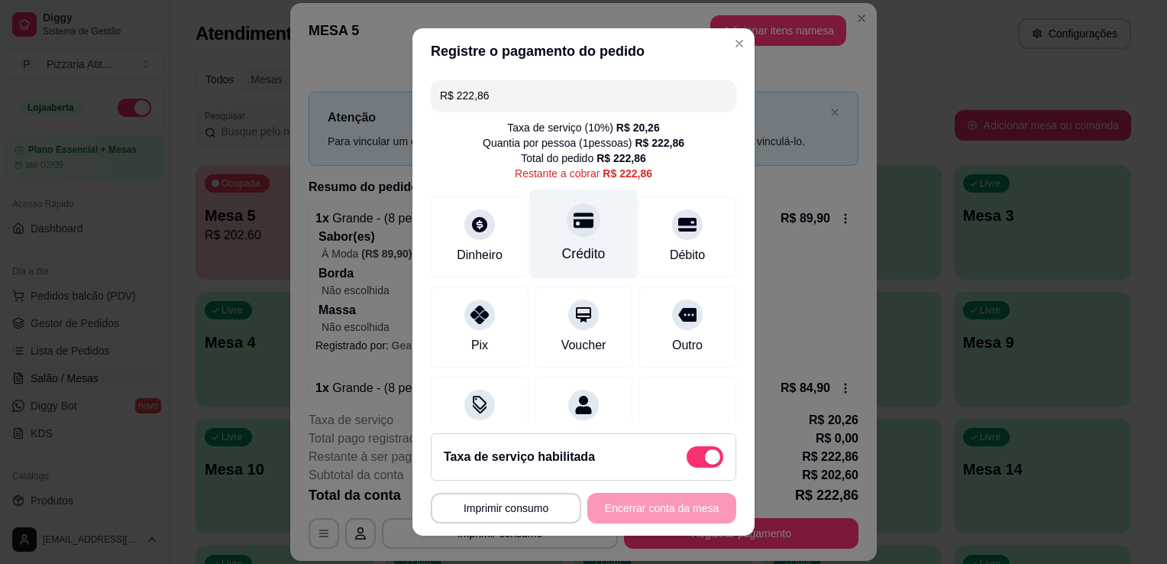
click at [579, 255] on div "Crédito" at bounding box center [584, 254] width 44 height 20
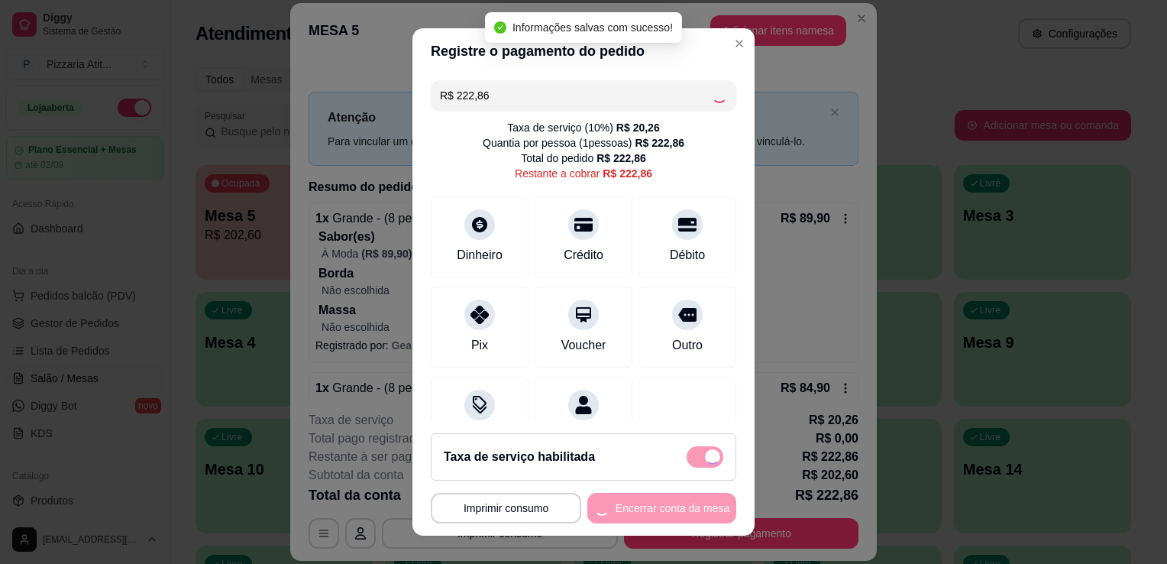
type input "R$ 0,00"
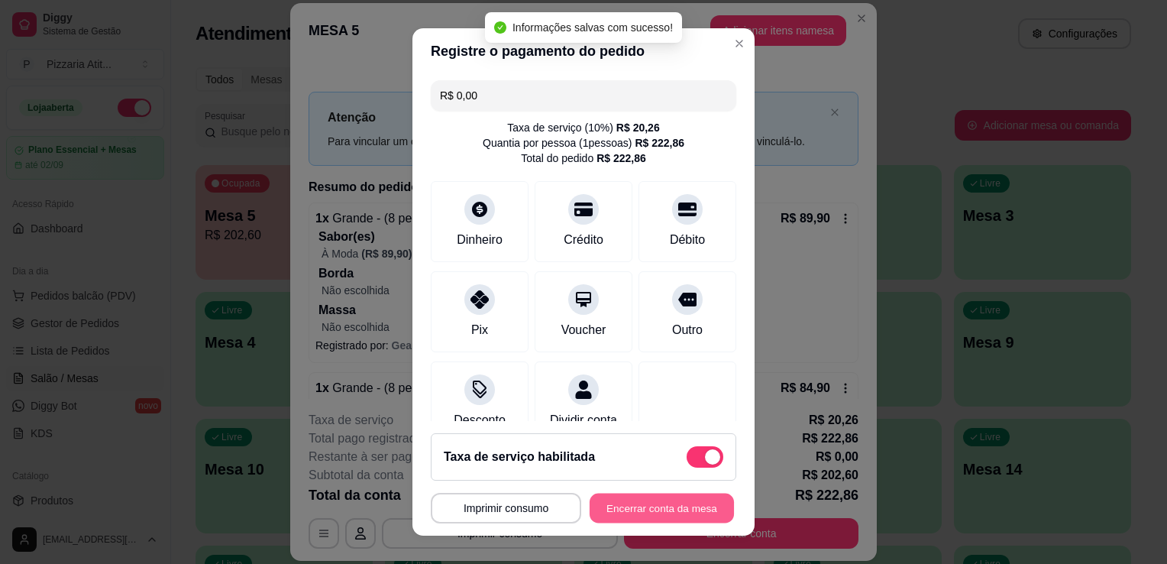
click at [654, 514] on button "Encerrar conta da mesa" at bounding box center [662, 509] width 144 height 30
